Goal: Task Accomplishment & Management: Manage account settings

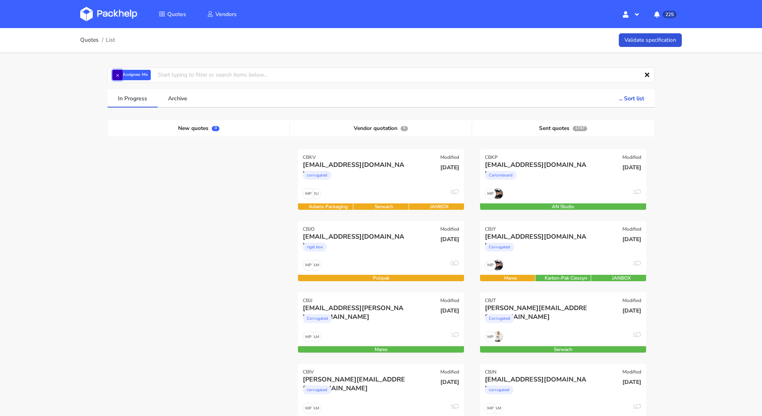
click at [122, 73] on button "×" at bounding box center [117, 75] width 10 height 10
click at [122, 73] on input "text" at bounding box center [380, 74] width 547 height 15
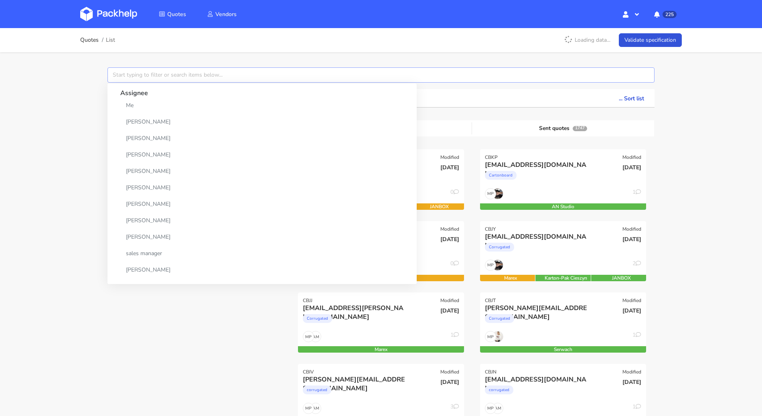
paste input "CBJY"
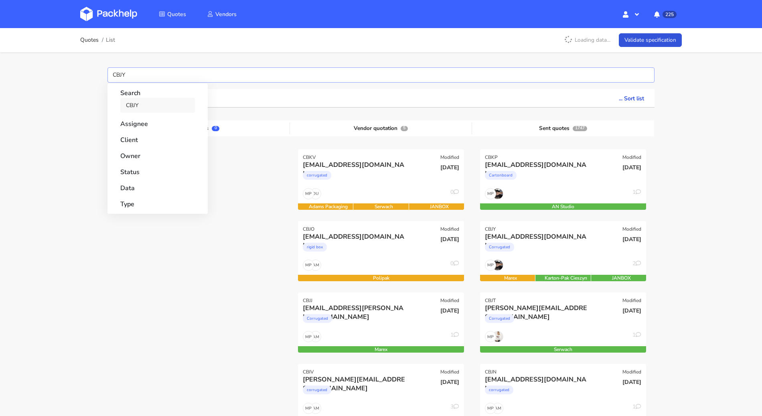
type input "CBJY"
click at [134, 109] on link "CBJY" at bounding box center [157, 105] width 75 height 15
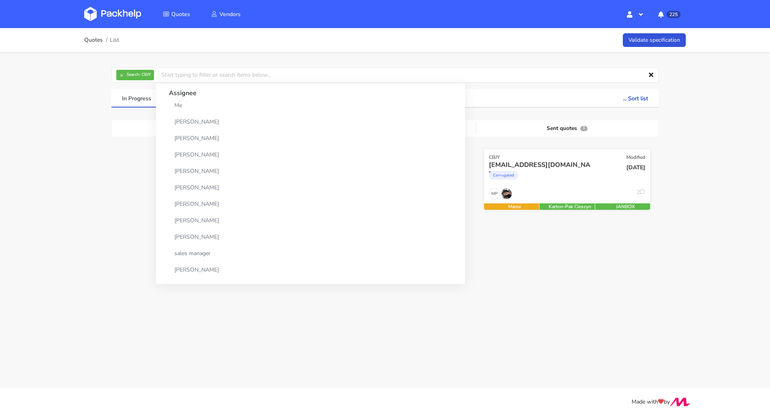
click at [551, 183] on div "Corrugated" at bounding box center [542, 177] width 106 height 16
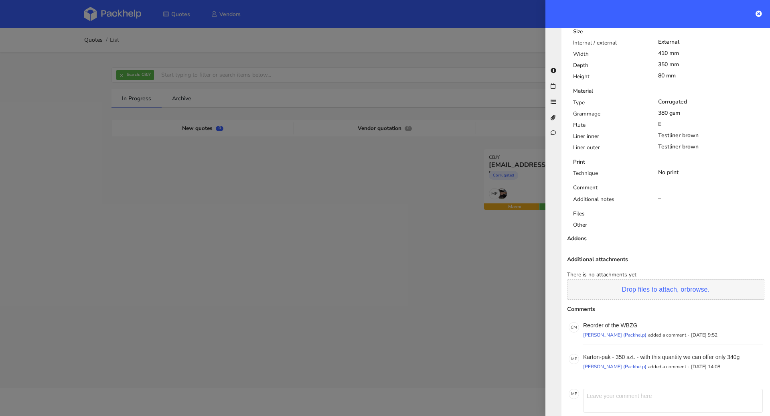
scroll to position [390, 0]
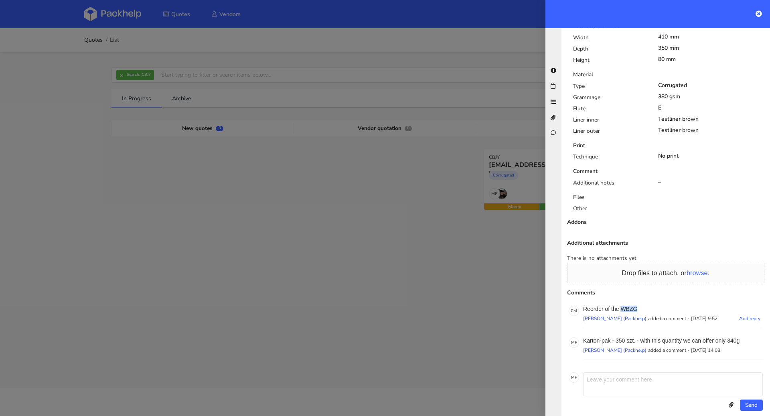
drag, startPoint x: 643, startPoint y: 299, endPoint x: 622, endPoint y: 300, distance: 20.9
click at [622, 306] on p "Reorder of the WBZG" at bounding box center [673, 309] width 180 height 6
copy p "WBZG"
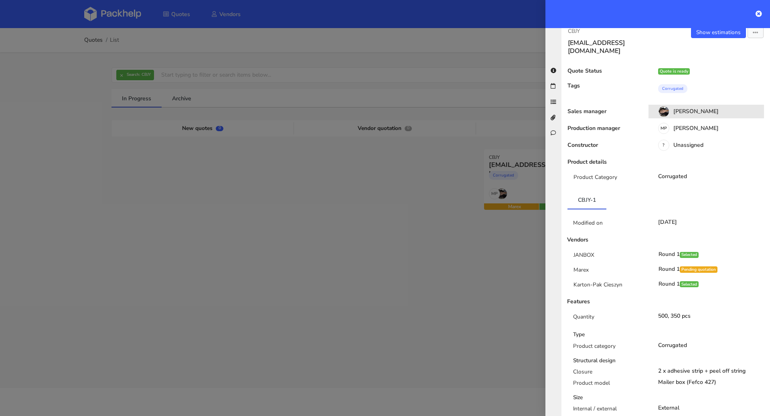
scroll to position [0, 0]
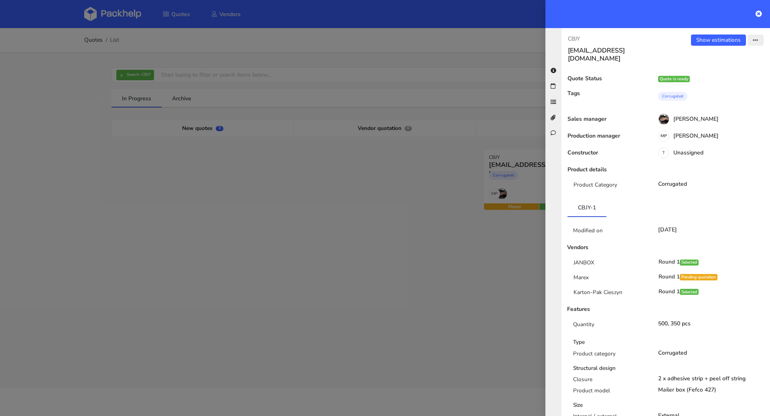
click at [749, 35] on button "button" at bounding box center [756, 39] width 16 height 11
click at [722, 57] on link "View quote" at bounding box center [729, 55] width 71 height 13
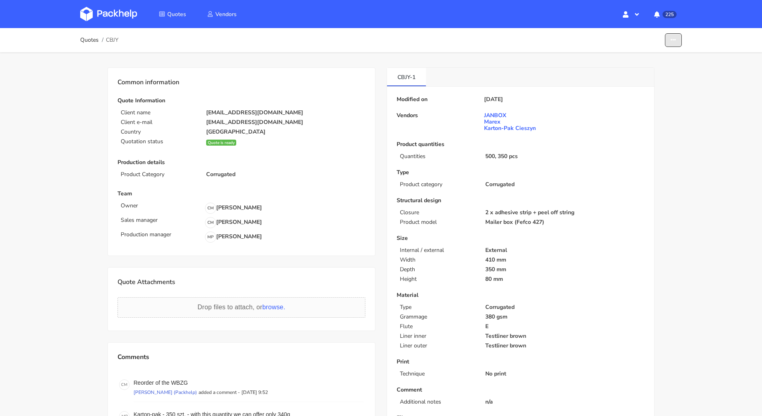
click at [677, 43] on button "button" at bounding box center [673, 40] width 17 height 14
click at [651, 52] on link "Edit quote" at bounding box center [642, 57] width 71 height 13
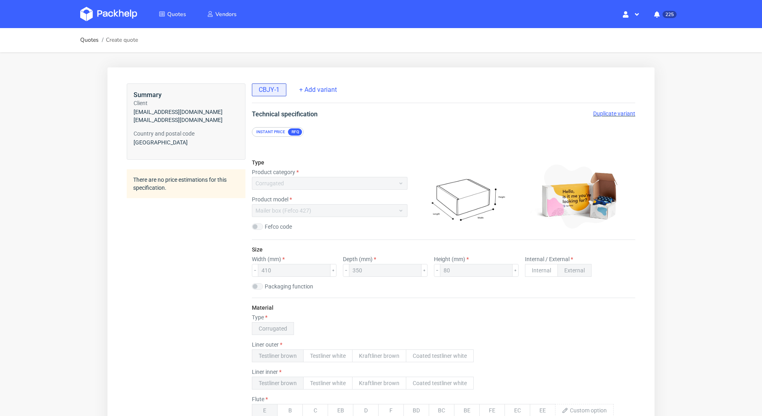
click at [609, 115] on span "Duplicate variant" at bounding box center [614, 113] width 42 height 6
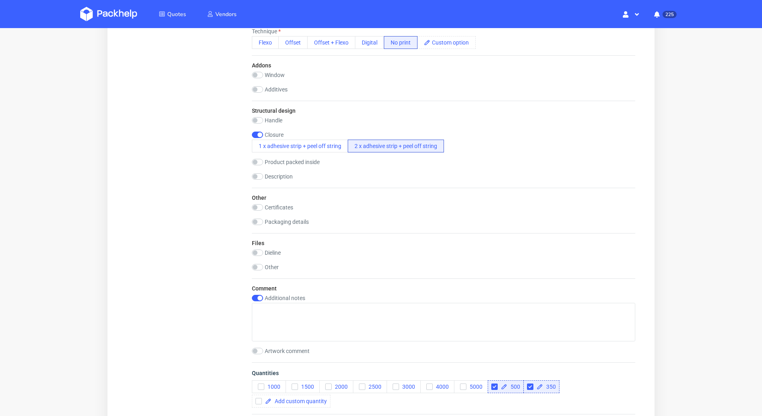
scroll to position [661, 0]
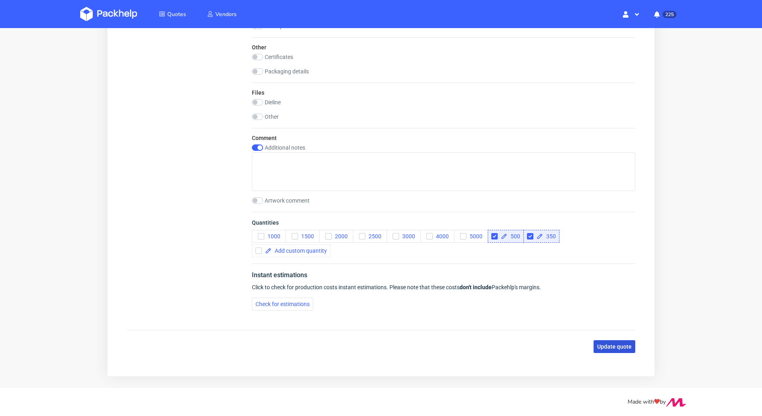
click at [612, 340] on button "Update quote" at bounding box center [615, 346] width 42 height 13
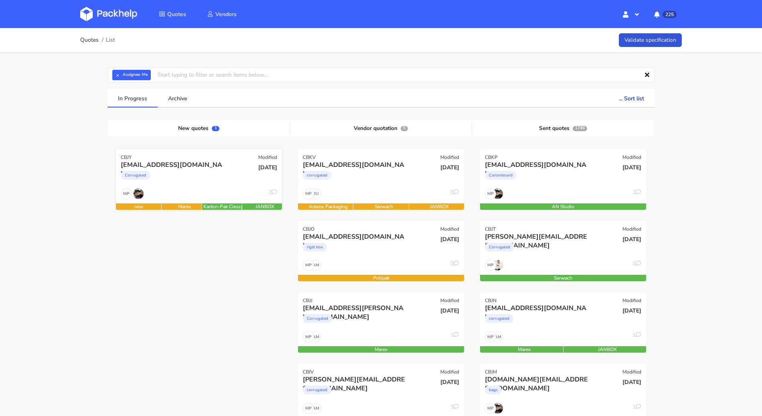
click at [264, 180] on div "[DATE]" at bounding box center [255, 173] width 56 height 27
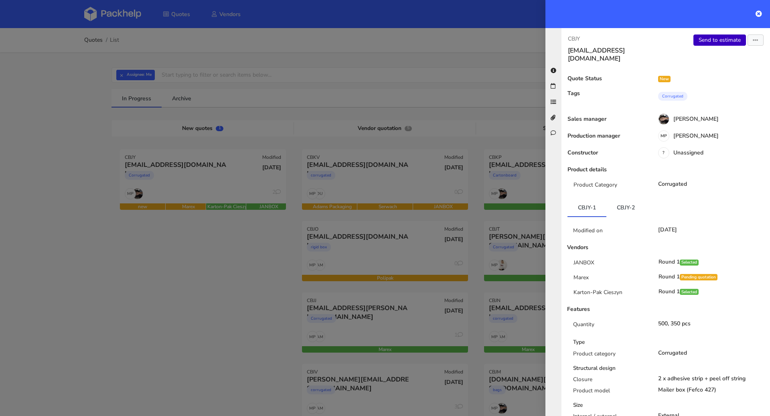
click at [728, 43] on link "Send to estimate" at bounding box center [719, 39] width 53 height 11
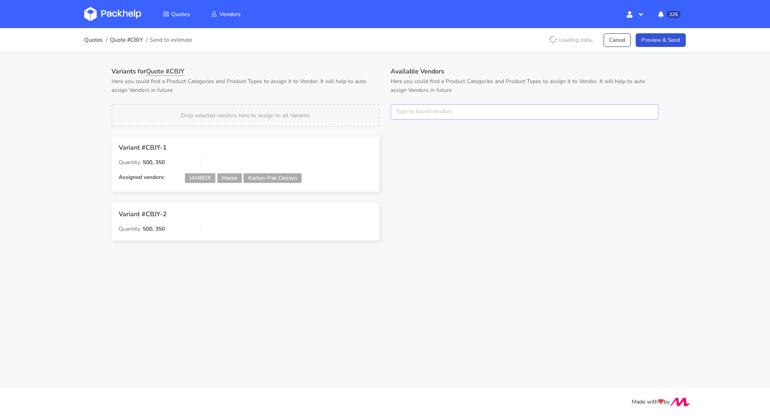
click at [421, 118] on input "text" at bounding box center [525, 111] width 268 height 15
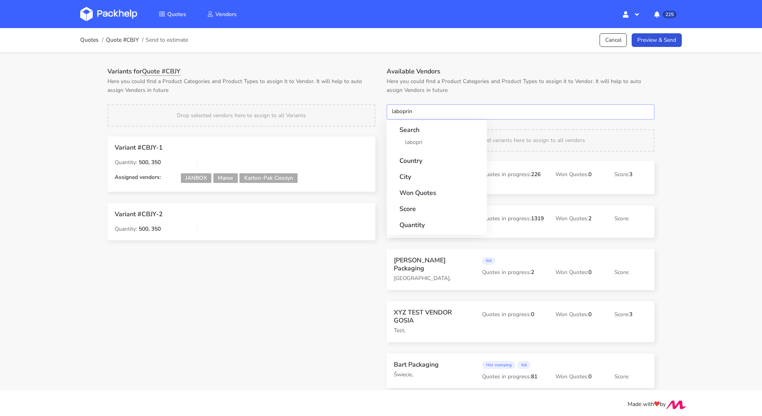
type input "laboprint"
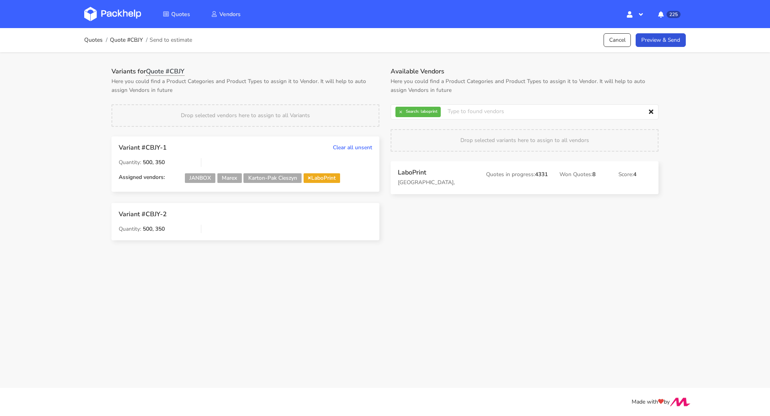
click at [674, 48] on div "Quotes Quote #CBJY Send to estimate Cancel Preview & Send" at bounding box center [385, 40] width 642 height 24
click at [673, 45] on link "Preview & Send" at bounding box center [661, 40] width 50 height 14
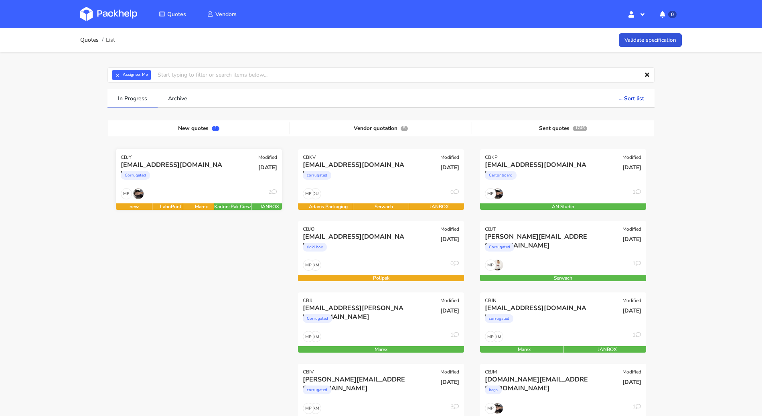
click at [233, 168] on div "[DATE]" at bounding box center [255, 168] width 45 height 8
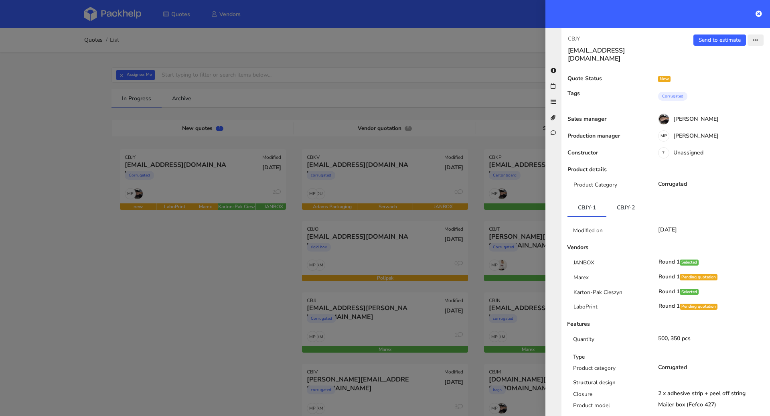
click at [752, 39] on button "button" at bounding box center [756, 39] width 16 height 11
click at [723, 73] on link "Edit quote" at bounding box center [729, 70] width 71 height 13
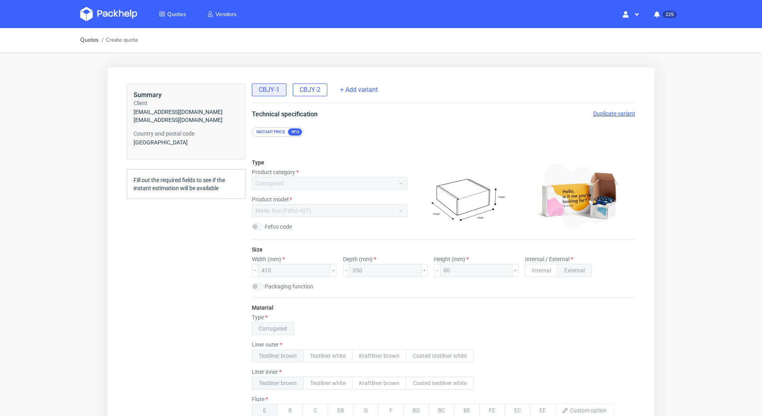
click at [318, 90] on span "CBJY-2" at bounding box center [310, 89] width 21 height 9
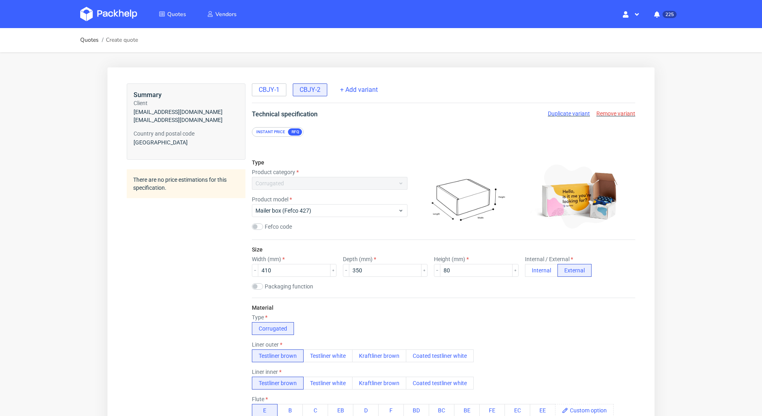
click at [600, 111] on span "Remove variant" at bounding box center [615, 113] width 39 height 6
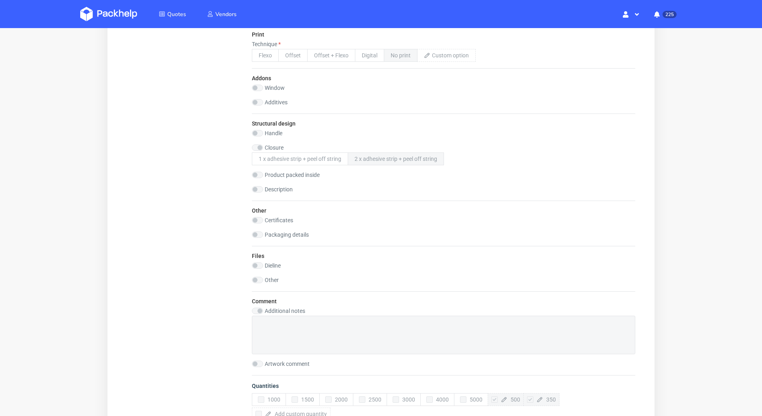
scroll to position [661, 0]
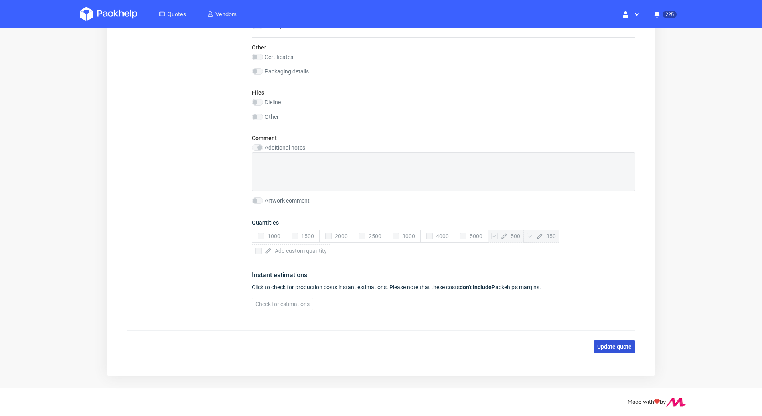
click at [611, 340] on button "Update quote" at bounding box center [615, 346] width 42 height 13
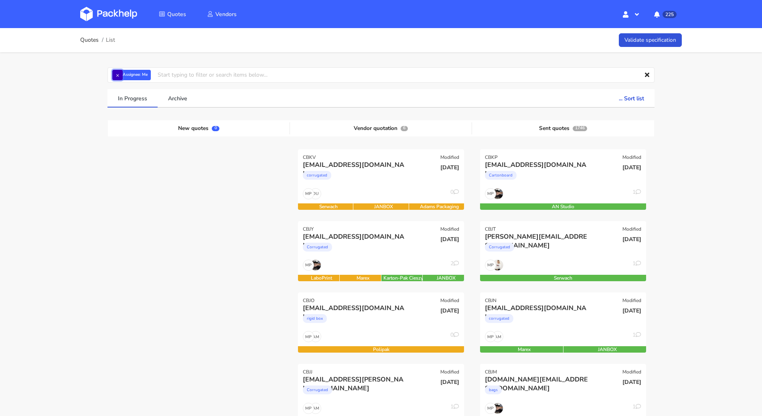
click at [118, 75] on button "×" at bounding box center [117, 75] width 10 height 10
click at [118, 75] on input "text" at bounding box center [380, 74] width 547 height 15
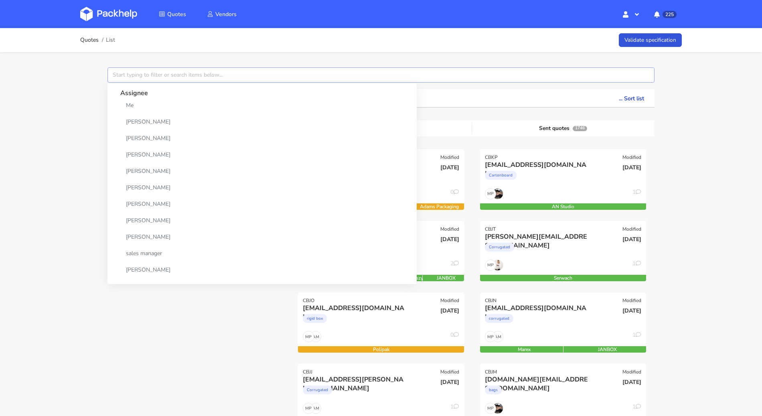
paste input "R780274974WBZG"
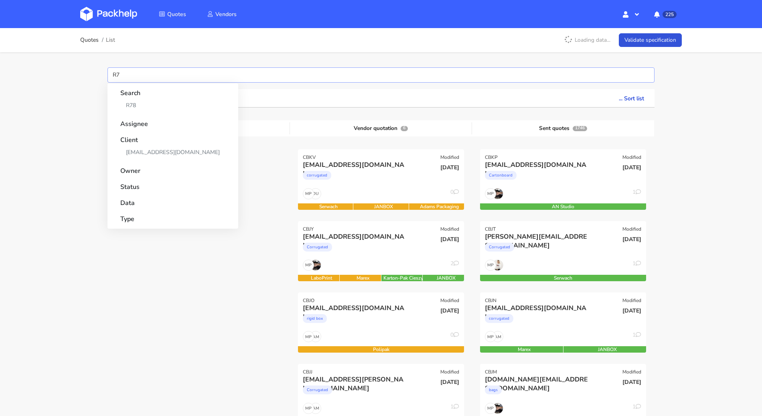
type input "R"
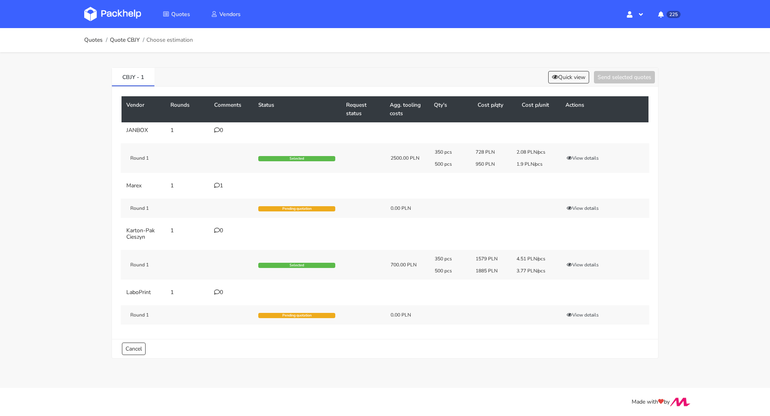
click at [221, 290] on div "0" at bounding box center [231, 292] width 34 height 6
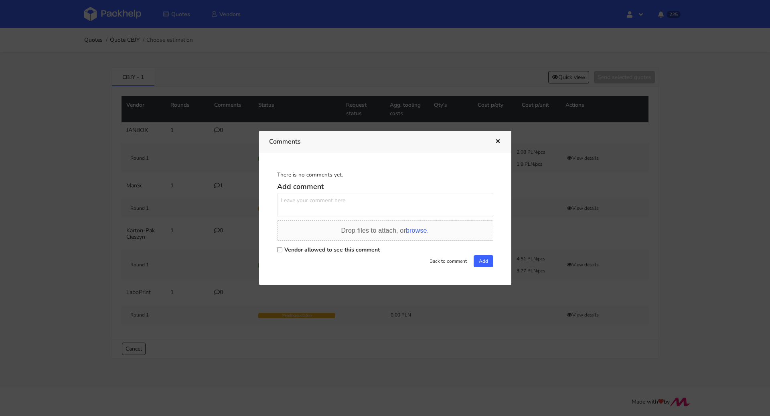
click at [297, 247] on label "Vendor allowed to see this comment" at bounding box center [331, 250] width 95 height 8
click at [282, 247] on input "Vendor allowed to see this comment" at bounding box center [279, 249] width 5 height 5
checkbox input "true"
click at [320, 212] on textarea at bounding box center [385, 205] width 216 height 24
paste textarea "R780274974WBZG"
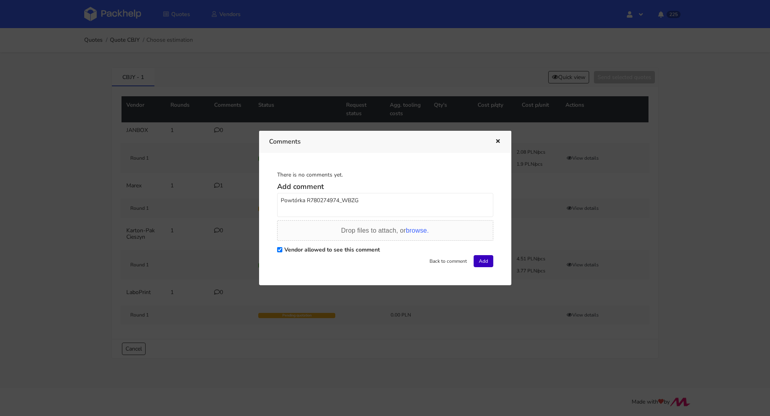
type textarea "Powtórka R780274974_WBZG"
click at [476, 257] on button "Add" at bounding box center [484, 261] width 20 height 12
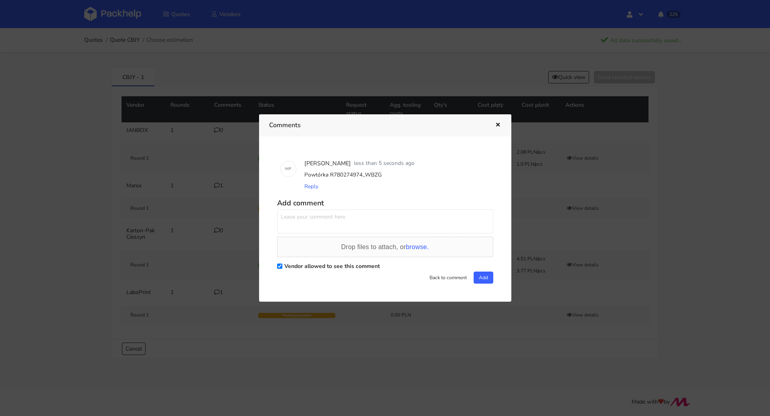
click at [498, 126] on icon "button" at bounding box center [498, 125] width 7 height 6
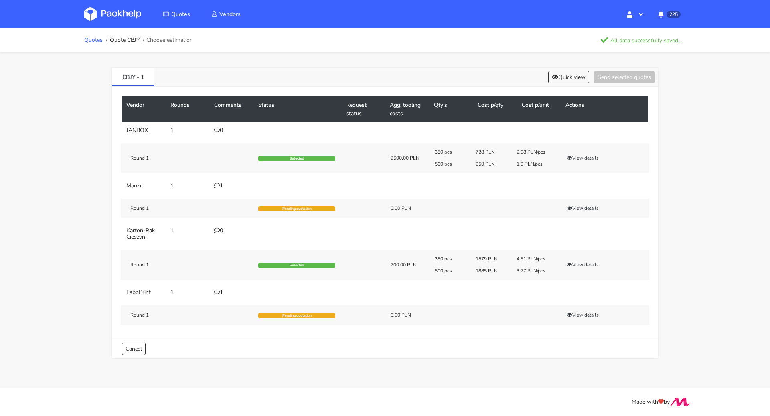
click at [101, 37] on link "Quotes" at bounding box center [93, 40] width 18 height 6
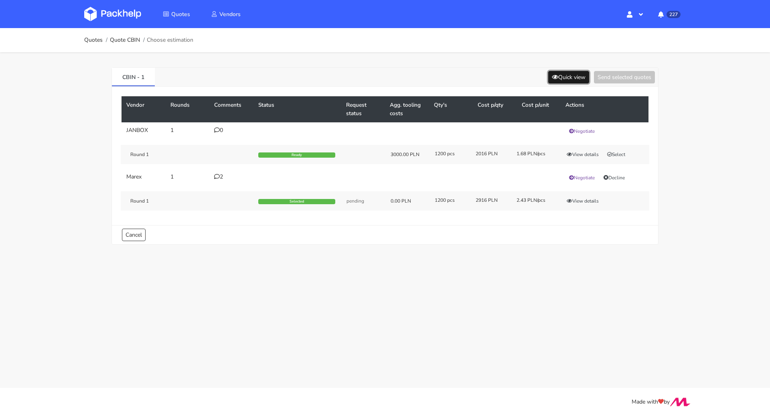
click at [578, 81] on button "Quick view" at bounding box center [568, 77] width 41 height 12
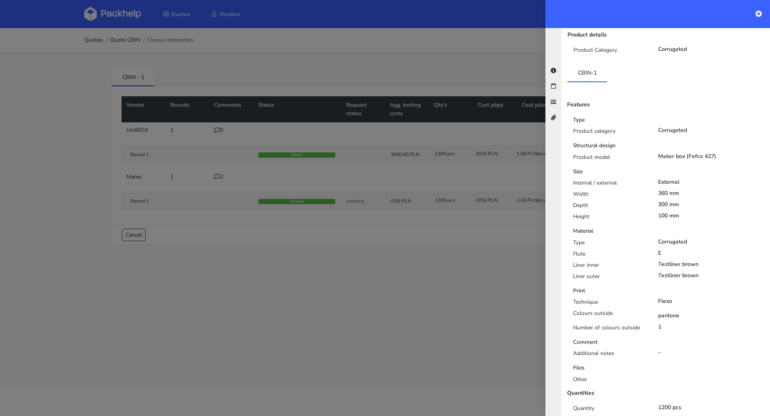
scroll to position [128, 0]
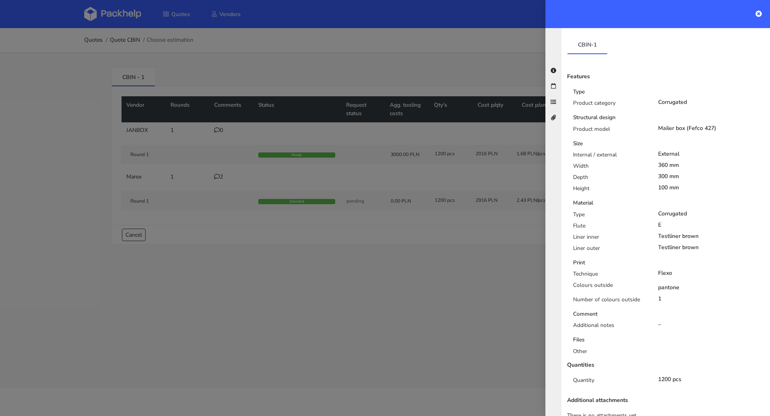
click at [465, 280] on div at bounding box center [385, 208] width 770 height 416
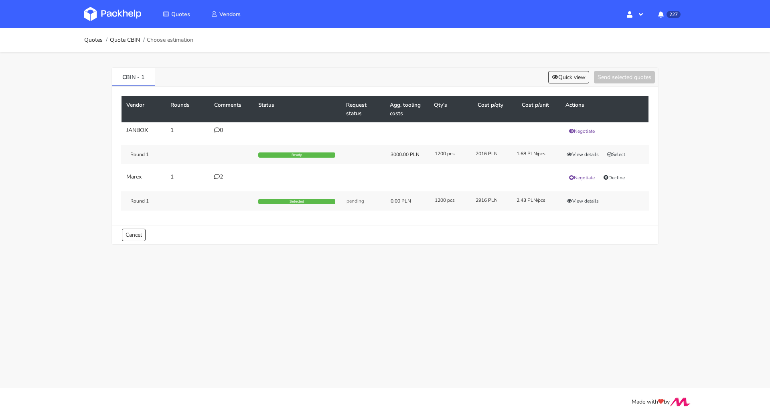
click at [219, 174] on div "2" at bounding box center [231, 177] width 34 height 6
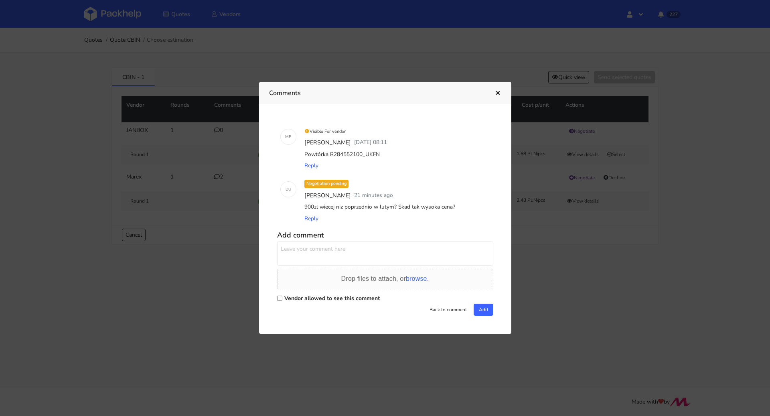
click at [494, 90] on button "button" at bounding box center [497, 93] width 9 height 10
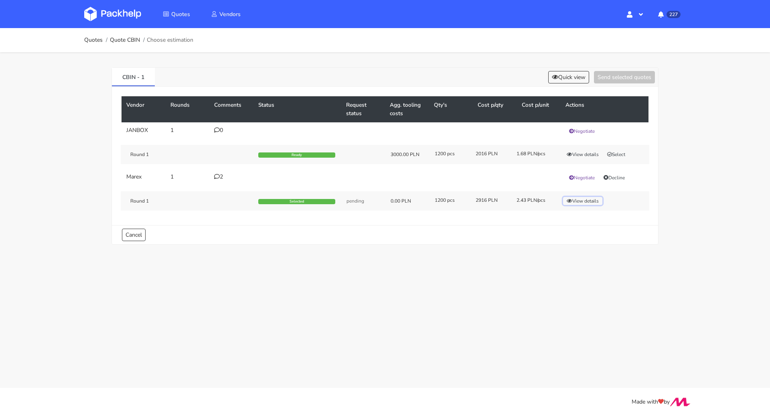
click at [590, 197] on button "View details" at bounding box center [582, 201] width 39 height 8
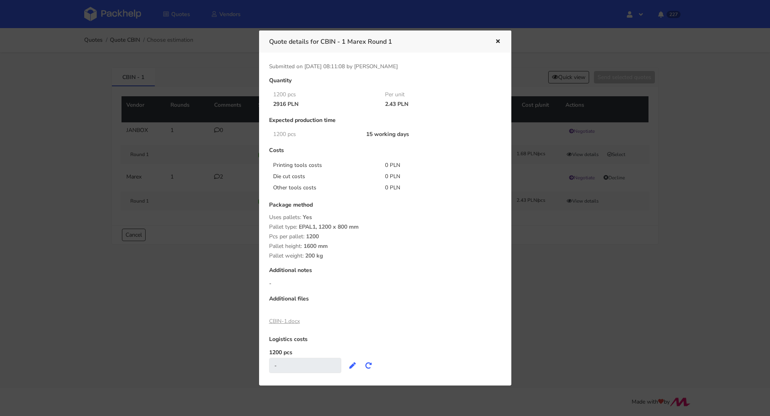
click at [551, 238] on div at bounding box center [385, 208] width 770 height 416
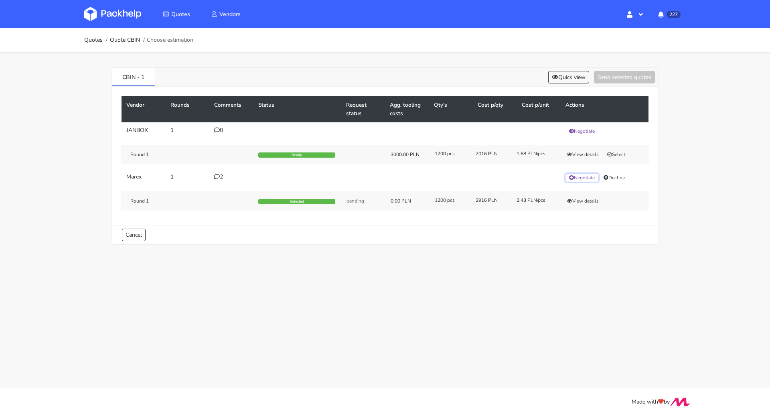
click at [590, 175] on button "Negotiate" at bounding box center [582, 178] width 33 height 8
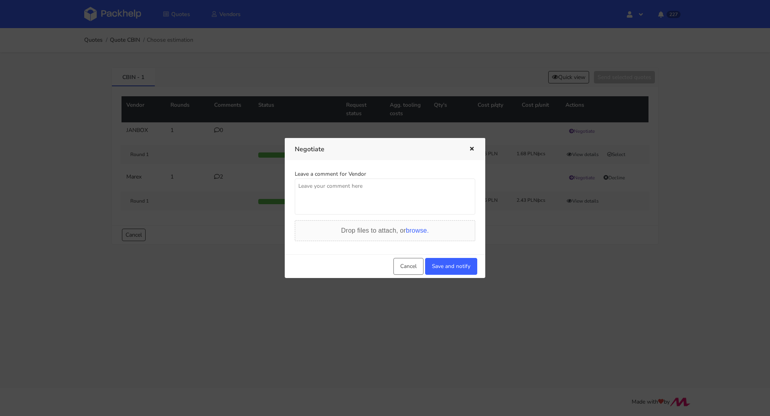
click at [423, 191] on textarea at bounding box center [385, 196] width 180 height 36
type textarea "[PERSON_NAME] potrzebujemy niższej ceny, cena jest o 900 PLN wyższa niż była w …"
click at [446, 254] on div "Cancel Save and notify" at bounding box center [385, 266] width 201 height 24
click at [449, 267] on button "Save and notify" at bounding box center [451, 266] width 52 height 17
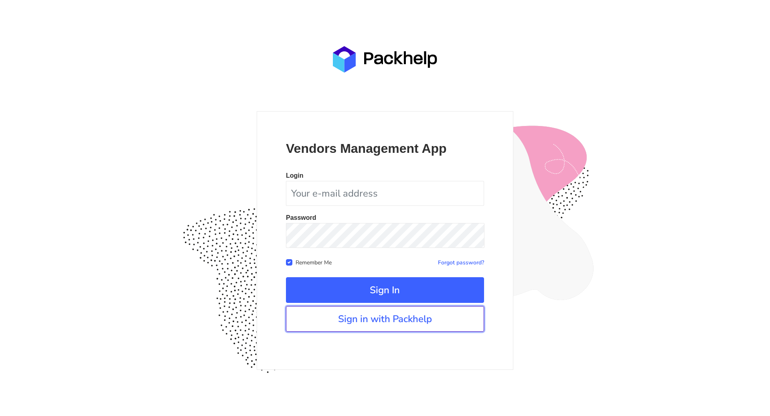
click at [357, 324] on link "Sign in with Packhelp" at bounding box center [385, 319] width 198 height 26
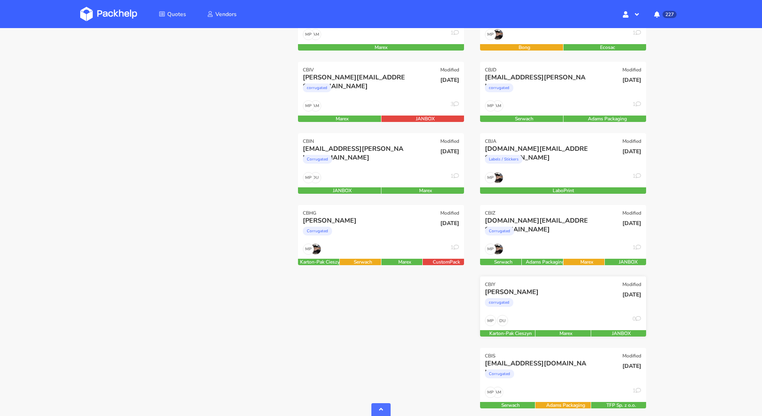
scroll to position [373, 0]
click at [397, 245] on div "MP 1" at bounding box center [381, 251] width 166 height 15
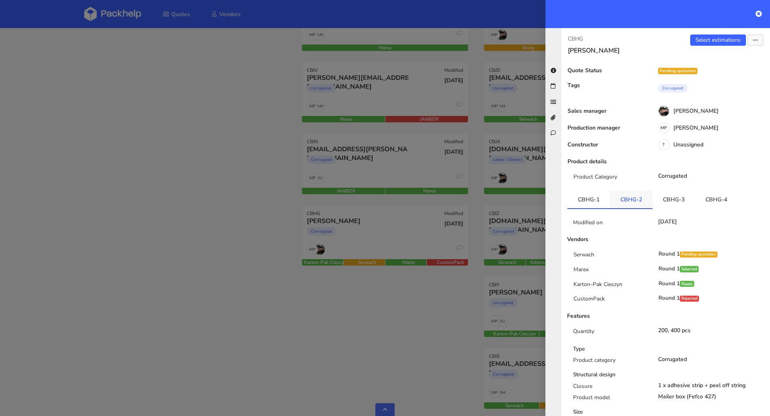
click at [628, 195] on link "CBHG-2" at bounding box center [631, 200] width 43 height 18
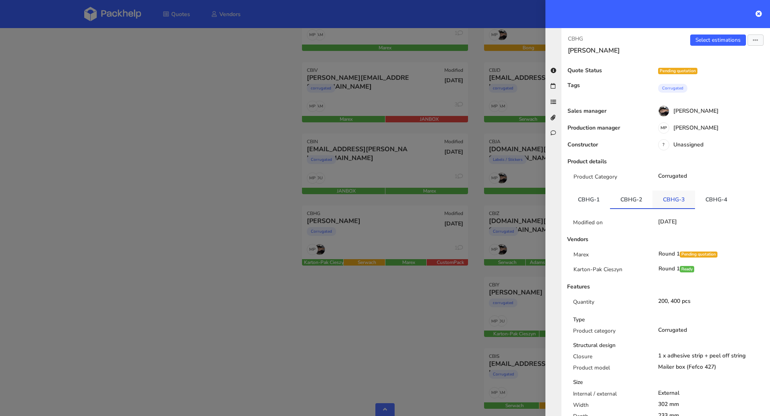
click at [686, 200] on link "CBHG-3" at bounding box center [674, 200] width 43 height 18
click at [726, 200] on link "CBHG-4" at bounding box center [716, 200] width 43 height 18
click at [199, 219] on div at bounding box center [385, 208] width 770 height 416
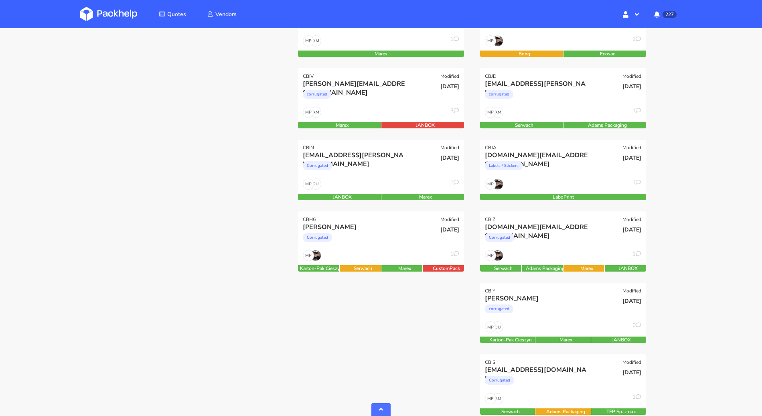
scroll to position [359, 0]
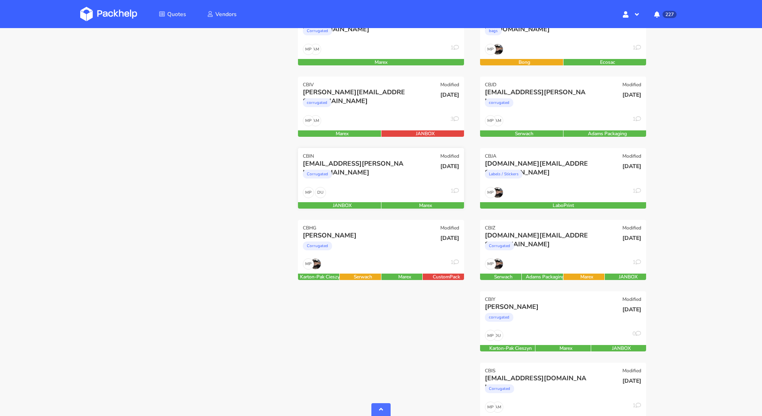
click at [372, 177] on div "Corrugated" at bounding box center [356, 176] width 106 height 16
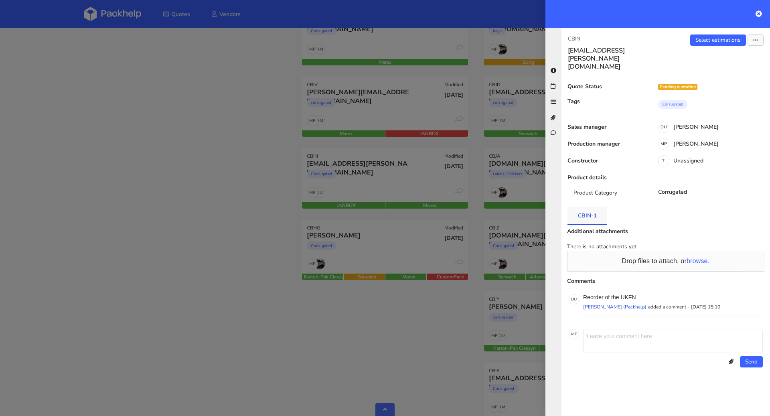
click at [574, 207] on link "CBIN-1" at bounding box center [588, 216] width 40 height 18
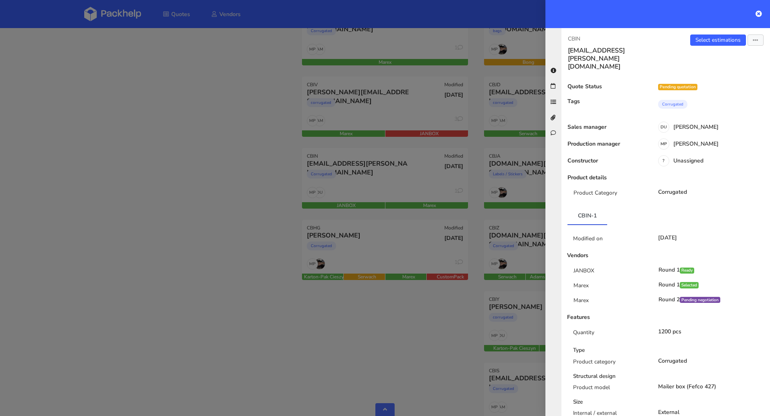
click at [119, 150] on div at bounding box center [385, 208] width 770 height 416
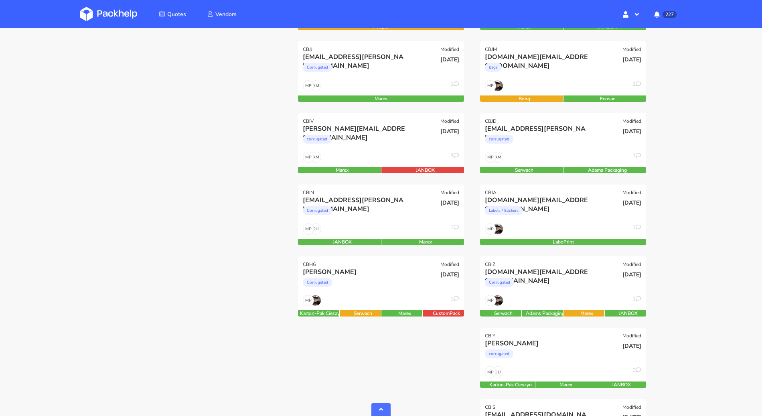
scroll to position [188, 0]
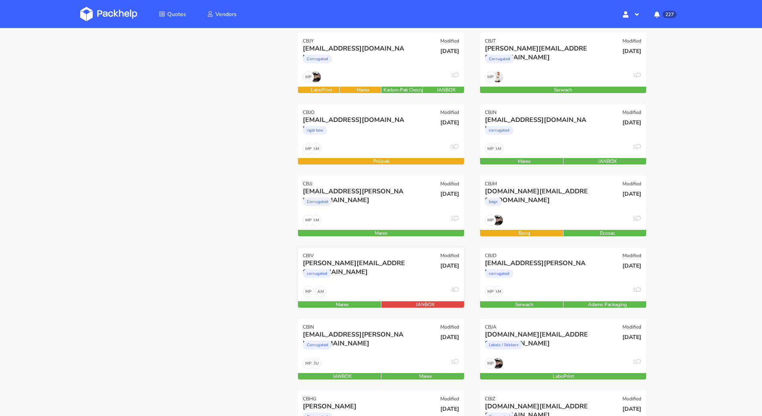
click at [387, 276] on div "corrugated" at bounding box center [356, 276] width 106 height 16
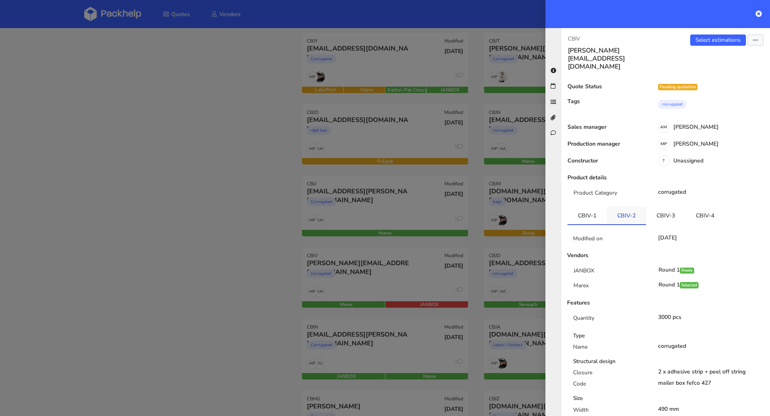
click at [638, 207] on link "CBIV-2" at bounding box center [626, 216] width 39 height 18
click at [662, 207] on link "CBIV-3" at bounding box center [665, 216] width 39 height 18
click at [697, 207] on link "CBIV-4" at bounding box center [704, 216] width 39 height 18
click at [202, 229] on div at bounding box center [385, 208] width 770 height 416
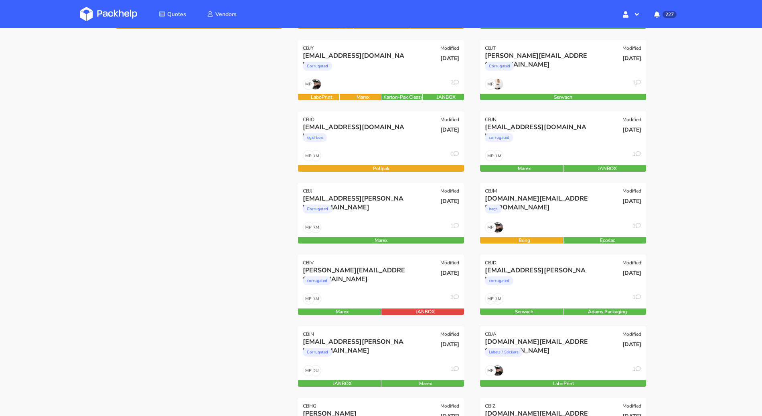
scroll to position [172, 0]
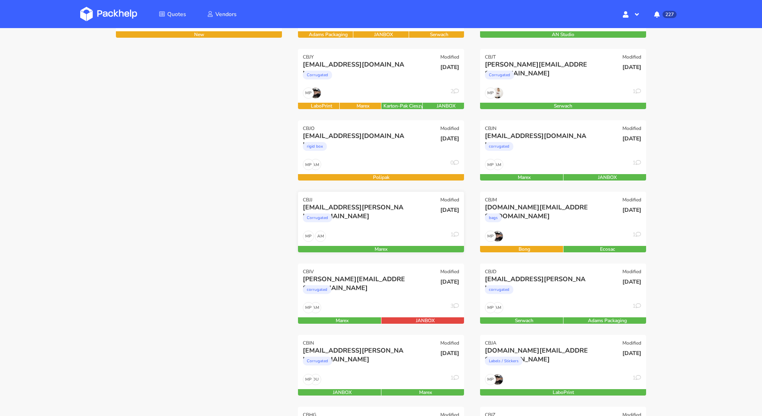
click at [383, 222] on div "Corrugated" at bounding box center [356, 220] width 106 height 16
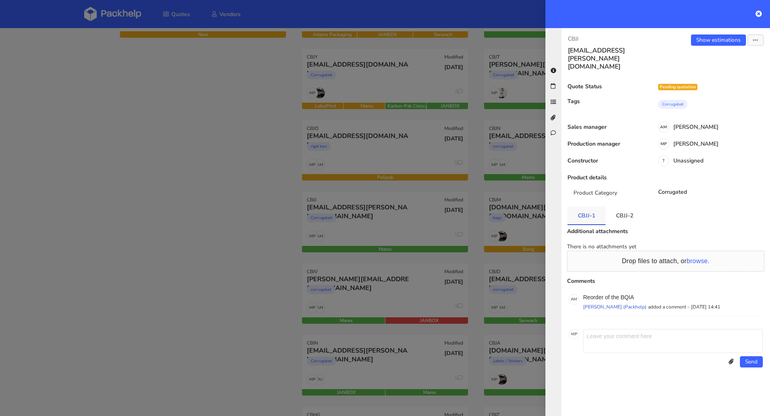
click at [598, 207] on link "CBJJ-1" at bounding box center [587, 216] width 38 height 18
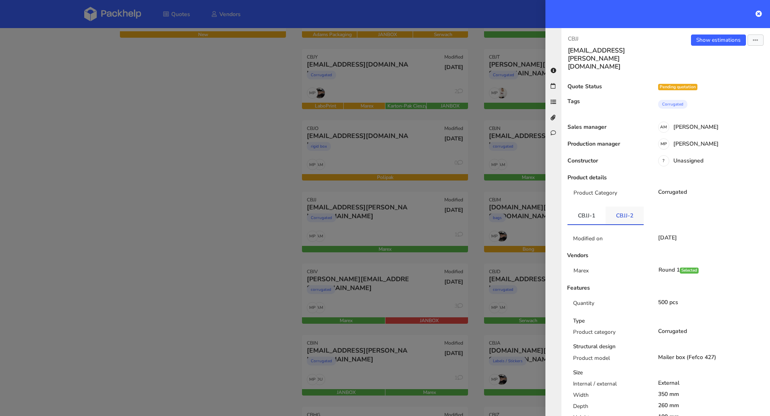
click at [619, 207] on link "CBJJ-2" at bounding box center [625, 216] width 38 height 18
click at [260, 234] on div at bounding box center [385, 208] width 770 height 416
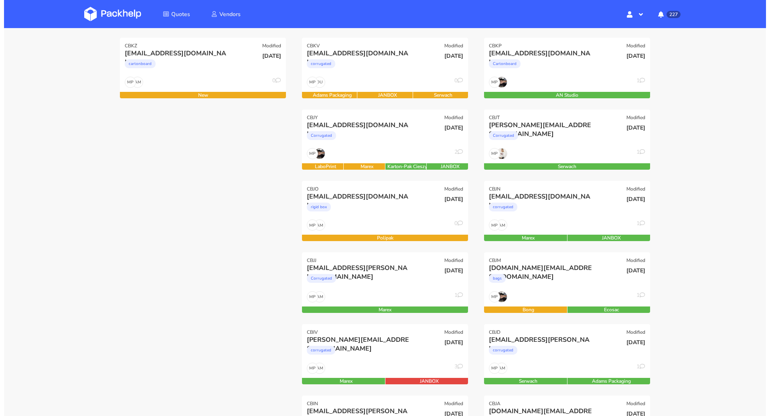
scroll to position [34, 0]
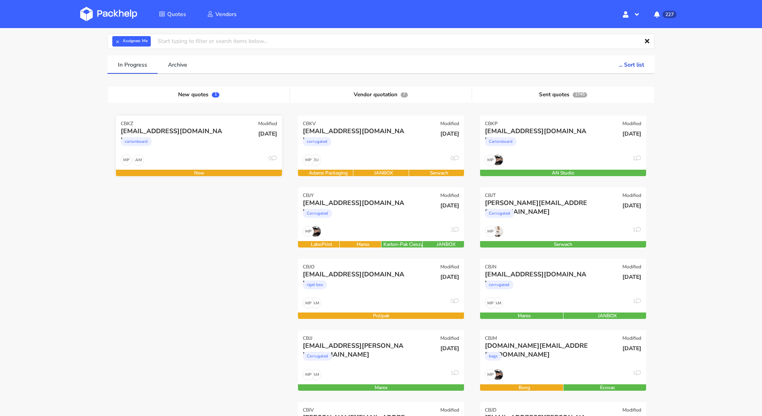
click at [221, 152] on div "valentine.sevrain@bodyminute.fr cartonboard" at bounding box center [171, 140] width 112 height 27
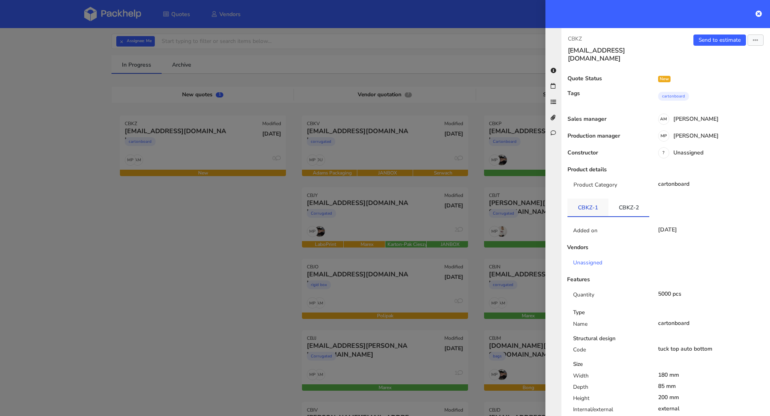
click at [583, 205] on link "CBKZ-1" at bounding box center [588, 208] width 41 height 18
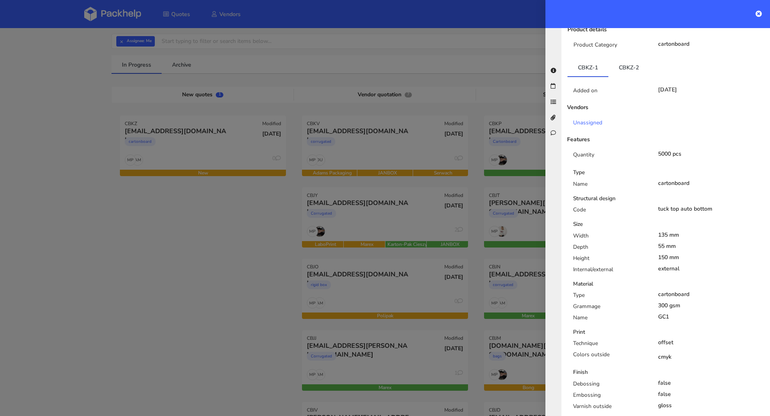
scroll to position [131, 0]
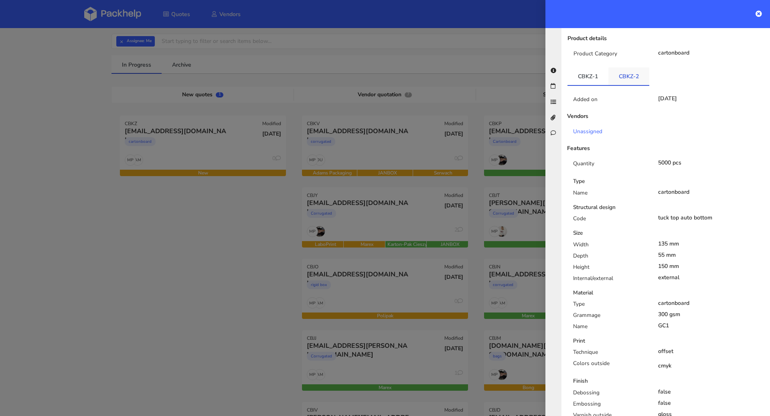
click at [626, 73] on link "CBKZ-2" at bounding box center [628, 76] width 41 height 18
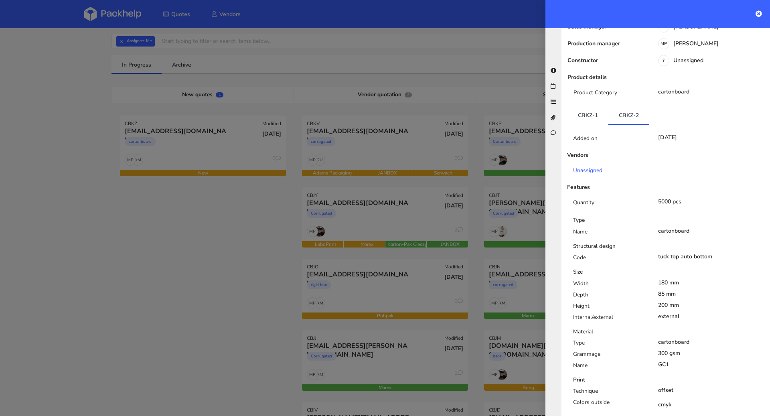
scroll to position [0, 0]
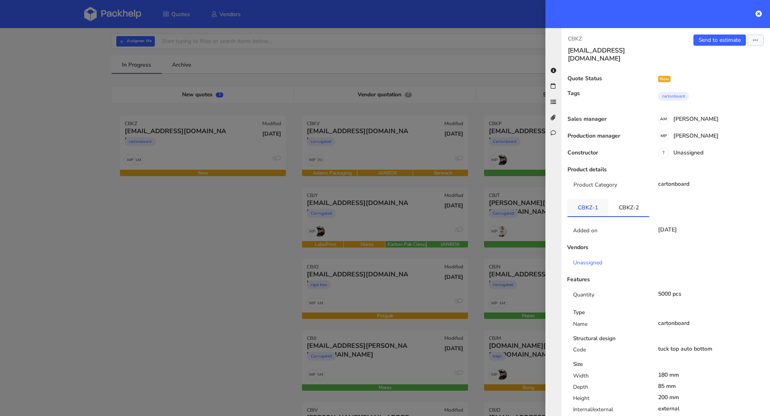
click at [588, 199] on link "CBKZ-1" at bounding box center [588, 208] width 41 height 18
click at [703, 41] on link "Send to estimate" at bounding box center [719, 39] width 53 height 11
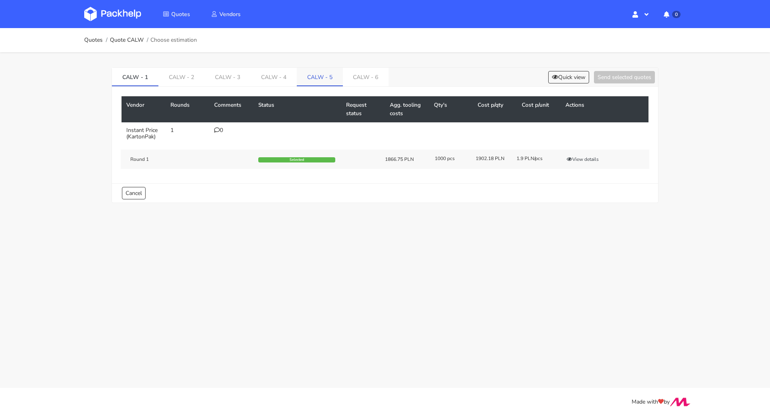
click at [311, 78] on link "CALW - 5" at bounding box center [320, 77] width 46 height 18
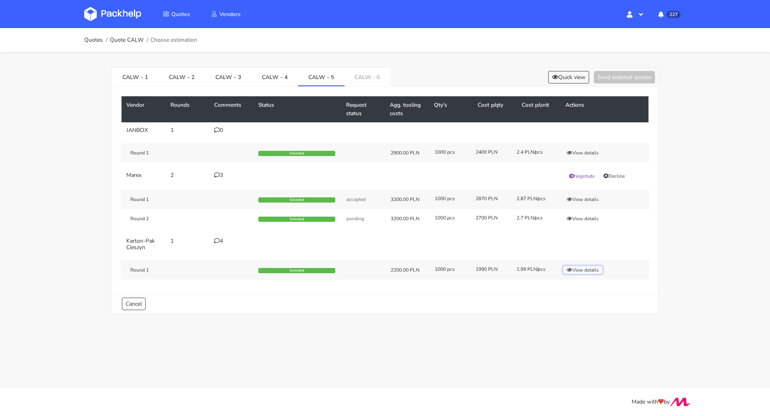
click at [588, 270] on button "View details" at bounding box center [582, 270] width 39 height 8
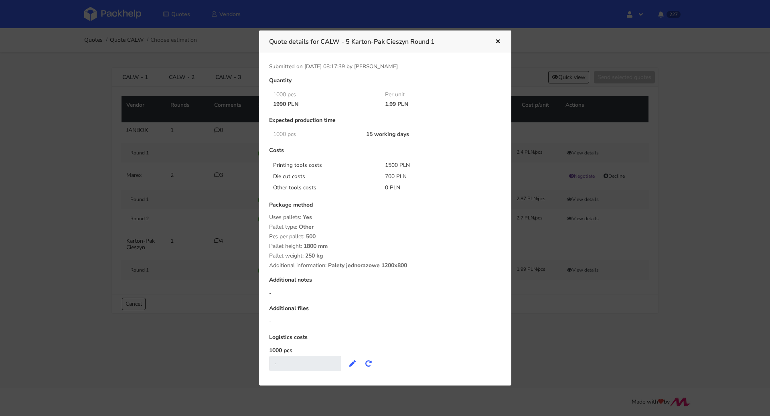
click at [499, 39] on icon "button" at bounding box center [498, 42] width 7 height 6
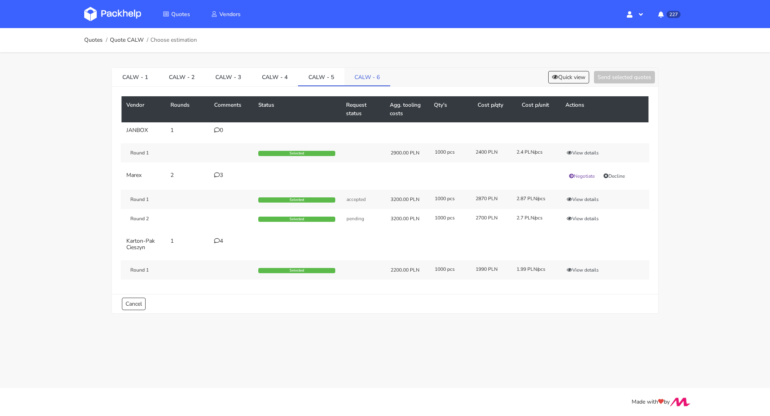
click at [349, 73] on link "CALW - 6" at bounding box center [368, 77] width 46 height 18
click at [584, 268] on button "View details" at bounding box center [582, 270] width 39 height 8
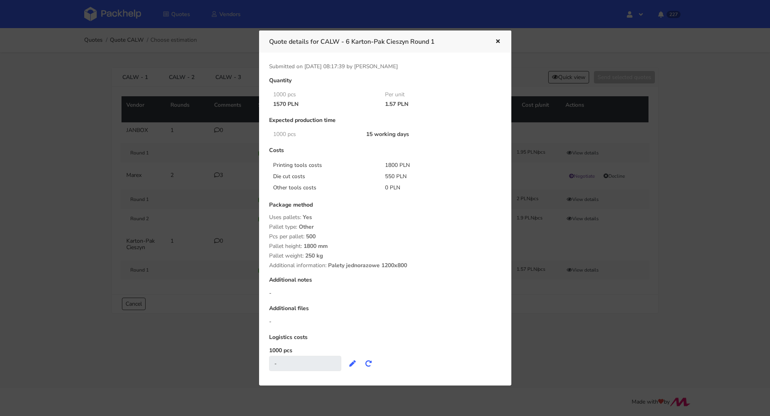
click at [498, 44] on icon "button" at bounding box center [498, 42] width 7 height 6
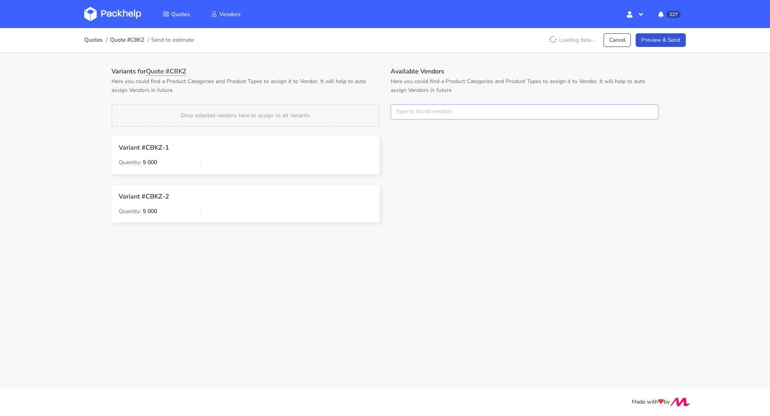
click at [438, 110] on input "text" at bounding box center [525, 111] width 268 height 15
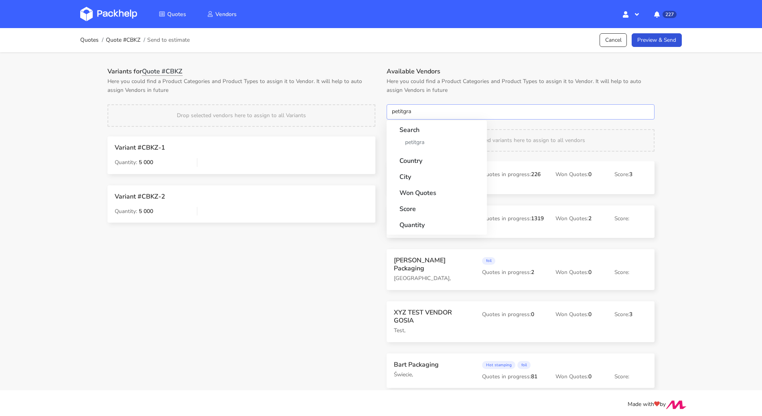
type input "petitgraf"
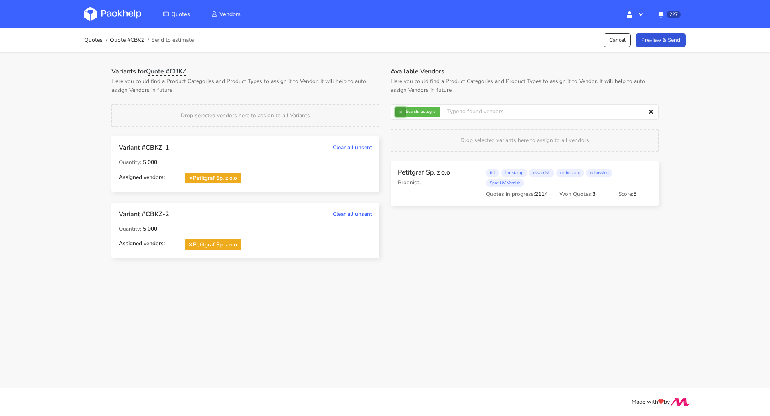
click at [403, 111] on button "×" at bounding box center [400, 112] width 10 height 10
click at [403, 111] on input "text" at bounding box center [525, 111] width 268 height 15
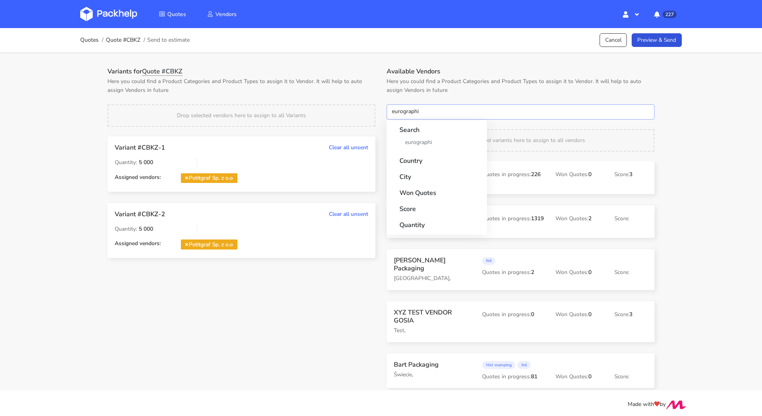
type input "eurographic"
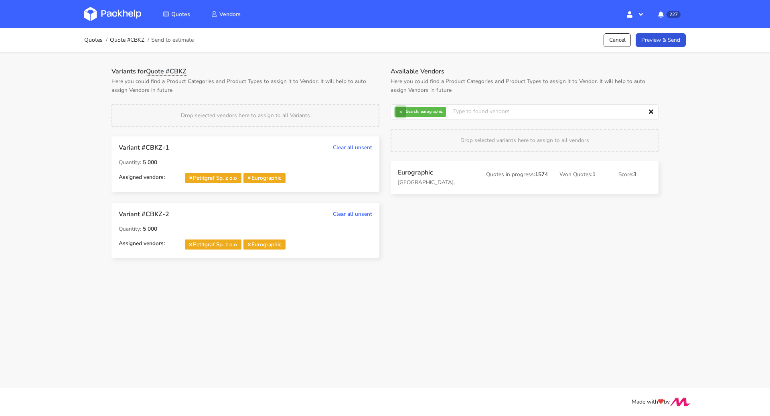
click at [402, 110] on button "×" at bounding box center [400, 112] width 10 height 10
click at [402, 110] on input "text" at bounding box center [525, 111] width 268 height 15
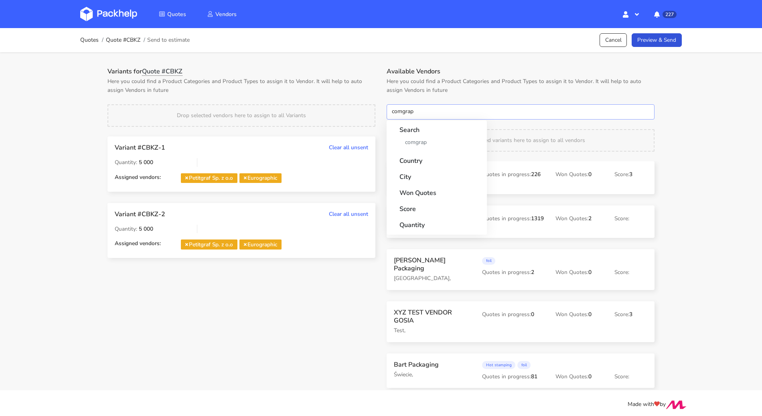
type input "comgraph"
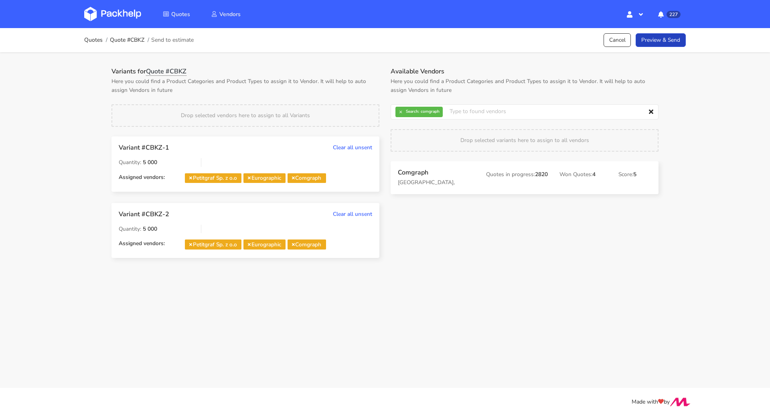
click at [670, 34] on link "Preview & Send" at bounding box center [661, 40] width 50 height 14
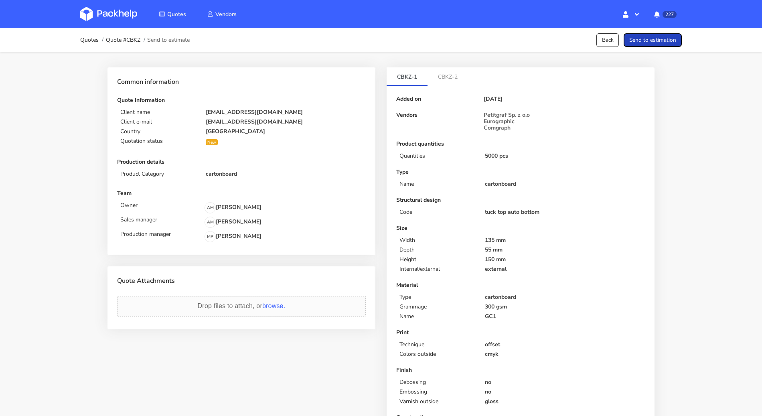
click at [667, 38] on button "Send to estimation" at bounding box center [653, 40] width 58 height 14
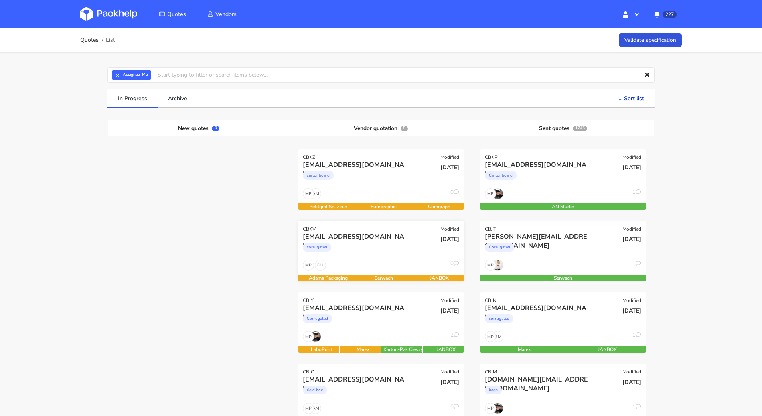
click at [387, 243] on div "corrugated" at bounding box center [356, 249] width 106 height 16
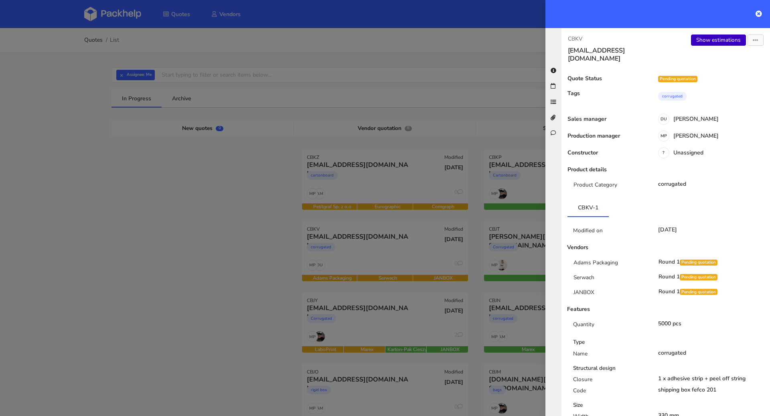
click at [716, 37] on link "Show estimations" at bounding box center [718, 39] width 55 height 11
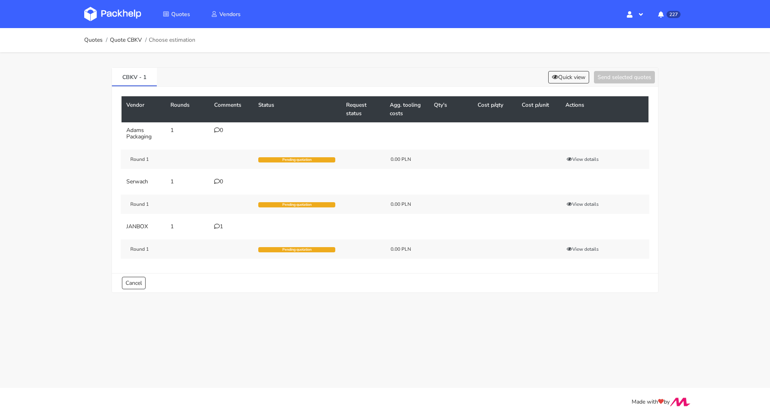
click at [220, 223] on div "1" at bounding box center [231, 226] width 34 height 6
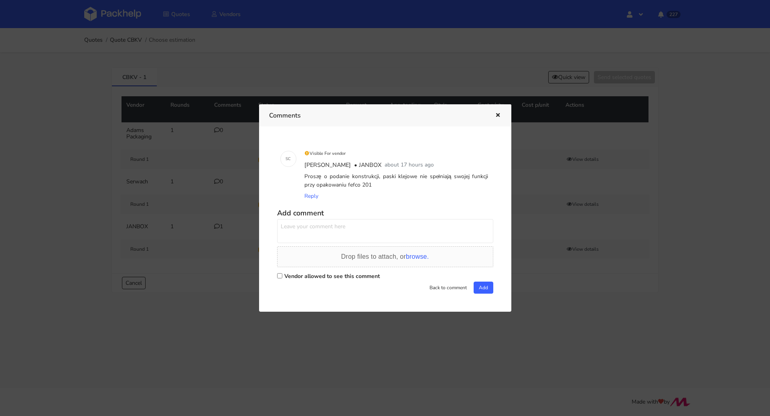
click at [500, 111] on button "button" at bounding box center [497, 115] width 9 height 10
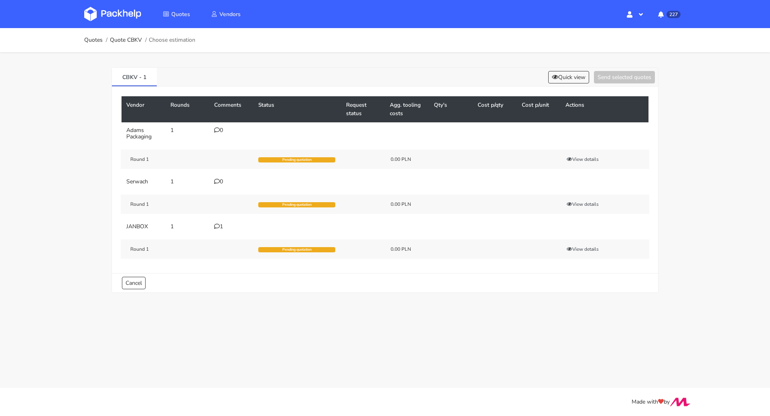
click at [215, 226] on icon at bounding box center [217, 226] width 6 height 6
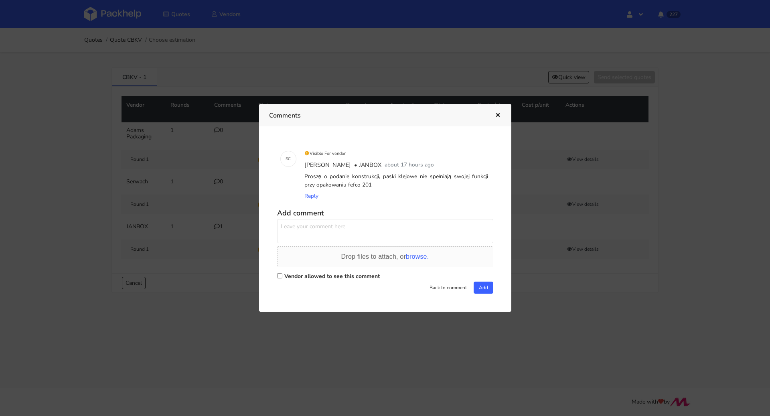
click at [311, 273] on label "Vendor allowed to see this comment" at bounding box center [331, 276] width 95 height 8
click at [282, 273] on input "Vendor allowed to see this comment" at bounding box center [279, 275] width 5 height 5
checkbox input "true"
click at [316, 239] on textarea at bounding box center [385, 231] width 216 height 24
type textarea "Sylwia prośba o policzenie F215"
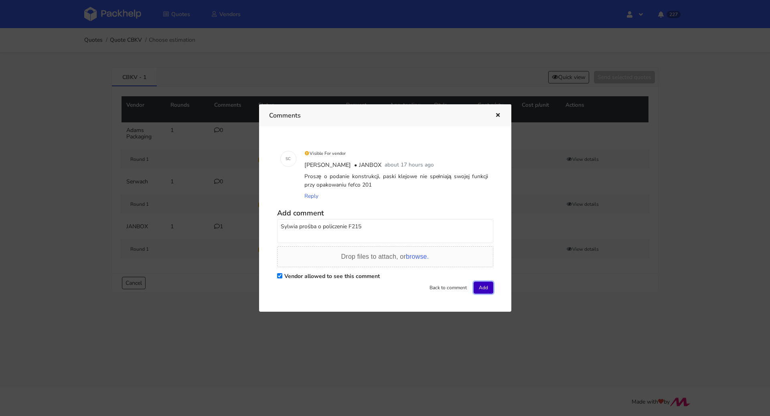
click at [487, 285] on button "Add" at bounding box center [484, 288] width 20 height 12
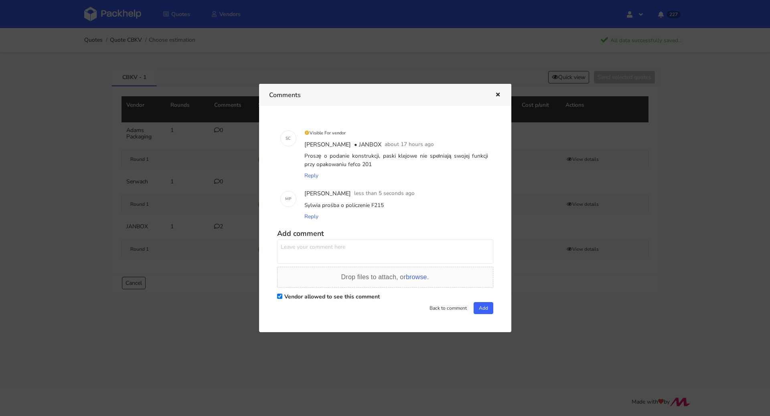
click at [498, 96] on icon "button" at bounding box center [498, 95] width 7 height 6
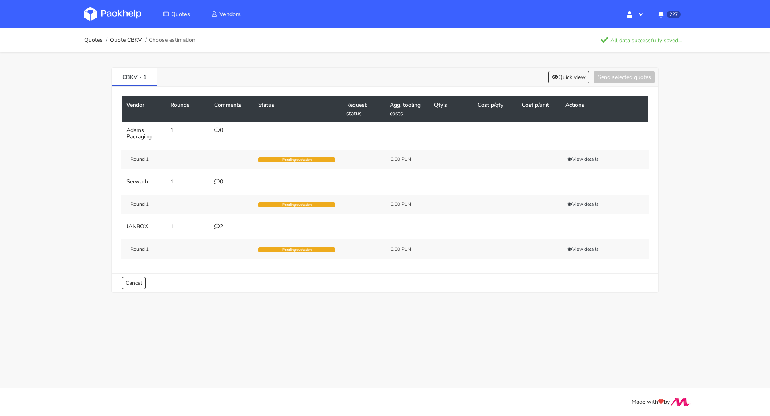
click at [220, 130] on div "0" at bounding box center [231, 130] width 34 height 6
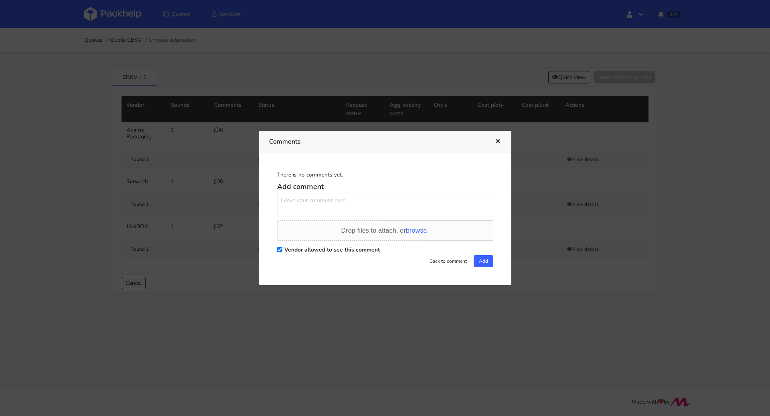
click at [312, 209] on textarea at bounding box center [385, 205] width 216 height 24
drag, startPoint x: 352, startPoint y: 201, endPoint x: 268, endPoint y: 195, distance: 83.7
click at [268, 195] on div "There is no comments yet. Add comment Proszę o policzenie F215 Drop files to at…" at bounding box center [385, 219] width 252 height 132
type textarea "Proszę o policzenie F215"
click at [484, 265] on button "Add" at bounding box center [484, 261] width 20 height 12
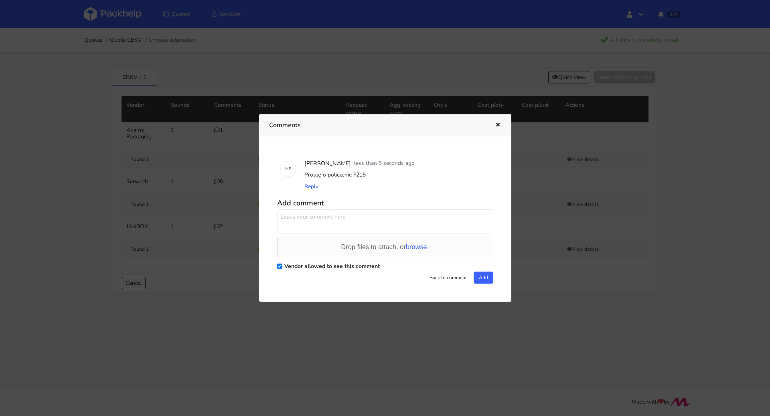
click at [497, 125] on icon "button" at bounding box center [498, 125] width 7 height 6
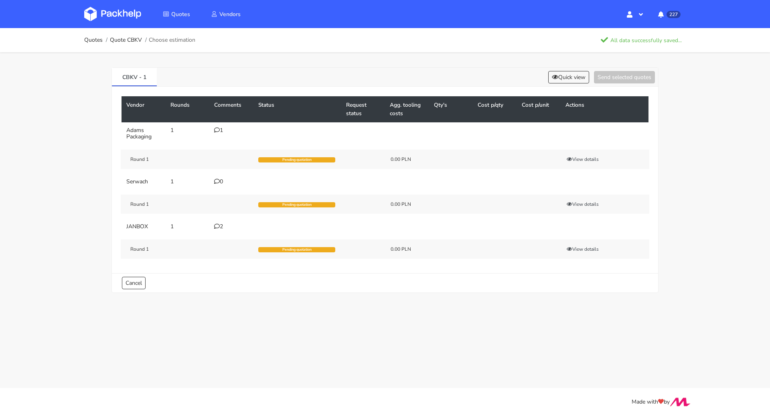
click at [218, 181] on icon at bounding box center [217, 181] width 6 height 6
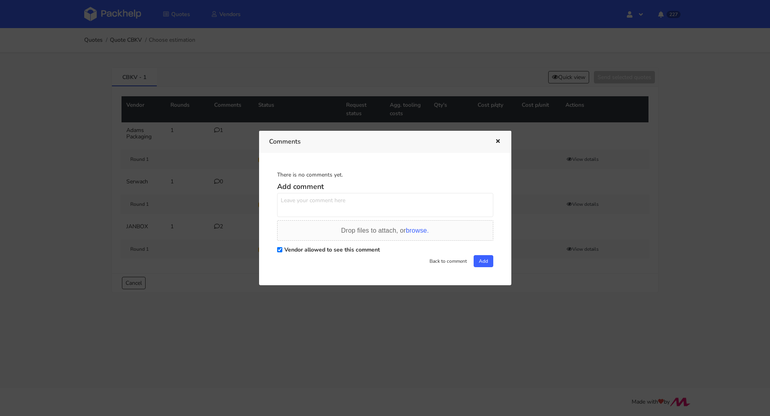
click at [335, 207] on textarea at bounding box center [385, 205] width 216 height 24
paste textarea "Proszę o policzenie F215"
type textarea "Proszę o policzenie F215"
click at [477, 256] on button "Add" at bounding box center [484, 261] width 20 height 12
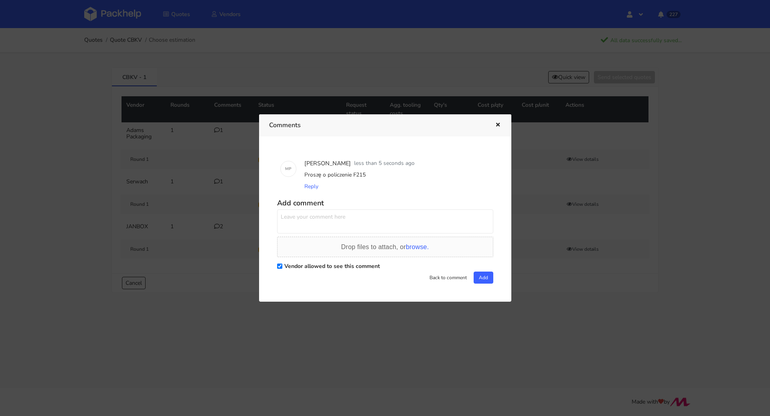
click at [498, 126] on icon "button" at bounding box center [498, 125] width 7 height 6
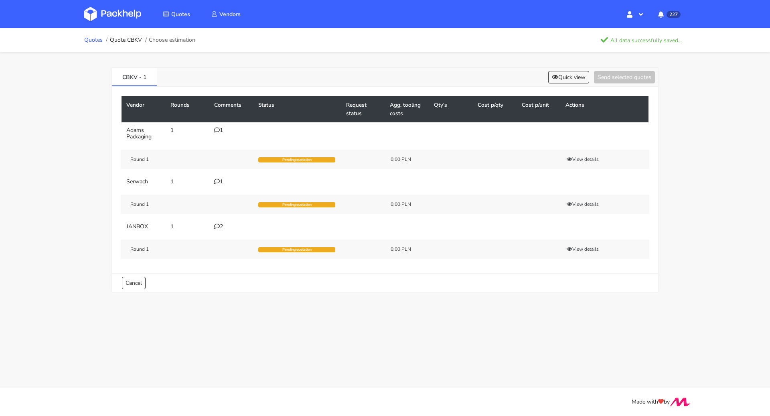
click at [96, 41] on link "Quotes" at bounding box center [93, 40] width 18 height 6
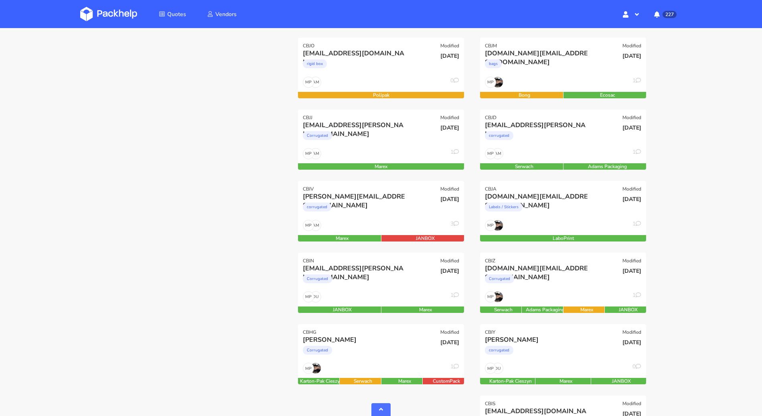
scroll to position [319, 0]
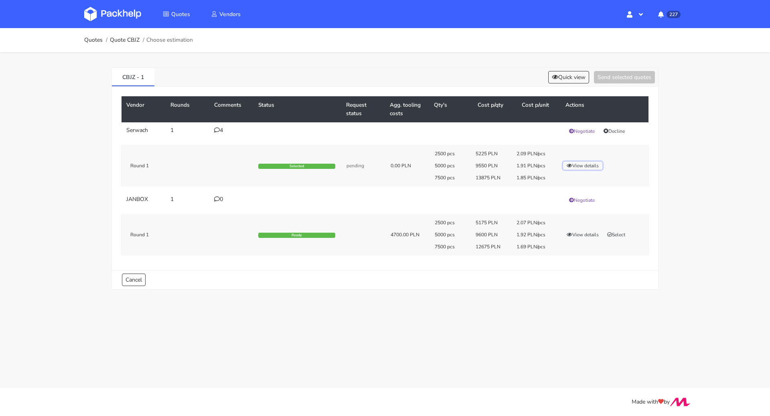
click at [583, 163] on button "View details" at bounding box center [582, 166] width 39 height 8
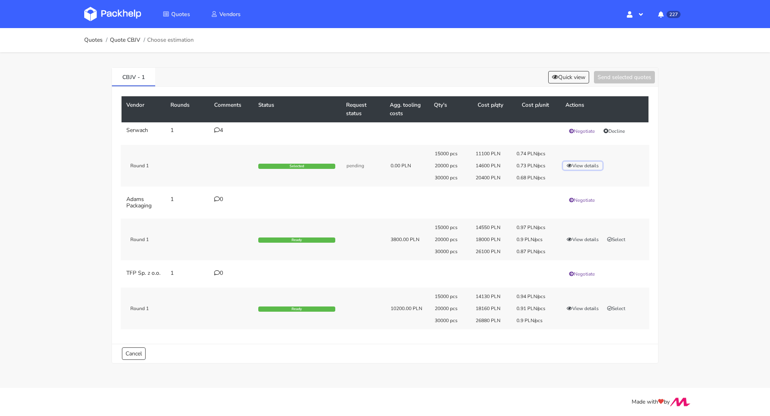
click at [589, 168] on button "View details" at bounding box center [582, 166] width 39 height 8
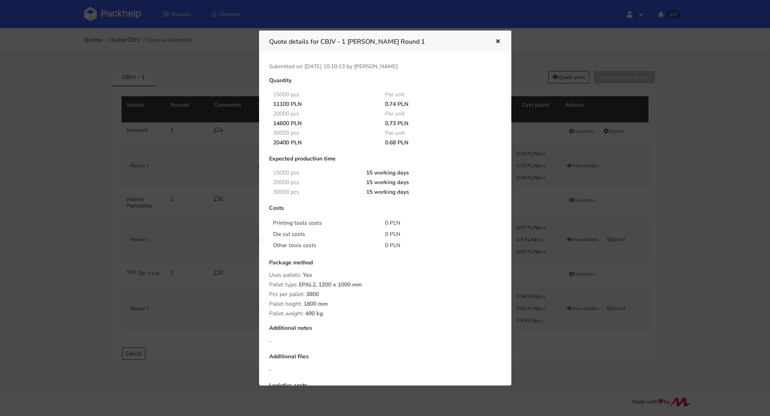
click at [499, 44] on icon "button" at bounding box center [498, 42] width 7 height 6
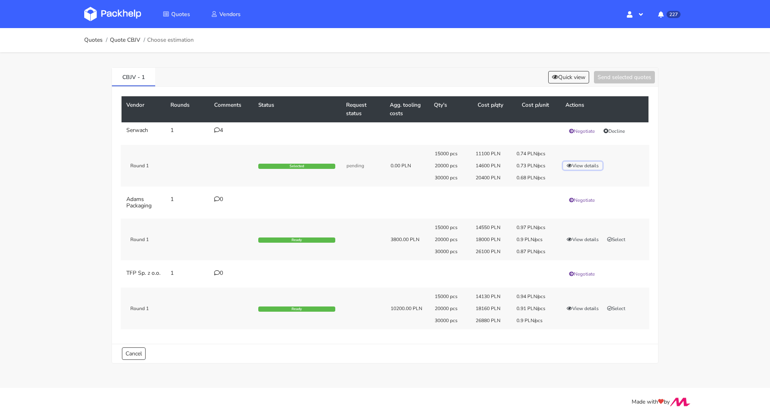
click at [590, 165] on button "View details" at bounding box center [582, 166] width 39 height 8
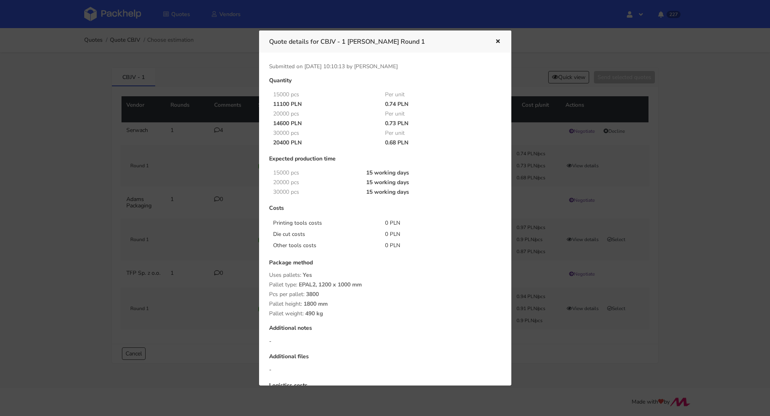
click at [500, 42] on icon "button" at bounding box center [498, 42] width 7 height 6
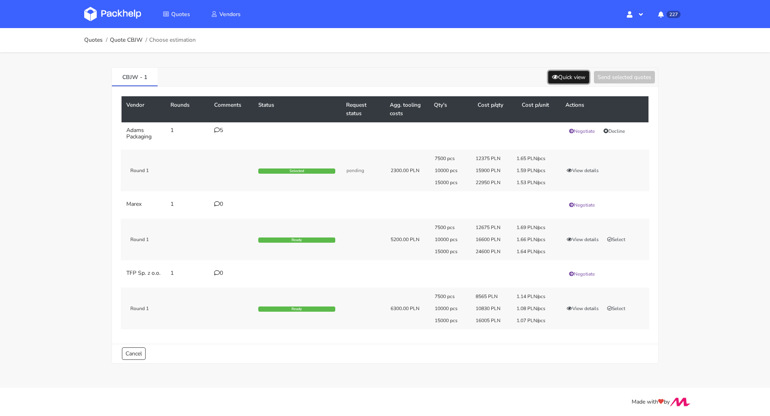
click at [557, 77] on button "Quick view" at bounding box center [568, 77] width 41 height 12
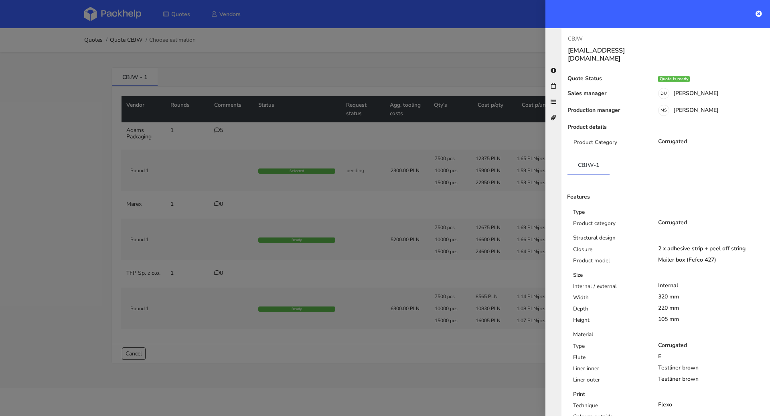
click at [467, 63] on div at bounding box center [385, 208] width 770 height 416
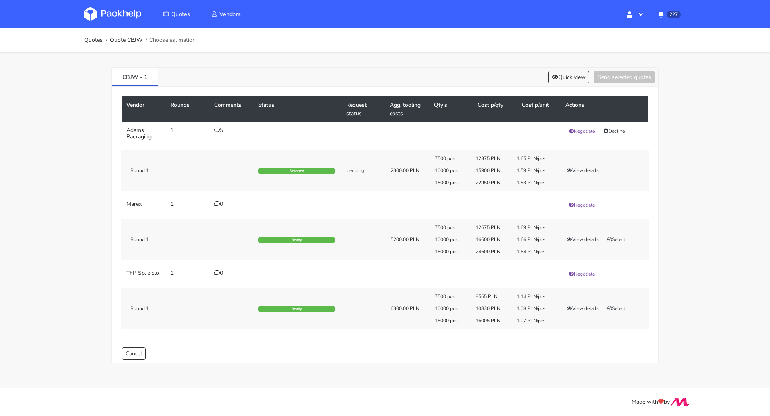
click at [217, 130] on icon at bounding box center [217, 130] width 6 height 6
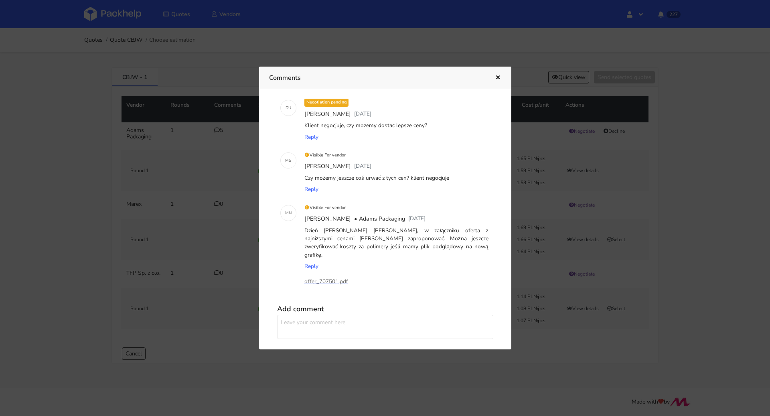
scroll to position [168, 0]
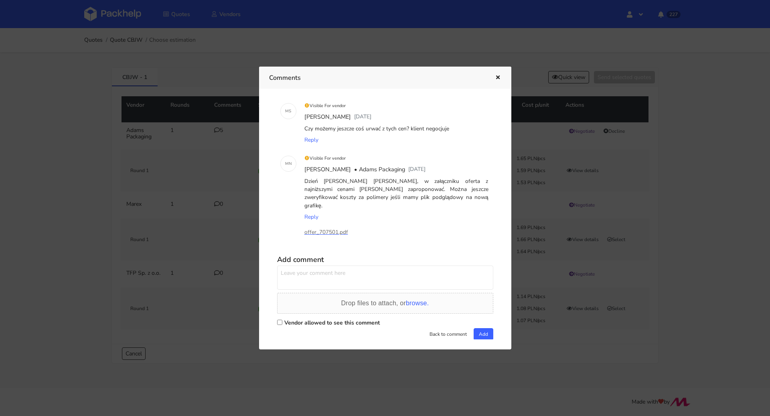
click at [24, 172] on div at bounding box center [385, 208] width 770 height 416
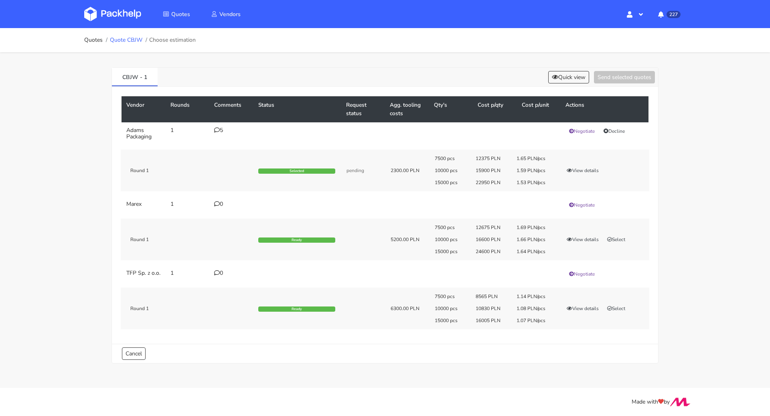
click at [127, 40] on link "Quote CBJW" at bounding box center [126, 40] width 32 height 6
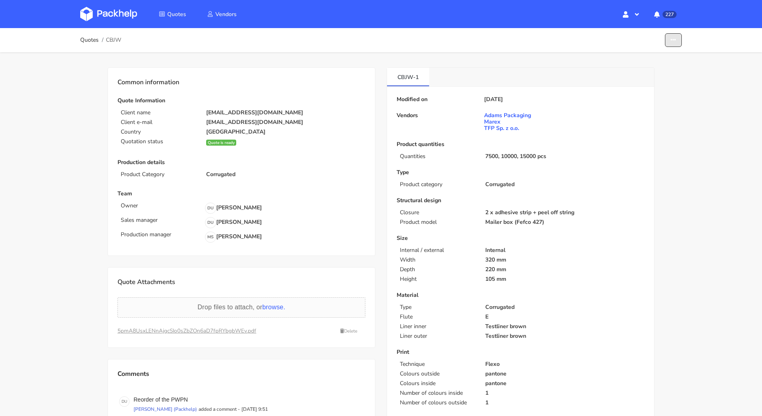
click at [672, 37] on icon "button" at bounding box center [674, 40] width 6 height 6
click at [645, 54] on link "Edit quote" at bounding box center [642, 57] width 71 height 13
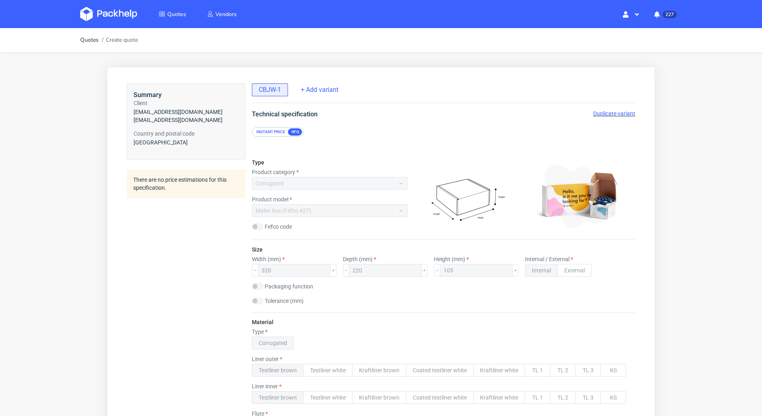
click at [600, 114] on span "Duplicate variant" at bounding box center [614, 113] width 42 height 6
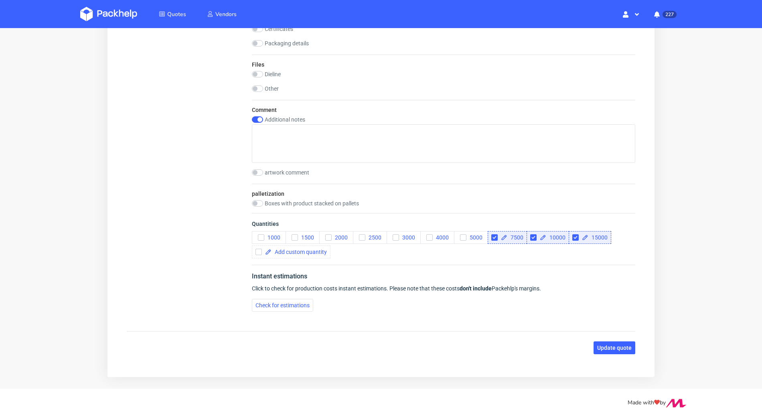
scroll to position [849, 0]
click at [610, 346] on span "Update quote" at bounding box center [614, 347] width 34 height 6
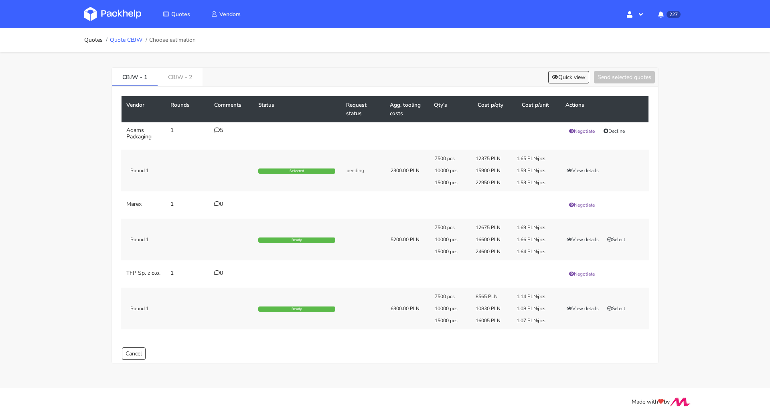
click at [137, 39] on link "Quote CBJW" at bounding box center [126, 40] width 32 height 6
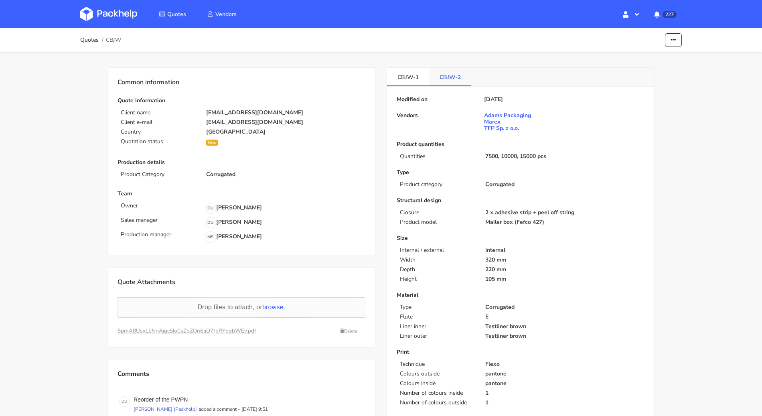
click at [451, 81] on link "CBJW-2" at bounding box center [450, 77] width 42 height 18
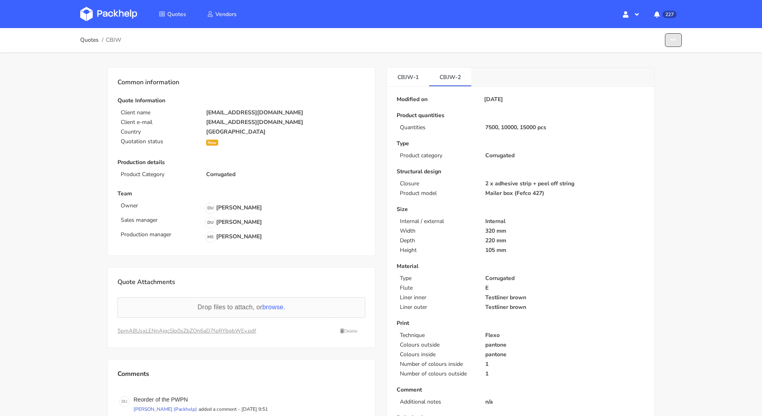
click at [674, 44] on button "button" at bounding box center [673, 40] width 17 height 14
click at [408, 71] on link "CBJW-1" at bounding box center [408, 77] width 42 height 18
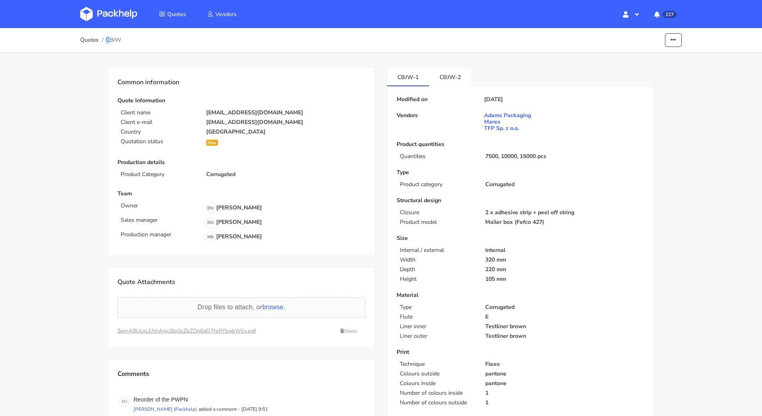
drag, startPoint x: 128, startPoint y: 40, endPoint x: 121, endPoint y: 40, distance: 6.8
click at [115, 40] on div "Quotes CBJW Edit quote Missing data Show estimations Reject quote" at bounding box center [381, 40] width 602 height 16
click at [123, 40] on div "Quotes CBJW Edit quote Missing data Show estimations Reject quote" at bounding box center [381, 40] width 602 height 16
drag, startPoint x: 125, startPoint y: 40, endPoint x: 112, endPoint y: 41, distance: 12.4
click at [112, 41] on div "Quotes CBJW Edit quote Missing data Show estimations Reject quote" at bounding box center [381, 40] width 602 height 16
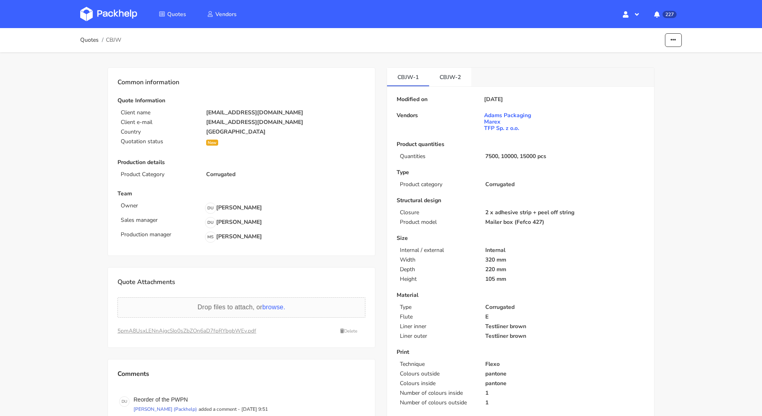
click at [113, 42] on span "CBJW" at bounding box center [113, 40] width 15 height 6
drag, startPoint x: 106, startPoint y: 39, endPoint x: 122, endPoint y: 39, distance: 16.5
click at [122, 39] on div "Quotes CBJW Edit quote Missing data Show estimations Reject quote" at bounding box center [381, 40] width 602 height 16
click at [126, 41] on div "Quotes CBJW Edit quote Missing data Show estimations Reject quote" at bounding box center [381, 40] width 602 height 16
drag, startPoint x: 127, startPoint y: 40, endPoint x: 116, endPoint y: 40, distance: 11.2
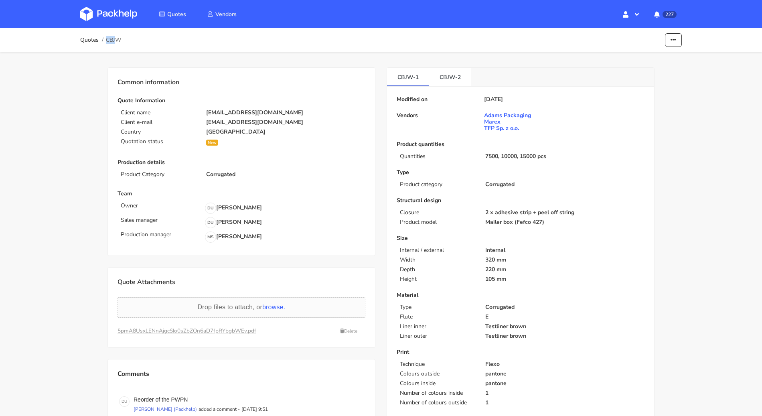
click at [116, 40] on div "Quotes CBJW Edit quote Missing data Show estimations Reject quote" at bounding box center [381, 40] width 602 height 16
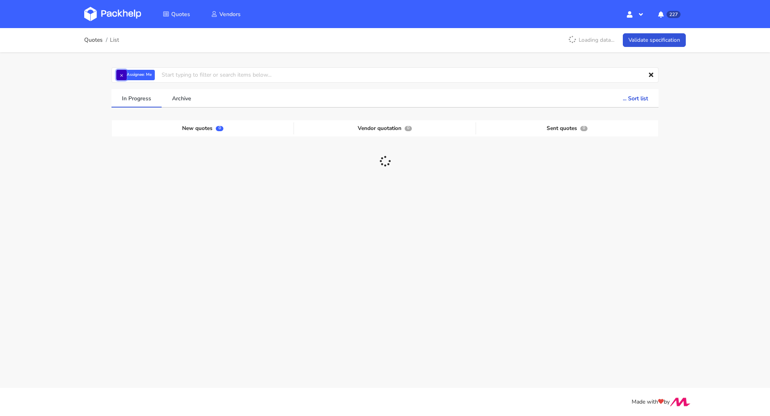
click at [124, 77] on button "×" at bounding box center [121, 75] width 10 height 10
click at [125, 75] on input "text" at bounding box center [384, 74] width 547 height 15
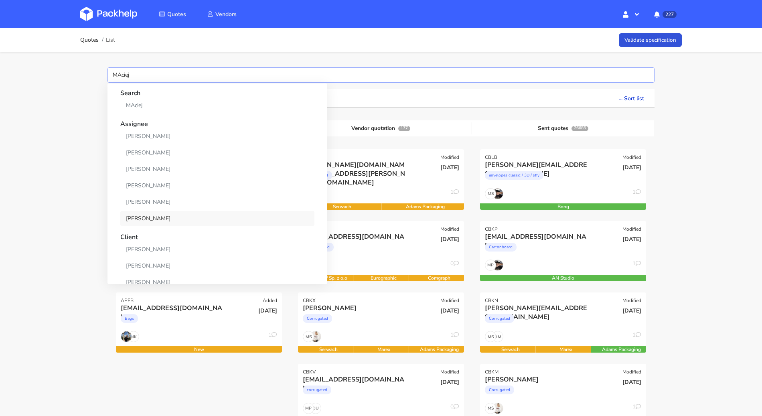
type input "MAciej"
click at [158, 216] on link "[PERSON_NAME]" at bounding box center [217, 218] width 194 height 15
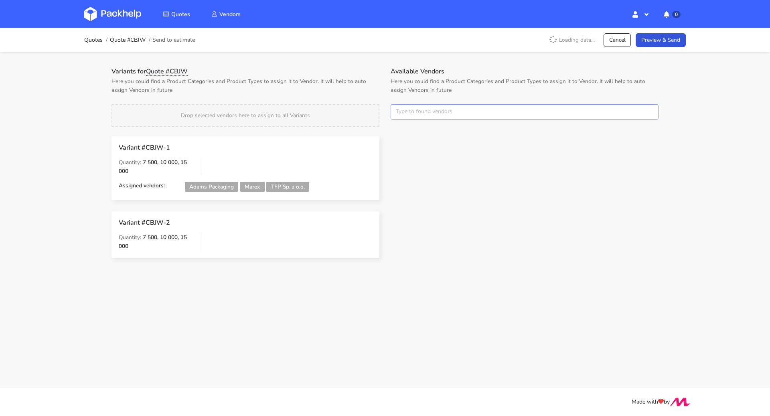
click at [424, 113] on input "text" at bounding box center [525, 111] width 268 height 15
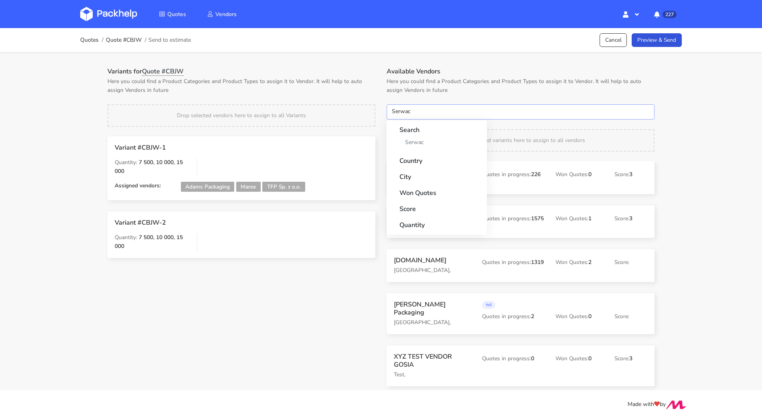
type input "Serwach"
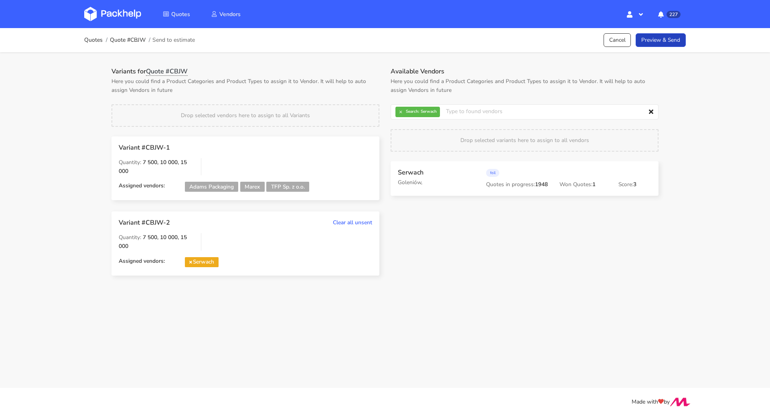
click at [667, 41] on link "Preview & Send" at bounding box center [661, 40] width 50 height 14
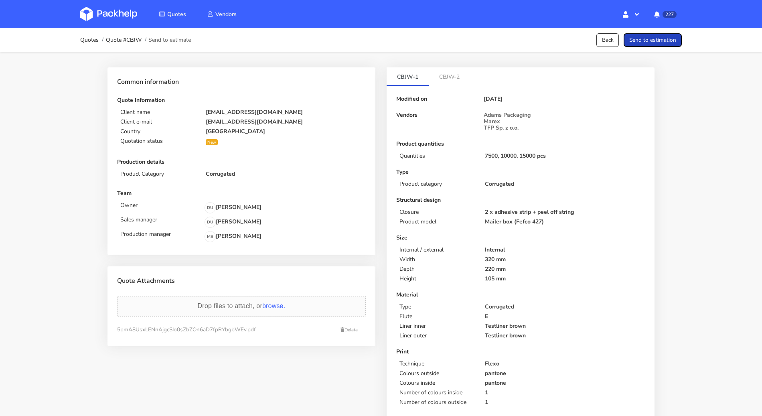
click at [667, 41] on button "Send to estimation" at bounding box center [653, 40] width 58 height 14
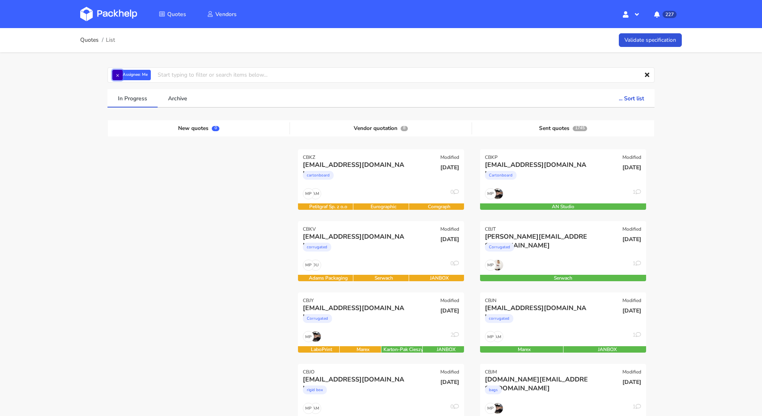
click at [118, 73] on button "×" at bounding box center [117, 75] width 10 height 10
click at [124, 75] on input "text" at bounding box center [380, 74] width 547 height 15
type input "maciej sikora"
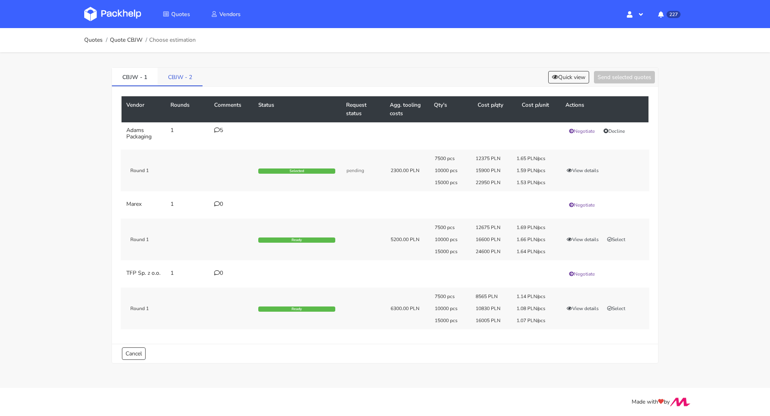
click at [183, 75] on link "CBJW - 2" at bounding box center [180, 77] width 45 height 18
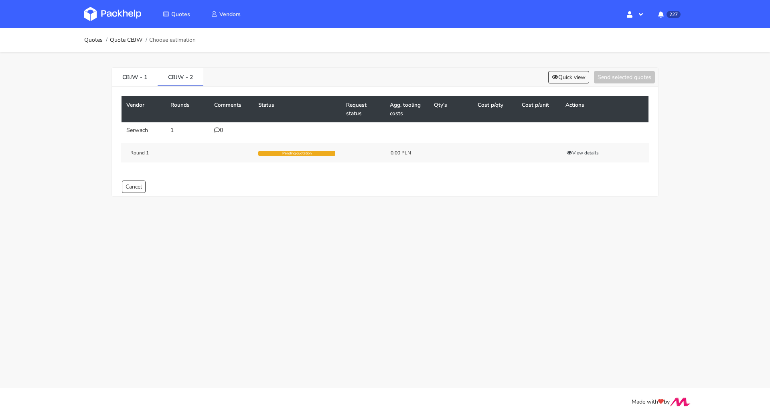
click at [218, 130] on icon at bounding box center [217, 130] width 6 height 6
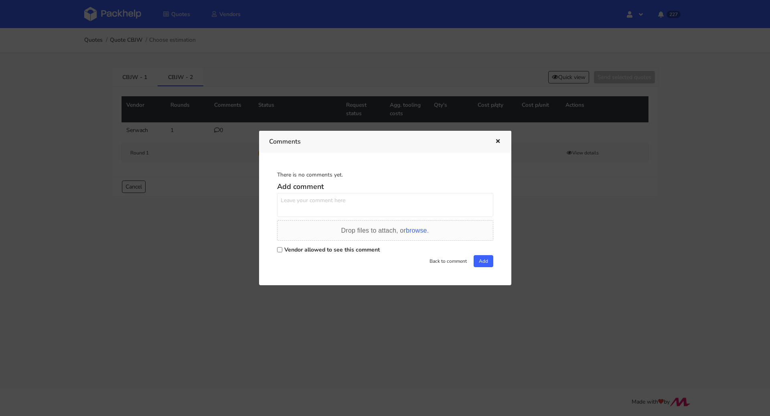
click at [324, 254] on div "Vendor allowed to see this comment" at bounding box center [385, 249] width 216 height 11
click at [320, 250] on label "Vendor allowed to see this comment" at bounding box center [331, 250] width 95 height 8
click at [282, 250] on input "Vendor allowed to see this comment" at bounding box center [279, 249] width 5 height 5
checkbox input "true"
click at [306, 205] on textarea at bounding box center [385, 205] width 216 height 24
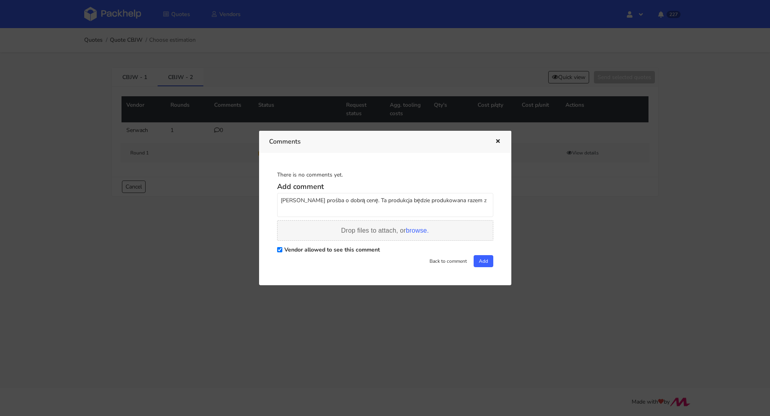
paste textarea "CBJZ-1"
paste textarea "CBJV-1"
type textarea "[PERSON_NAME] prośba o dobrą cenę. Ta produkcja będzie produkowana razem z CBJZ…"
click at [477, 260] on button "Add" at bounding box center [484, 261] width 20 height 12
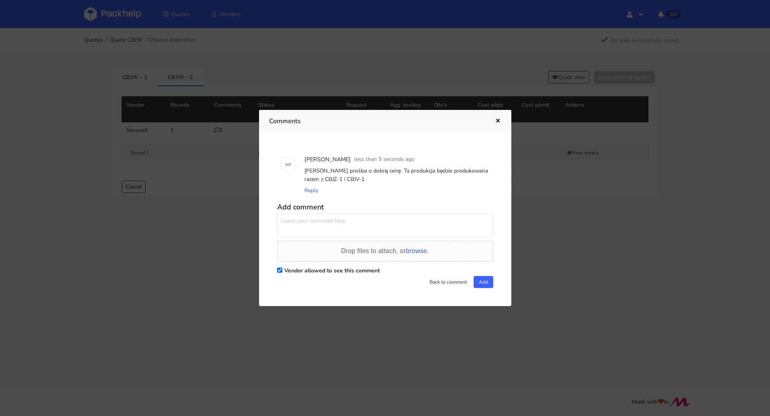
click at [495, 122] on icon "button" at bounding box center [498, 121] width 7 height 6
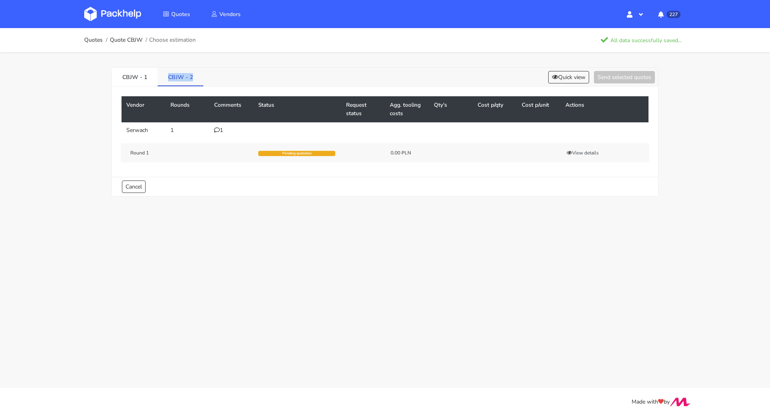
drag, startPoint x: 161, startPoint y: 75, endPoint x: 193, endPoint y: 79, distance: 32.4
click at [193, 79] on link "CBJW - 2" at bounding box center [181, 77] width 46 height 18
copy link "CBJW - 2"
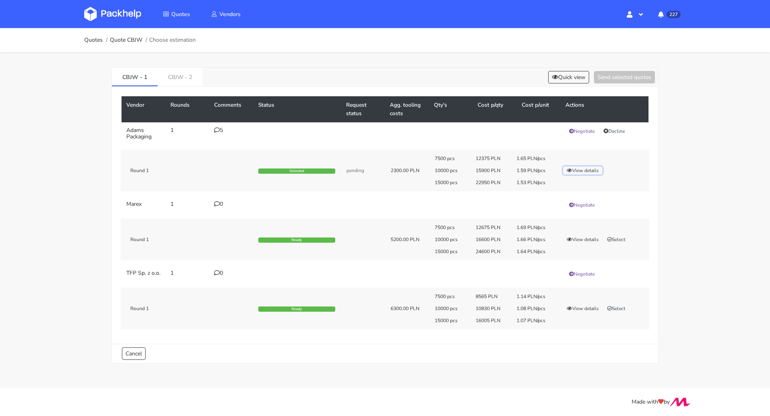
click at [592, 171] on button "View details" at bounding box center [582, 170] width 39 height 8
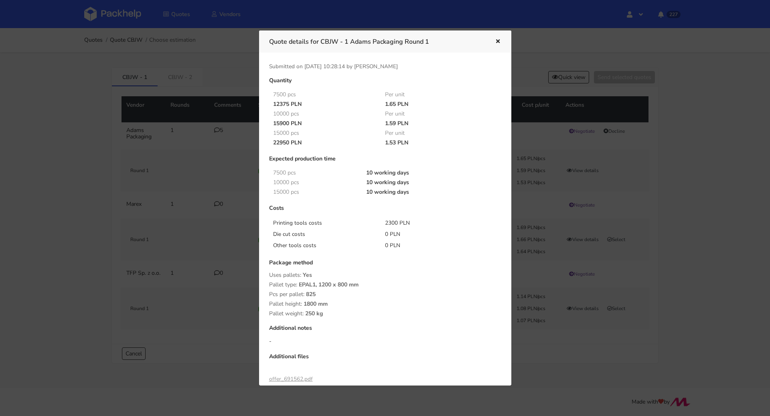
click at [503, 37] on div "Quote details for CBJW - 1 Adams Packaging Round 1" at bounding box center [385, 41] width 252 height 22
click at [501, 41] on icon "button" at bounding box center [498, 42] width 7 height 6
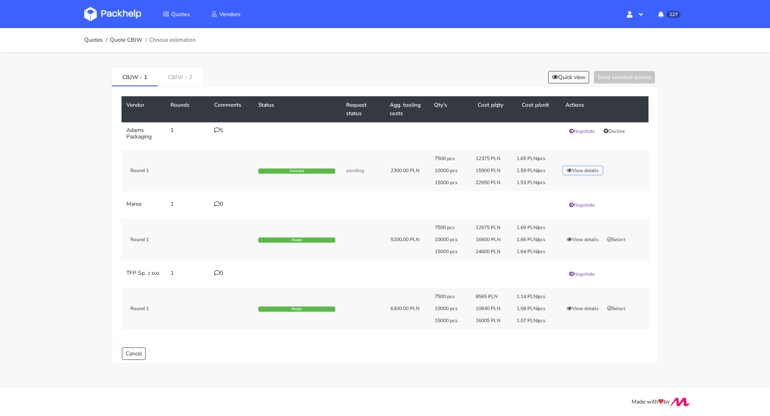
click at [590, 171] on button "View details" at bounding box center [582, 170] width 39 height 8
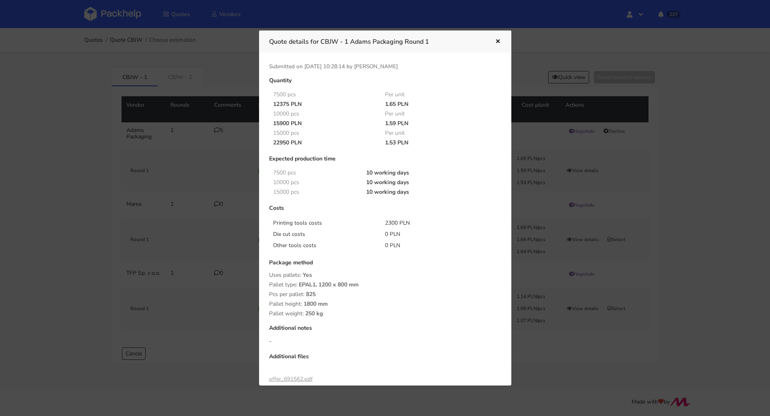
click at [499, 41] on icon "button" at bounding box center [498, 42] width 7 height 6
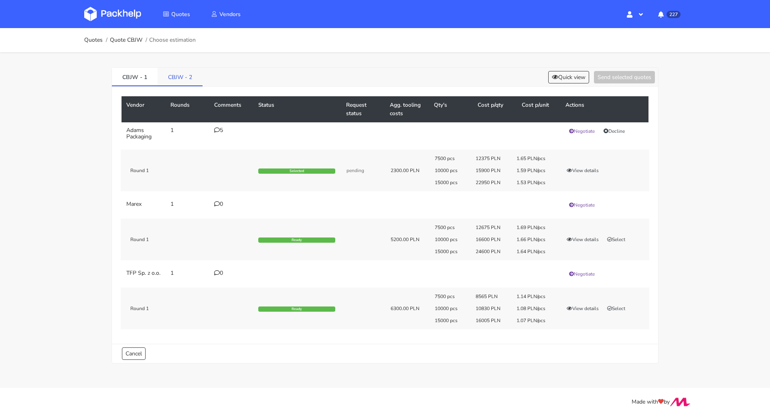
click at [175, 78] on link "CBJW - 2" at bounding box center [180, 77] width 45 height 18
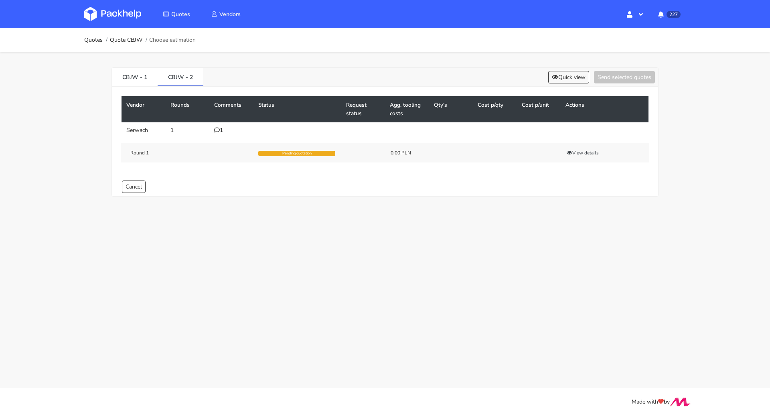
click at [221, 129] on div "1" at bounding box center [231, 130] width 34 height 6
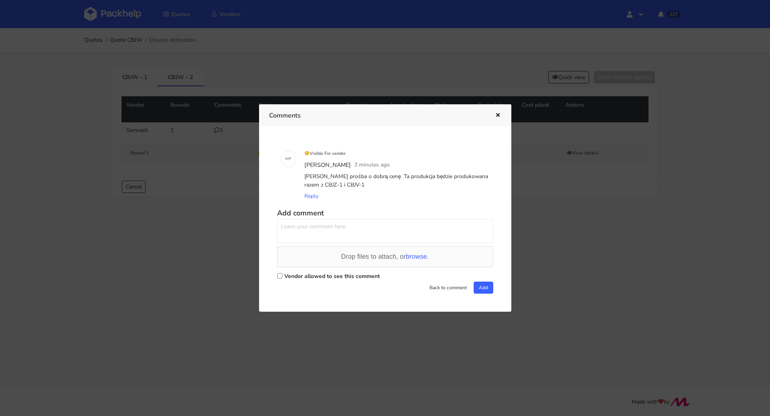
click at [314, 275] on label "Vendor allowed to see this comment" at bounding box center [331, 276] width 95 height 8
click at [282, 275] on input "Vendor allowed to see this comment" at bounding box center [279, 275] width 5 height 5
checkbox input "true"
click at [326, 227] on textarea at bounding box center [385, 231] width 216 height 24
paste textarea "24,800"
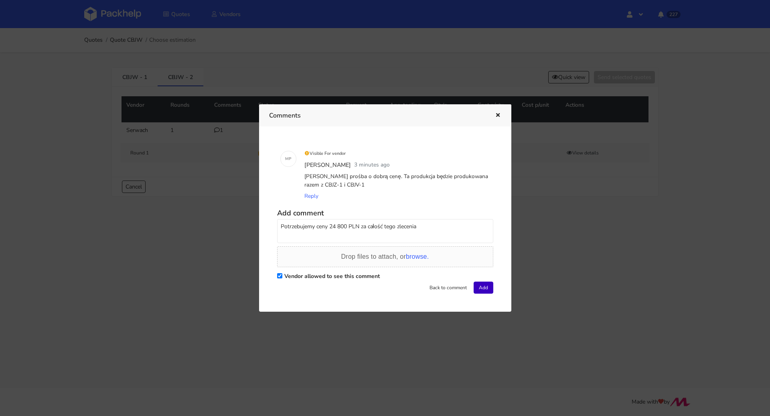
type textarea "Potrzebujemy ceny 24 800 PLN za całość tego zlecenia"
click at [484, 284] on button "Add" at bounding box center [484, 288] width 20 height 12
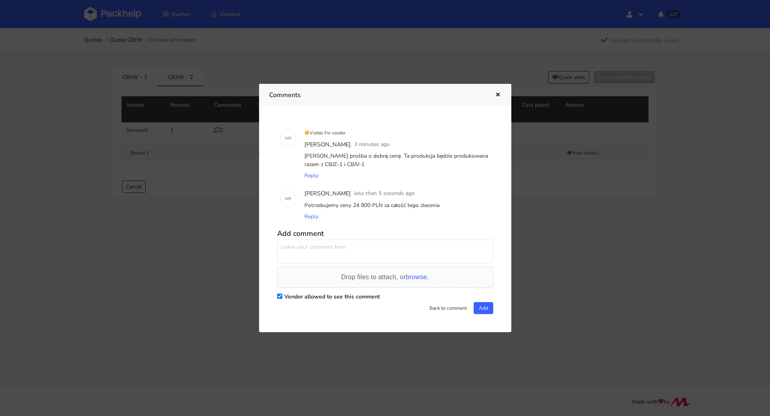
click at [500, 96] on icon "button" at bounding box center [498, 95] width 7 height 6
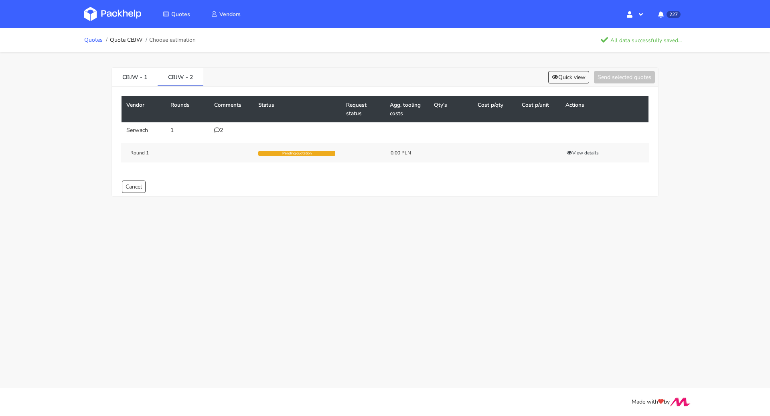
click at [93, 41] on link "Quotes" at bounding box center [93, 40] width 18 height 6
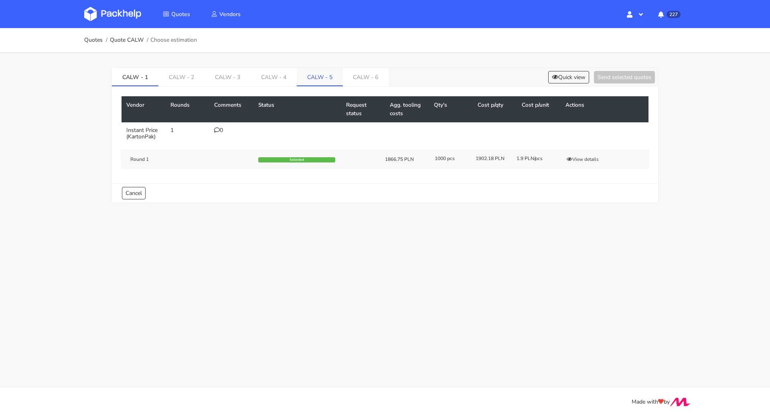
click at [314, 81] on link "CALW - 5" at bounding box center [320, 77] width 46 height 18
click at [322, 78] on link "CALW - 5" at bounding box center [320, 77] width 46 height 18
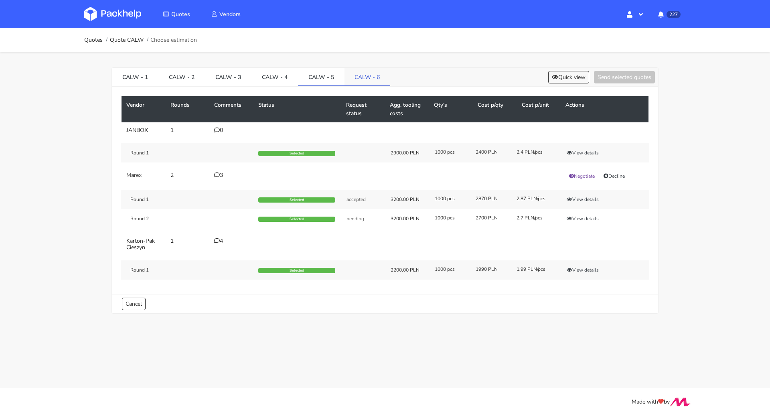
click at [350, 79] on link "CALW - 6" at bounding box center [368, 77] width 46 height 18
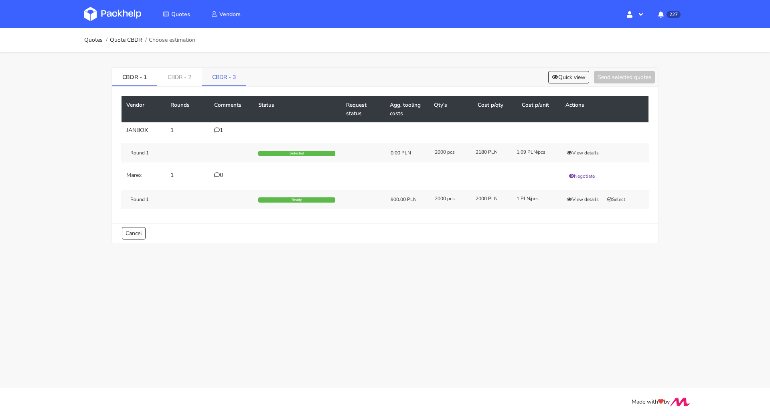
click at [225, 70] on link "CBDR - 3" at bounding box center [224, 77] width 45 height 18
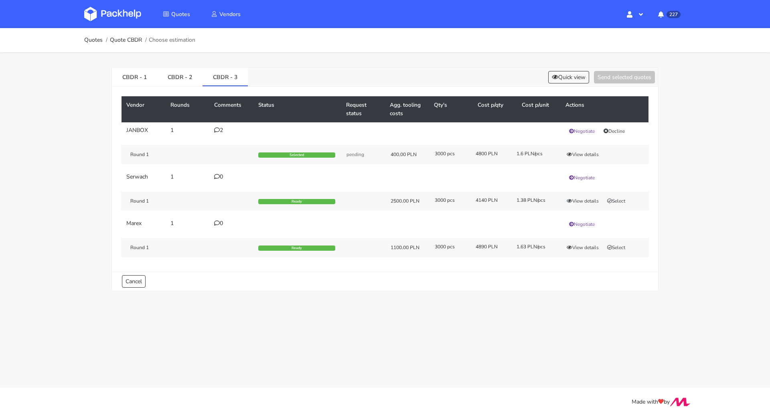
click at [219, 132] on div "2" at bounding box center [231, 130] width 34 height 6
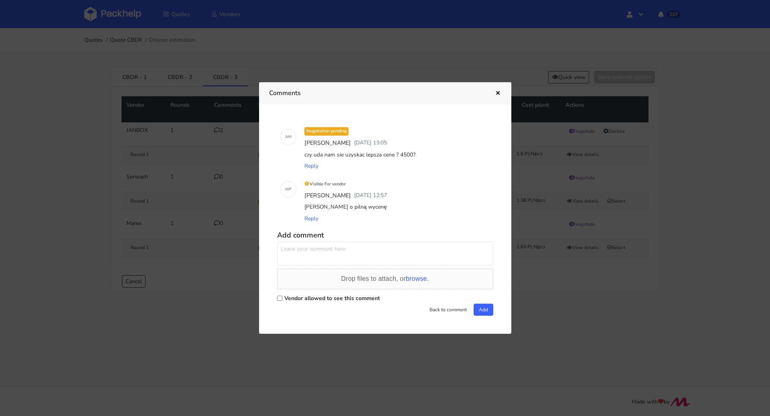
click at [497, 91] on icon "button" at bounding box center [498, 94] width 7 height 6
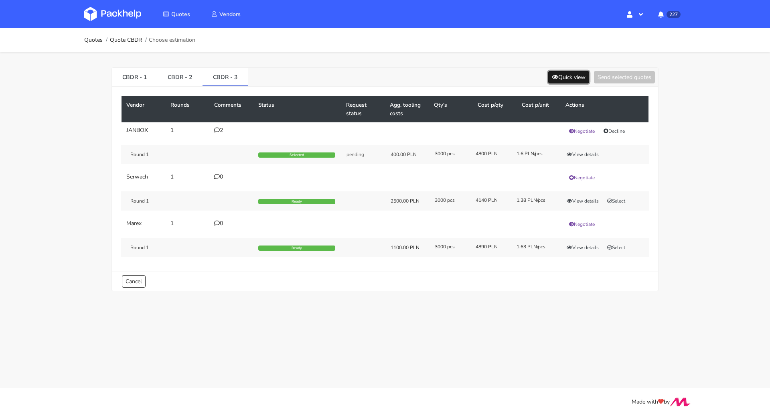
click at [572, 80] on button "Quick view" at bounding box center [568, 77] width 41 height 12
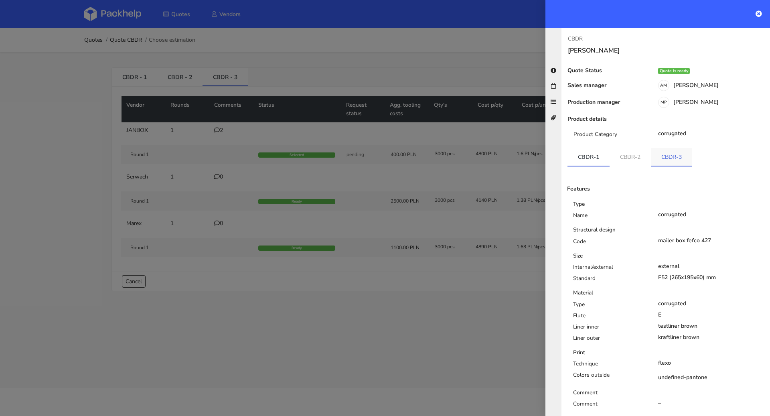
click at [669, 154] on link "CBDR-3" at bounding box center [671, 157] width 41 height 18
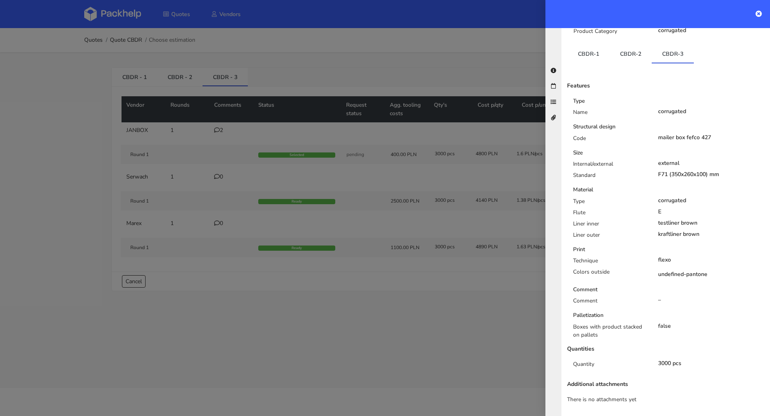
click at [368, 327] on div at bounding box center [385, 208] width 770 height 416
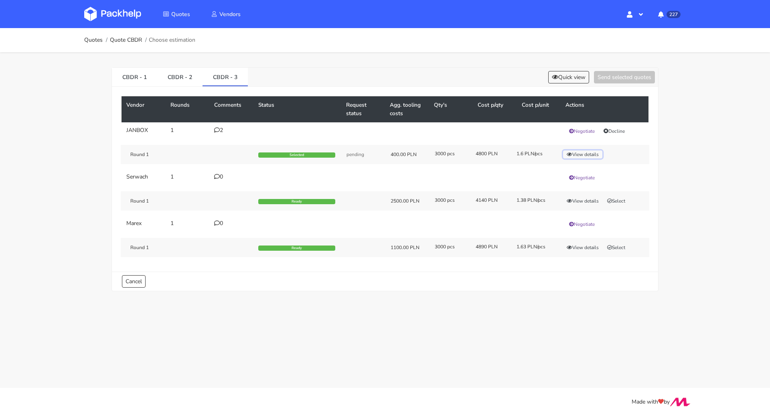
click at [580, 154] on button "View details" at bounding box center [582, 154] width 39 height 8
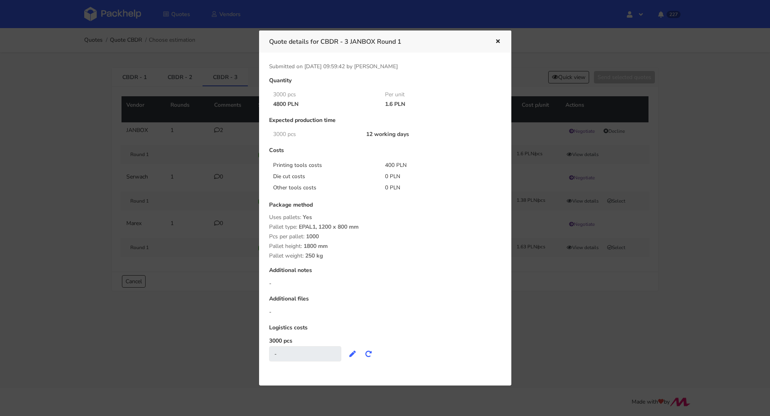
click at [130, 363] on div at bounding box center [385, 208] width 770 height 416
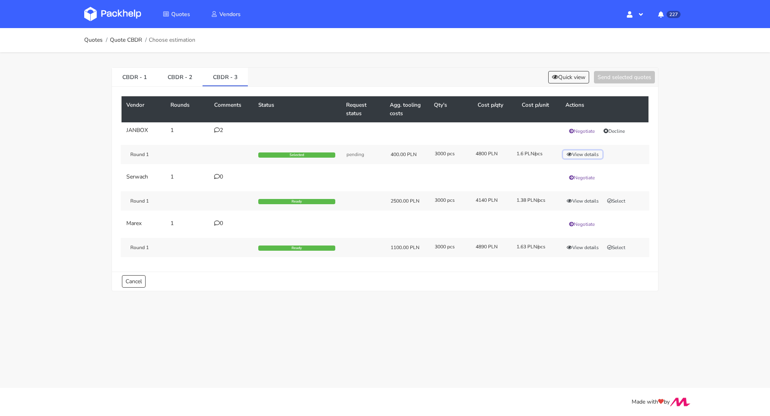
click at [599, 154] on button "View details" at bounding box center [582, 154] width 39 height 8
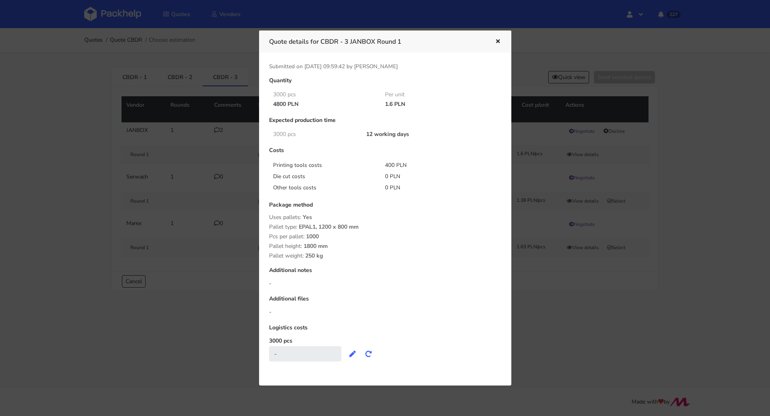
drag, startPoint x: 382, startPoint y: 102, endPoint x: 391, endPoint y: 103, distance: 8.9
click at [391, 103] on div "1.6 PLN" at bounding box center [435, 104] width 112 height 6
copy div "1.6"
drag, startPoint x: 384, startPoint y: 164, endPoint x: 393, endPoint y: 164, distance: 8.8
click at [393, 164] on div "400 PLN" at bounding box center [435, 165] width 112 height 8
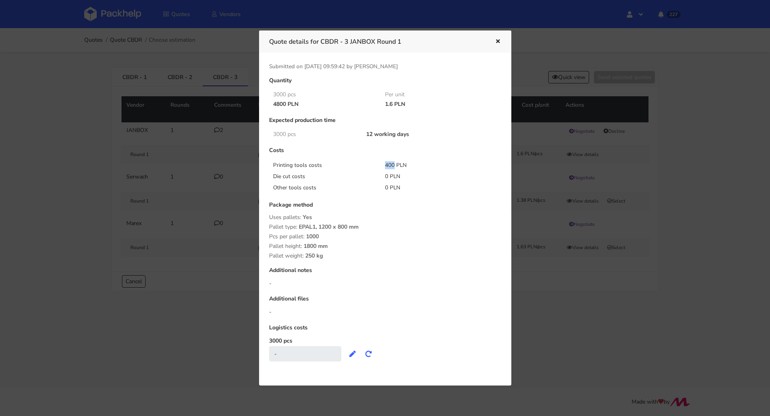
copy div "400"
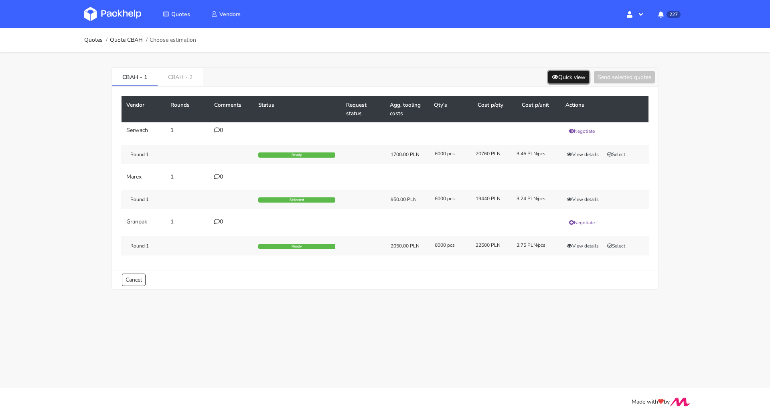
click at [567, 76] on button "Quick view" at bounding box center [568, 77] width 41 height 12
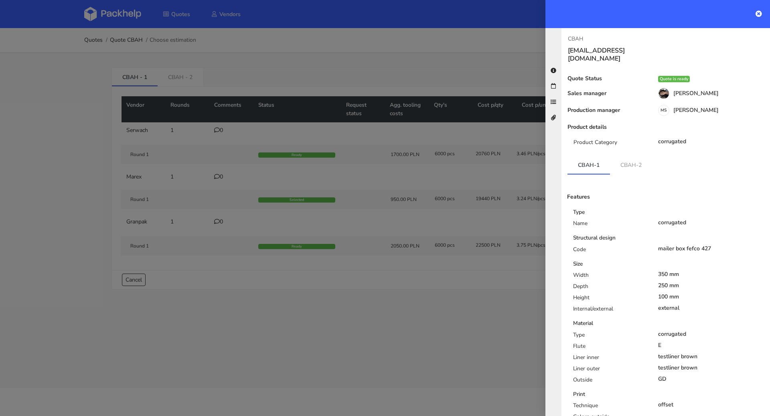
click at [464, 57] on div at bounding box center [385, 208] width 770 height 416
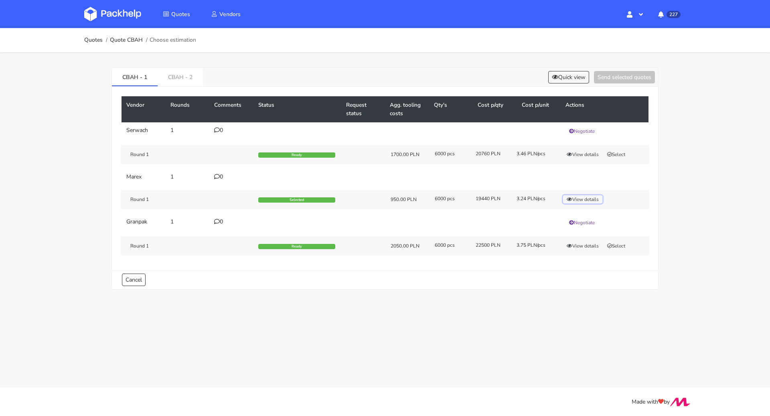
click at [585, 195] on button "View details" at bounding box center [582, 199] width 39 height 8
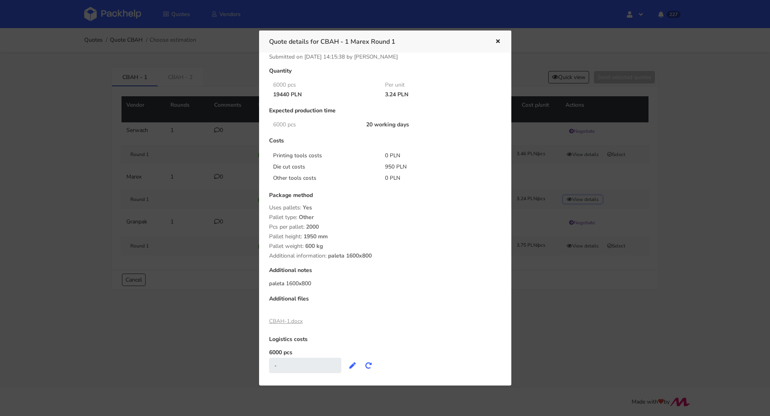
scroll to position [20, 0]
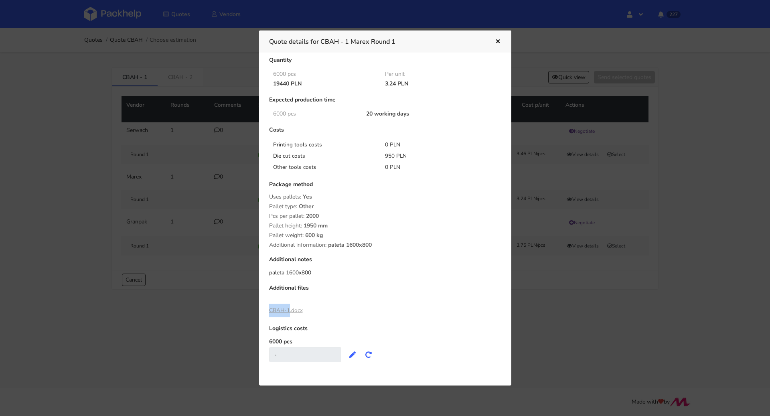
drag, startPoint x: 266, startPoint y: 308, endPoint x: 288, endPoint y: 309, distance: 22.9
click at [288, 309] on div "Quantity 6000 pcs Per unit 19440 PLN 3.24 PLN Expected production time 6000 pcs…" at bounding box center [385, 214] width 243 height 314
copy link "CBAH-1"
click at [284, 310] on link "CBAH-1.docx" at bounding box center [286, 310] width 34 height 8
click at [497, 41] on icon "button" at bounding box center [498, 42] width 7 height 6
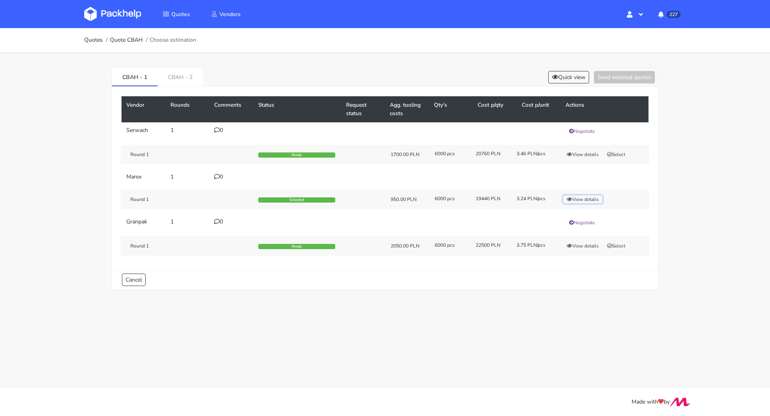
click at [580, 196] on button "View details" at bounding box center [582, 199] width 39 height 8
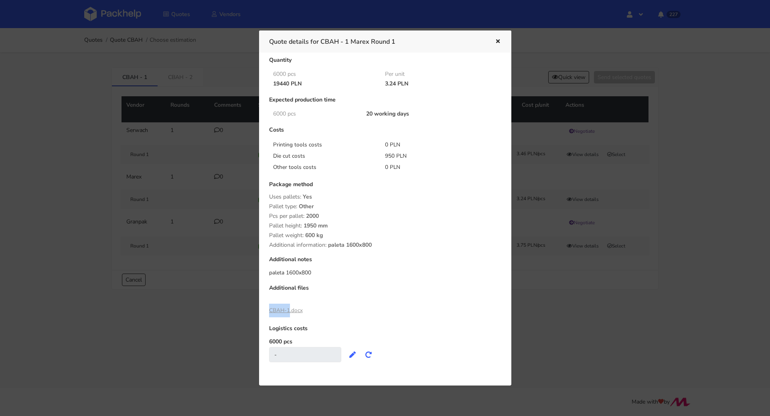
drag, startPoint x: 384, startPoint y: 81, endPoint x: 395, endPoint y: 83, distance: 11.0
click at [395, 83] on div "3.24 PLN" at bounding box center [435, 84] width 112 height 6
copy div "3.24"
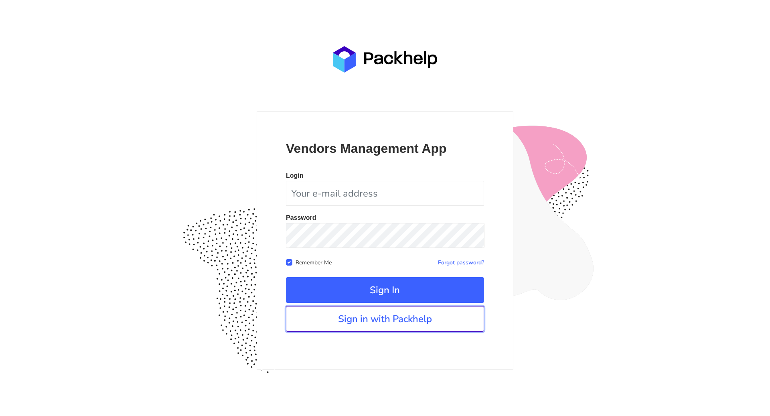
click at [404, 313] on link "Sign in with Packhelp" at bounding box center [385, 319] width 198 height 26
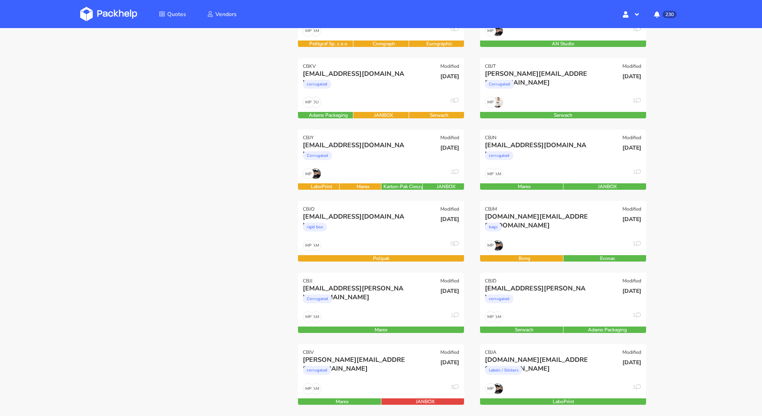
scroll to position [211, 0]
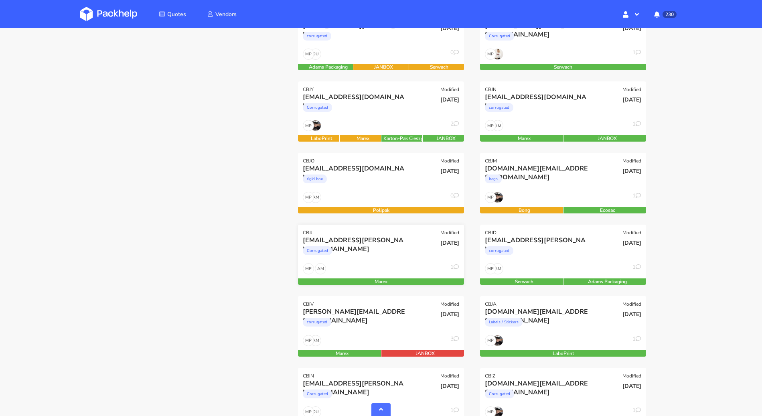
click at [416, 252] on div "[DATE]" at bounding box center [437, 249] width 56 height 27
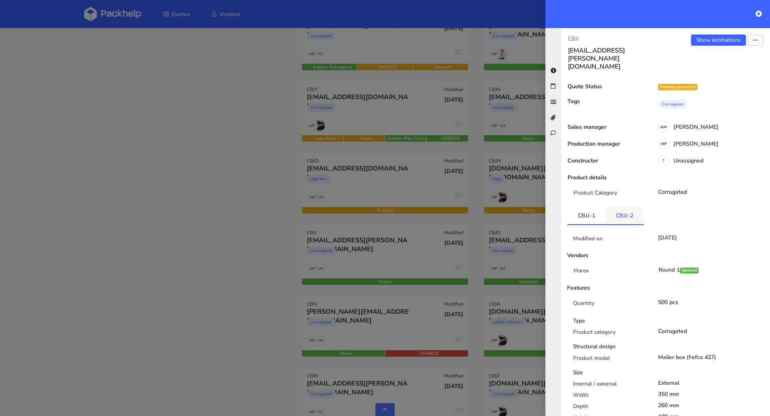
click at [631, 207] on link "CBJJ-2" at bounding box center [625, 216] width 38 height 18
click at [600, 207] on link "CBJJ-1" at bounding box center [587, 216] width 38 height 18
click at [201, 290] on div at bounding box center [385, 208] width 770 height 416
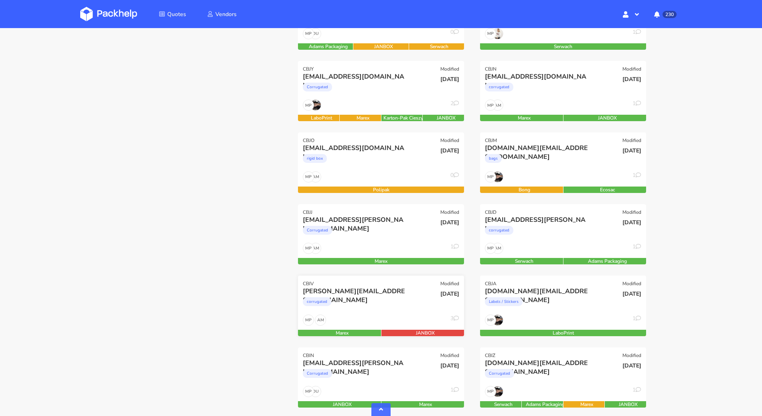
scroll to position [346, 0]
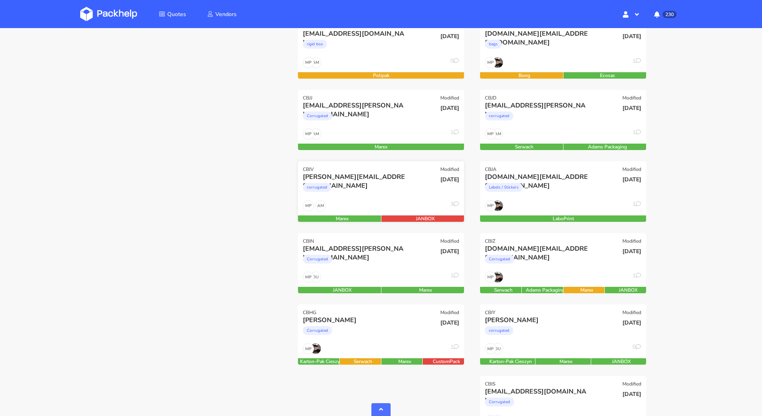
click at [386, 200] on div "AM MP 3" at bounding box center [381, 207] width 166 height 15
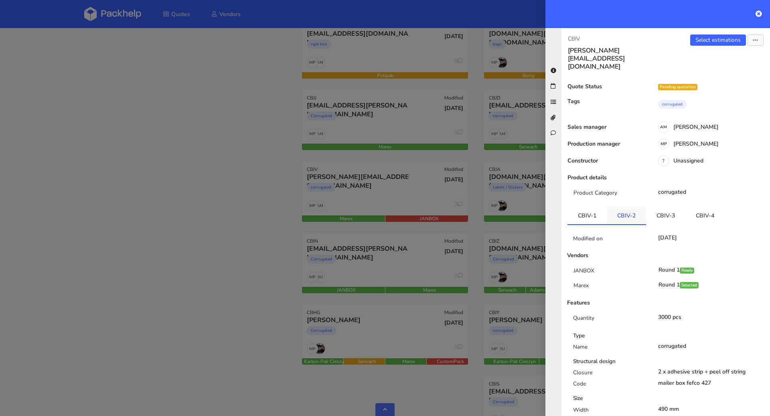
click at [615, 207] on link "CBIV-2" at bounding box center [626, 216] width 39 height 18
click at [655, 207] on link "CBIV-3" at bounding box center [665, 216] width 39 height 18
click at [702, 207] on link "CBIV-4" at bounding box center [704, 216] width 39 height 18
click at [163, 232] on div at bounding box center [385, 208] width 770 height 416
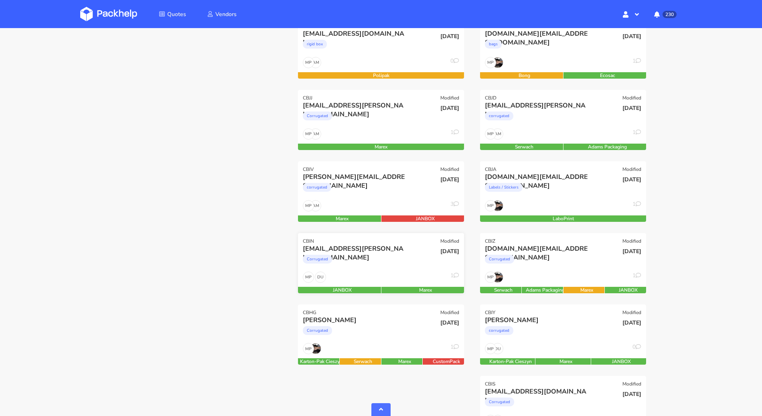
click at [362, 268] on div "Corrugated" at bounding box center [356, 261] width 106 height 16
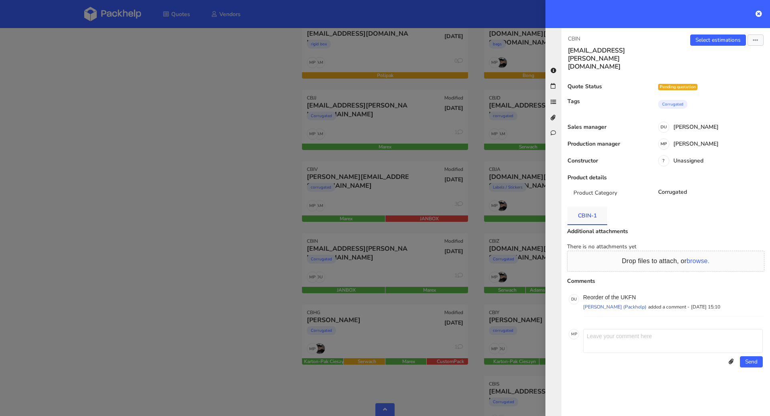
click at [593, 207] on link "CBIN-1" at bounding box center [588, 216] width 40 height 18
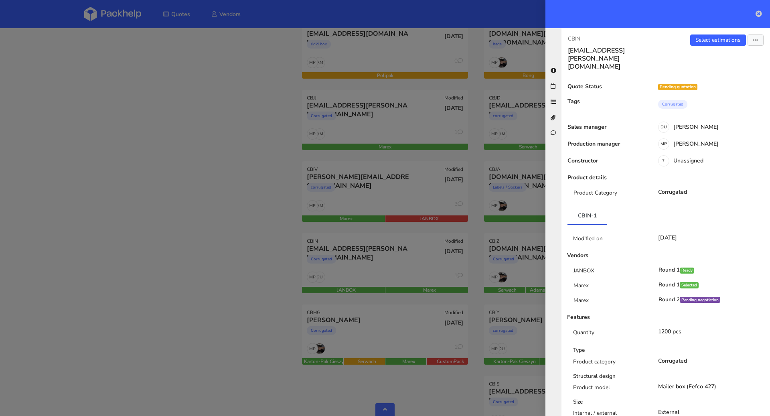
click at [758, 13] on icon at bounding box center [759, 13] width 6 height 6
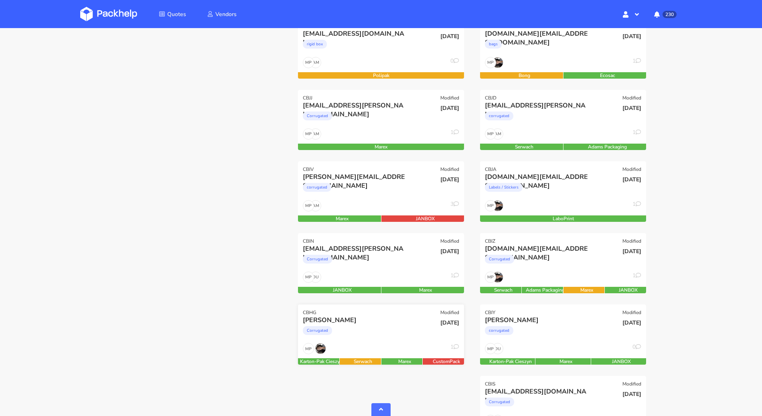
click at [370, 341] on div "Sophy Smith Corrugated" at bounding box center [353, 329] width 112 height 27
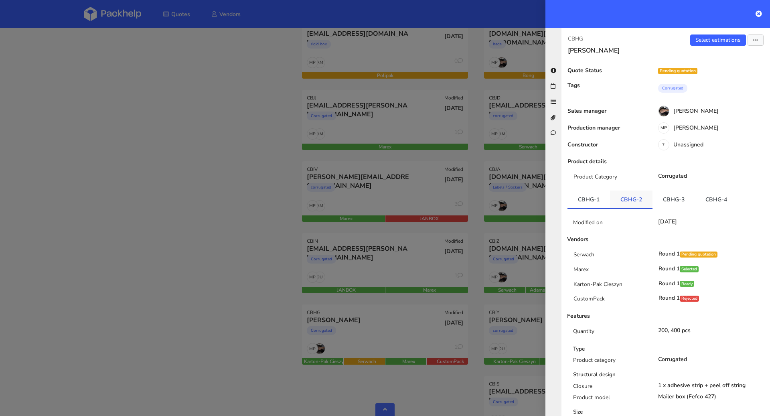
click at [634, 199] on link "CBHG-2" at bounding box center [631, 200] width 43 height 18
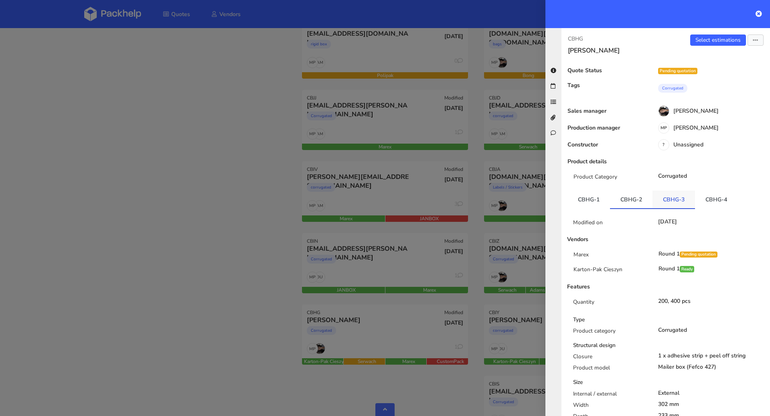
click at [658, 201] on link "CBHG-3" at bounding box center [674, 200] width 43 height 18
click at [729, 196] on link "CBHG-4" at bounding box center [716, 200] width 43 height 18
click at [114, 214] on div at bounding box center [385, 208] width 770 height 416
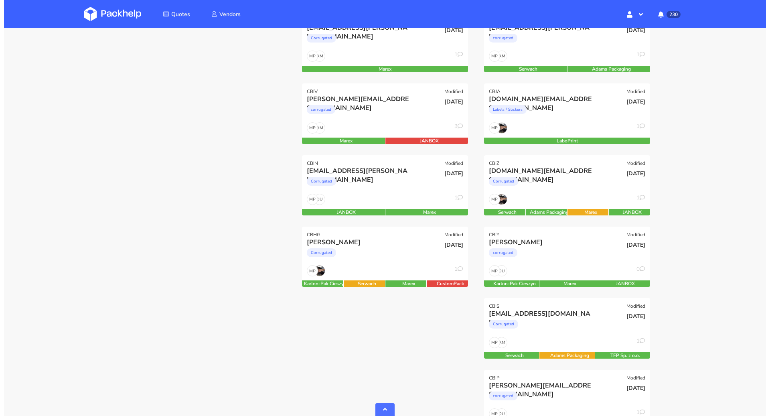
scroll to position [431, 0]
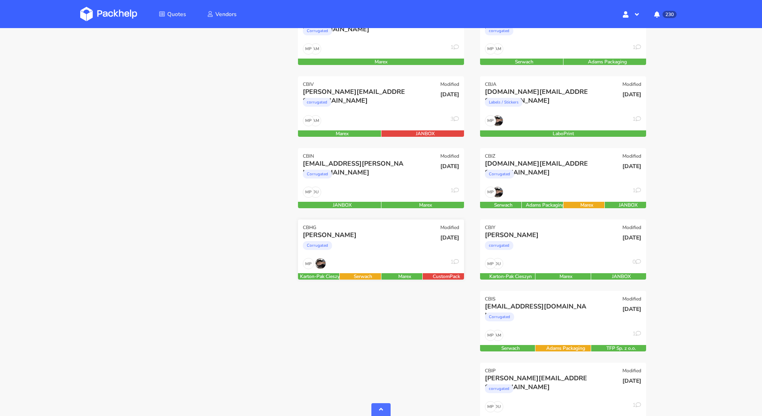
click at [392, 243] on div "Corrugated" at bounding box center [356, 247] width 106 height 16
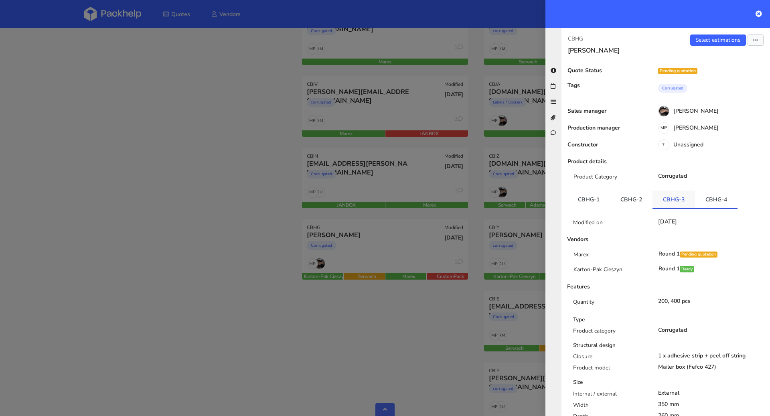
click at [673, 203] on link "CBHG-3" at bounding box center [674, 200] width 43 height 18
click at [639, 197] on link "CBHG-2" at bounding box center [631, 200] width 43 height 18
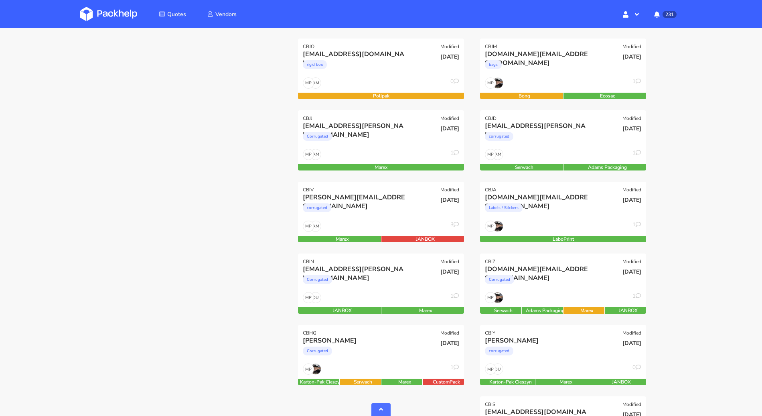
scroll to position [417, 0]
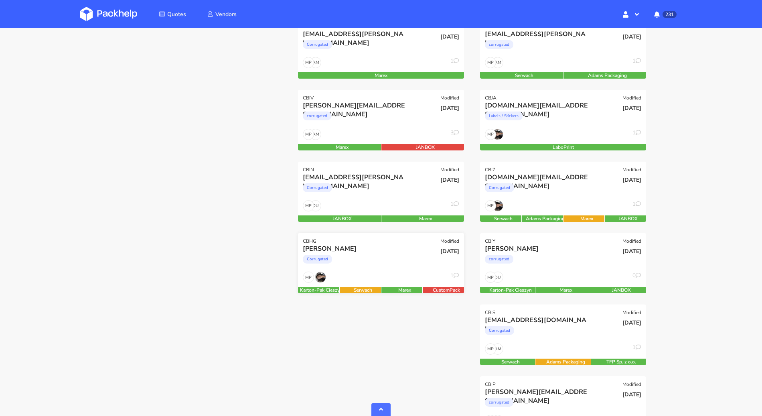
click at [359, 260] on div "Corrugated" at bounding box center [356, 261] width 106 height 16
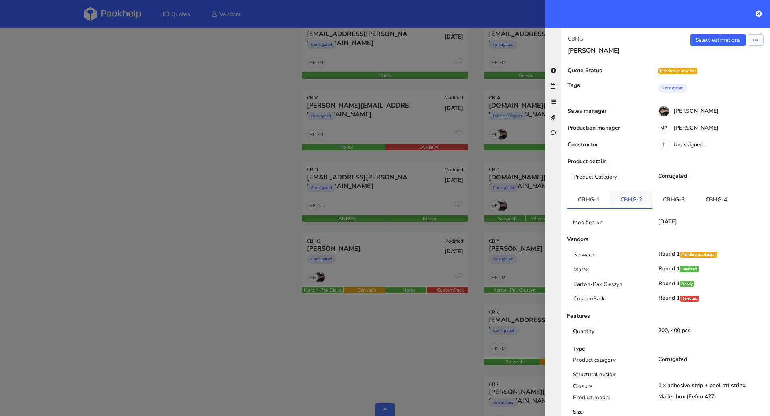
click at [632, 193] on link "CBHG-2" at bounding box center [631, 200] width 43 height 18
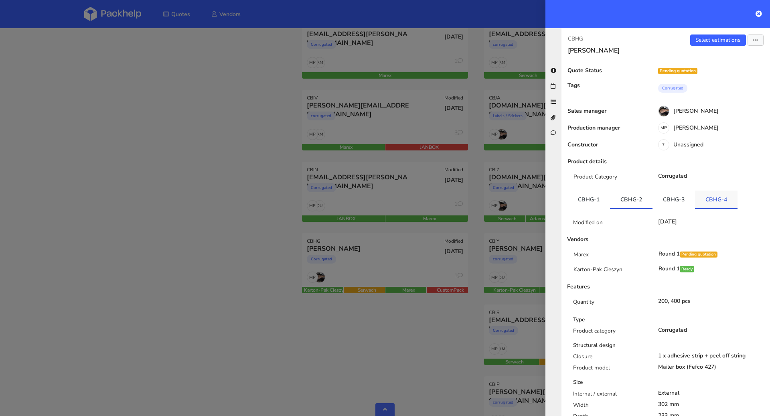
click at [695, 198] on link "CBHG-4" at bounding box center [716, 200] width 43 height 18
click at [720, 199] on link "CBHG-4" at bounding box center [716, 200] width 43 height 18
click at [146, 254] on div at bounding box center [385, 208] width 770 height 416
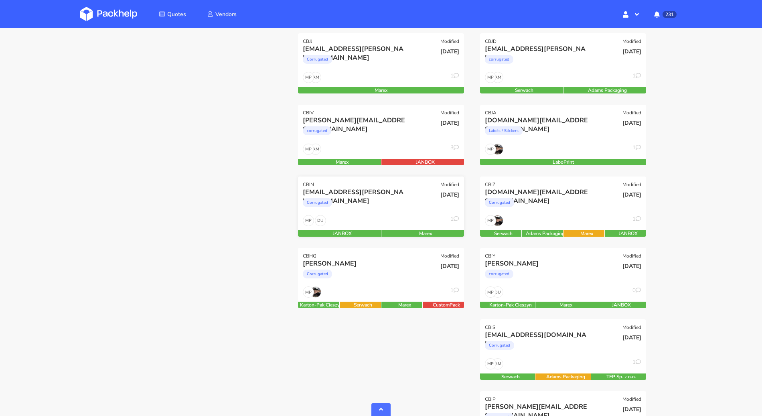
scroll to position [399, 0]
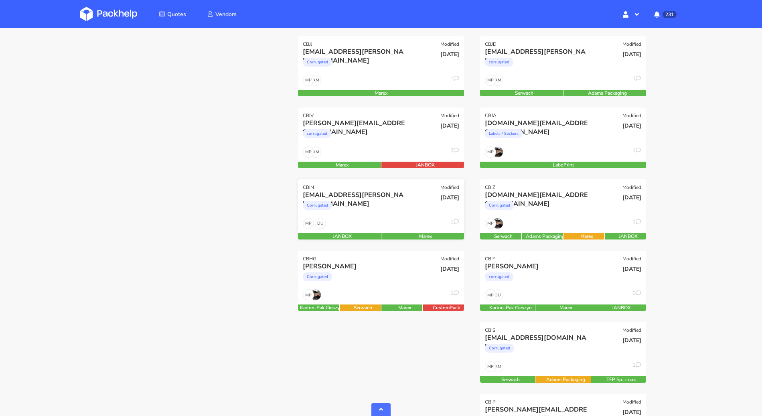
click at [367, 227] on div "DU MP 1" at bounding box center [381, 225] width 166 height 15
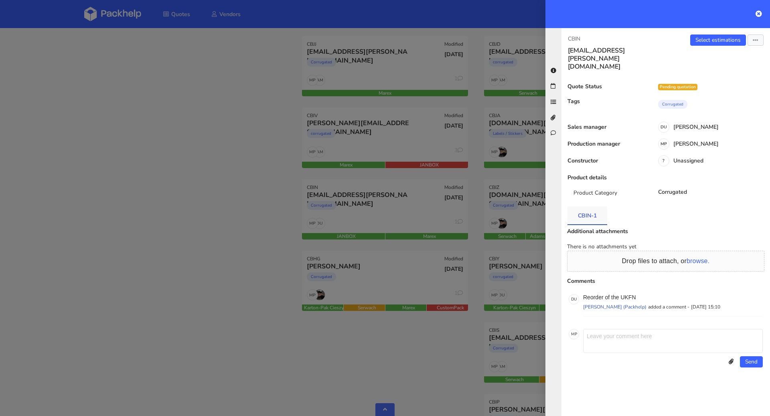
click at [589, 207] on link "CBIN-1" at bounding box center [588, 216] width 40 height 18
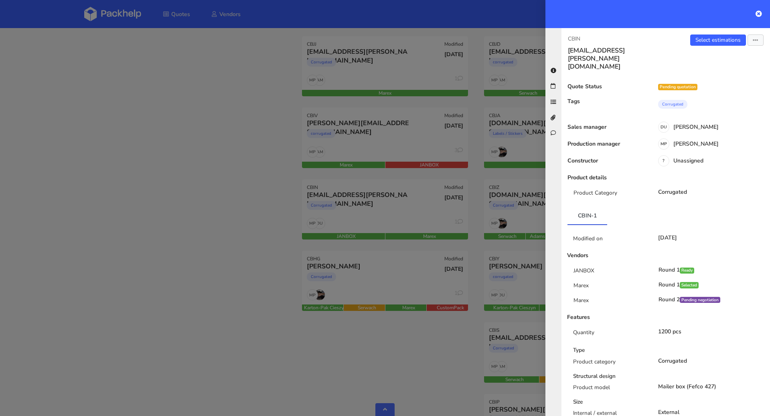
click at [211, 247] on div at bounding box center [385, 208] width 770 height 416
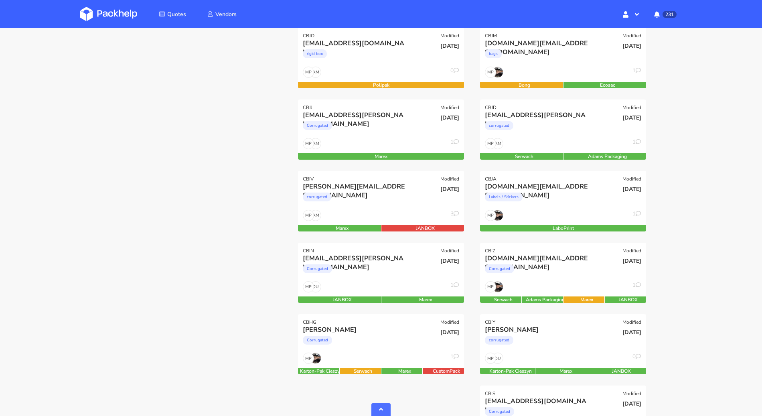
scroll to position [315, 0]
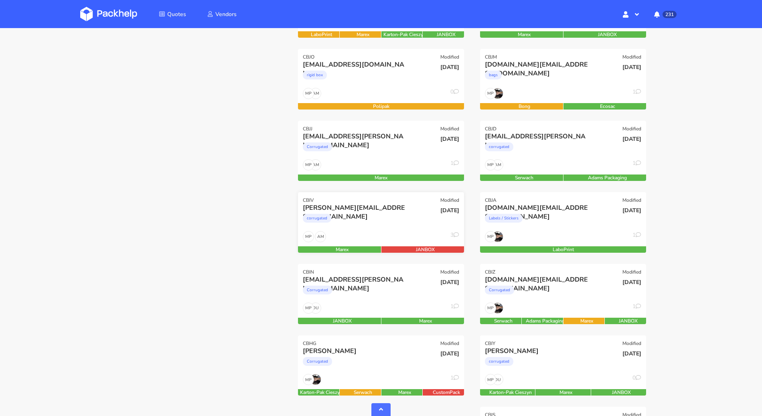
click at [352, 218] on div "corrugated" at bounding box center [356, 220] width 106 height 16
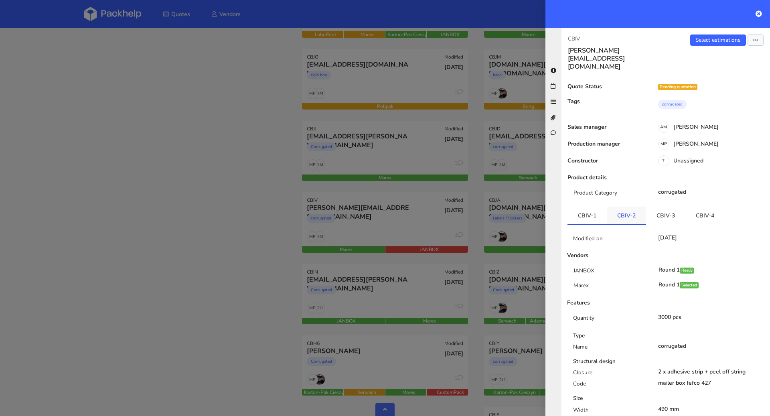
click at [623, 207] on link "CBIV-2" at bounding box center [626, 216] width 39 height 18
click at [652, 207] on link "CBIV-3" at bounding box center [665, 216] width 39 height 18
click at [704, 207] on link "CBIV-4" at bounding box center [704, 216] width 39 height 18
click at [249, 257] on div at bounding box center [385, 208] width 770 height 416
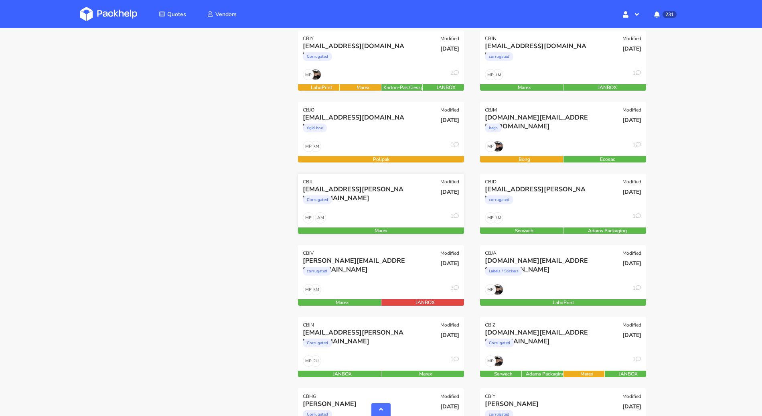
scroll to position [253, 0]
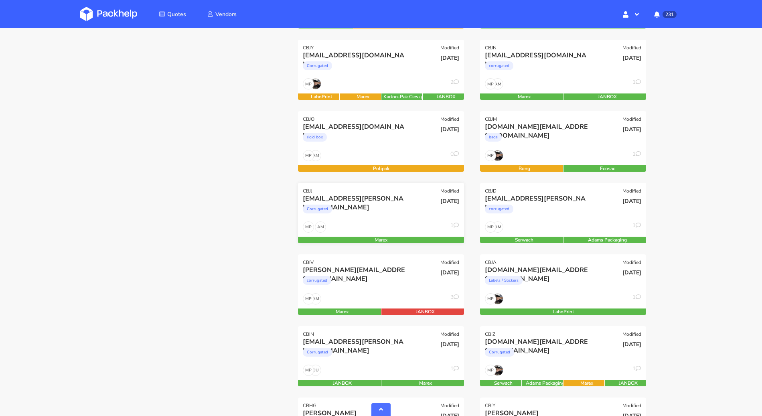
click at [395, 217] on div "Corrugated" at bounding box center [356, 211] width 106 height 16
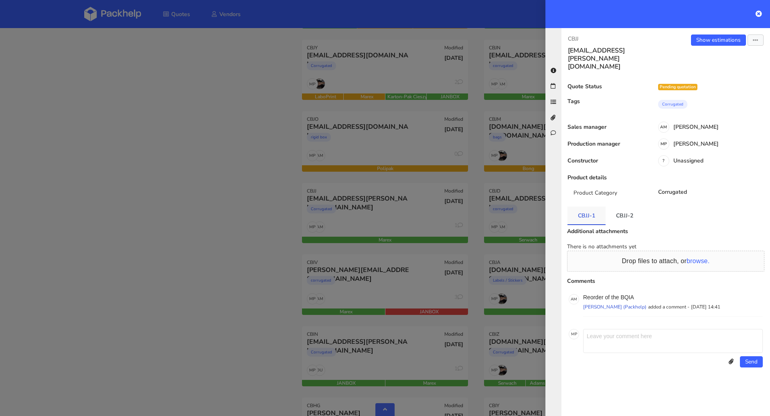
click at [590, 207] on link "CBJJ-1" at bounding box center [587, 216] width 38 height 18
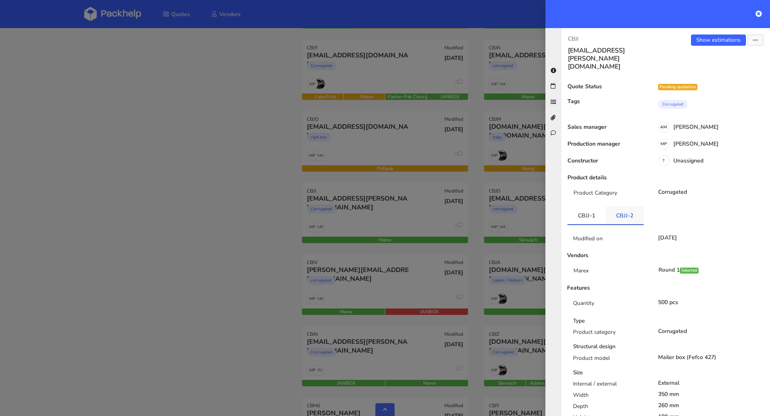
click at [635, 207] on link "CBJJ-2" at bounding box center [625, 216] width 38 height 18
click at [155, 235] on div at bounding box center [385, 208] width 770 height 416
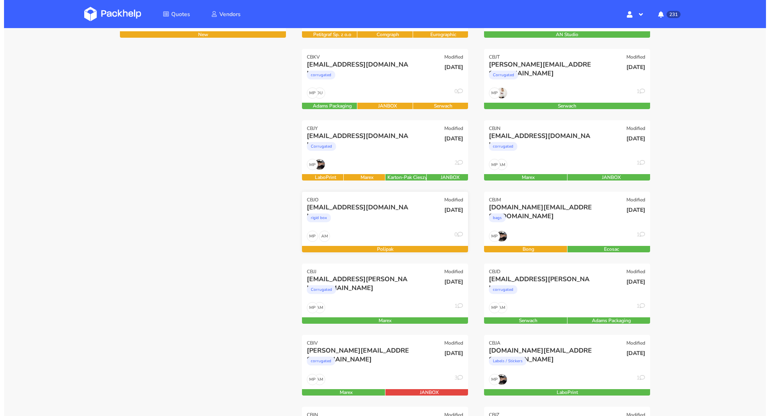
scroll to position [166, 0]
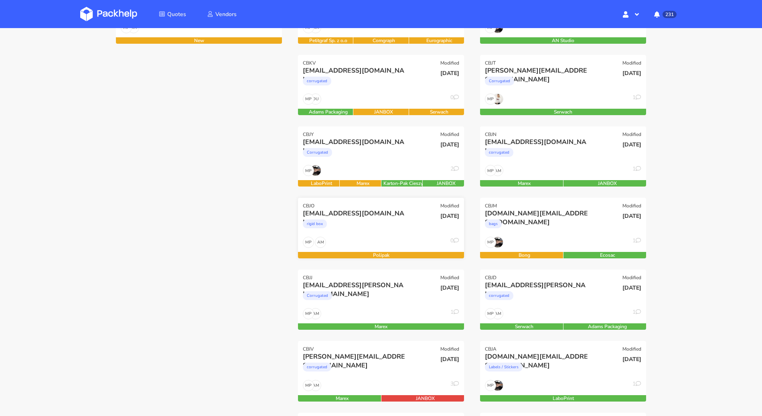
click at [389, 227] on div "rigid box" at bounding box center [356, 226] width 106 height 16
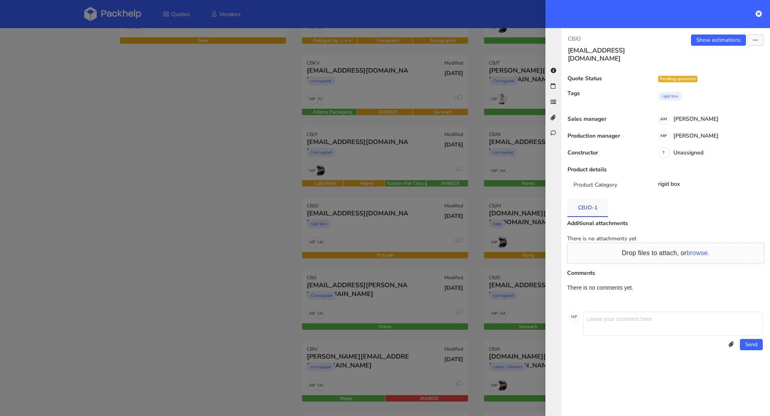
click at [600, 199] on link "CBJO-1" at bounding box center [588, 208] width 41 height 18
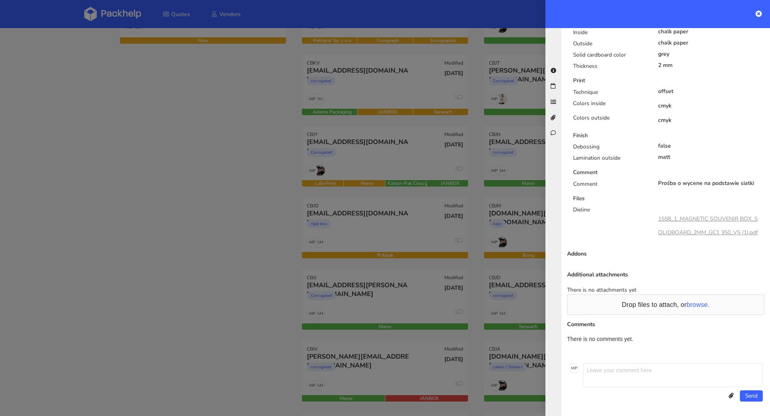
scroll to position [0, 0]
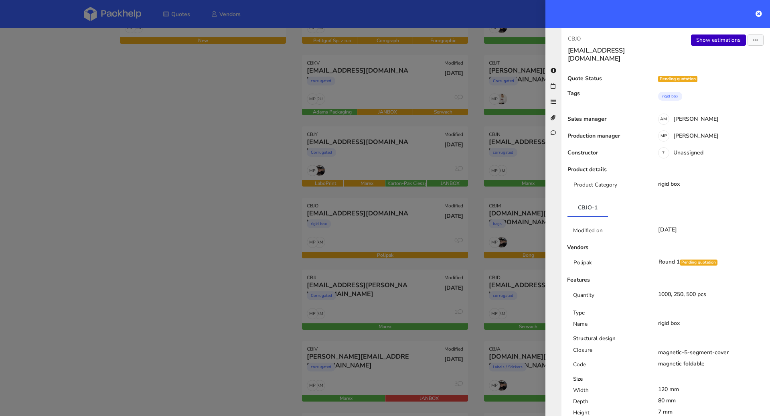
click at [705, 40] on link "Show estimations" at bounding box center [718, 39] width 55 height 11
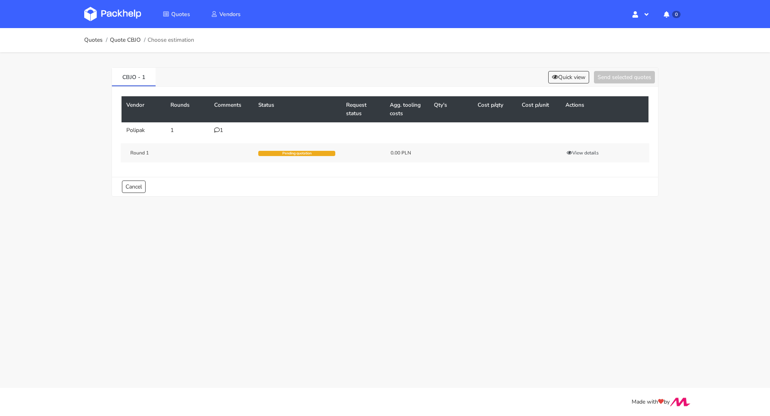
click at [218, 133] on td "1" at bounding box center [231, 130] width 44 height 16
click at [218, 130] on icon at bounding box center [217, 130] width 6 height 6
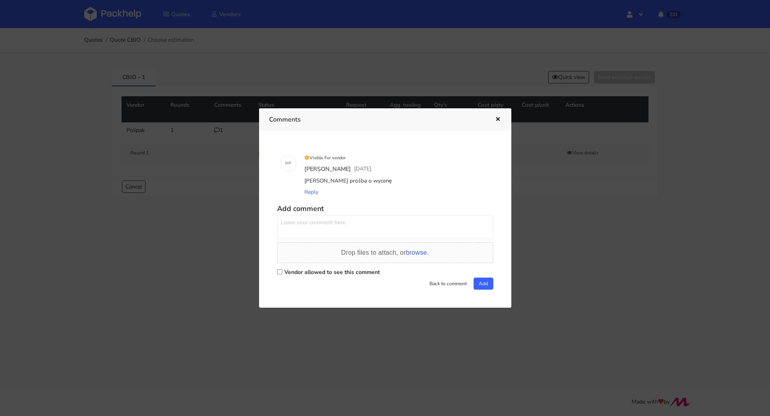
click at [317, 274] on label "Vendor allowed to see this comment" at bounding box center [331, 272] width 95 height 8
click at [282, 274] on input "Vendor allowed to see this comment" at bounding box center [279, 271] width 5 height 5
checkbox input "true"
click at [323, 232] on textarea at bounding box center [385, 227] width 216 height 24
type textarea "Marcin prośba o pilną wycenę"
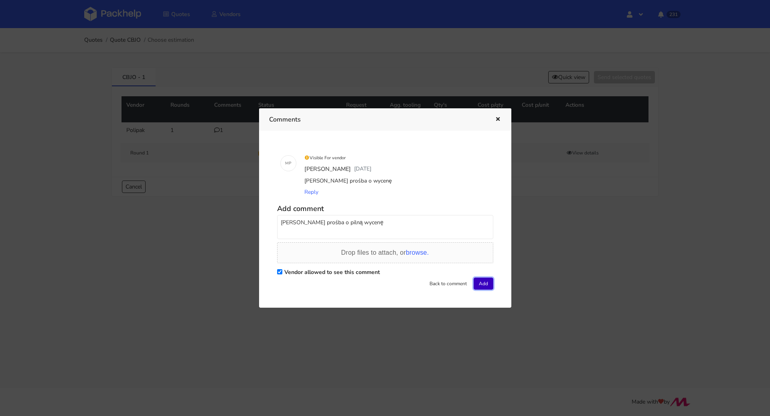
click at [490, 280] on button "Add" at bounding box center [484, 284] width 20 height 12
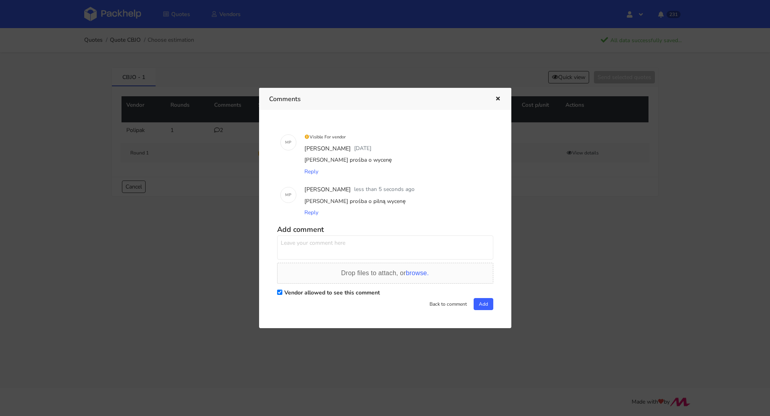
click at [497, 97] on icon "button" at bounding box center [498, 99] width 7 height 6
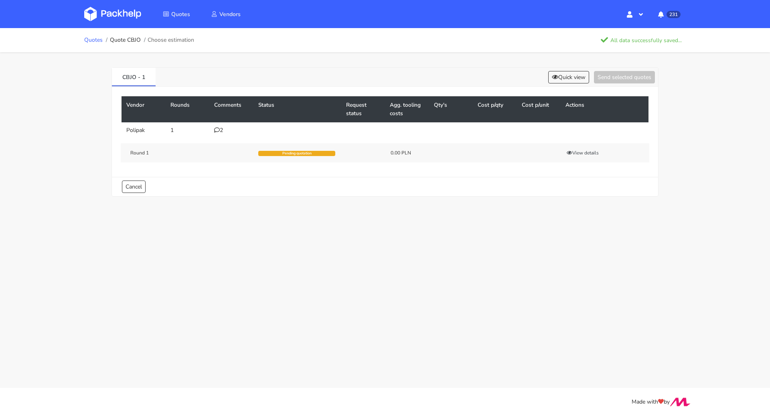
click at [95, 42] on link "Quotes" at bounding box center [93, 40] width 18 height 6
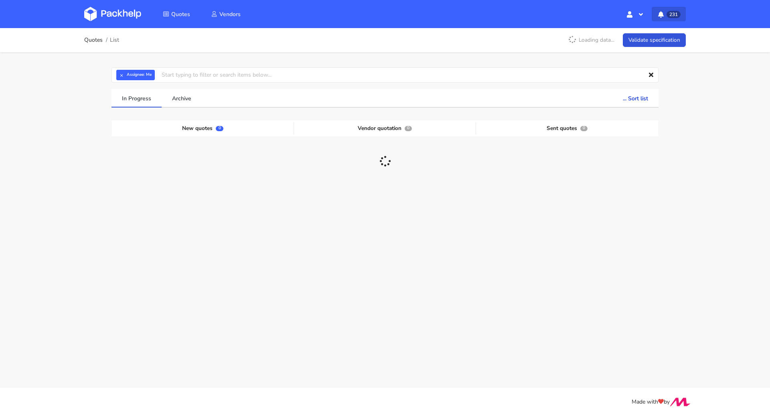
click at [661, 13] on icon "button" at bounding box center [661, 14] width 8 height 6
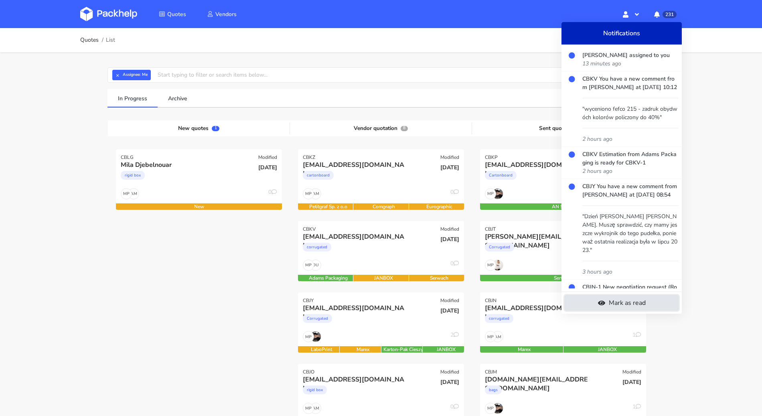
click at [624, 301] on link "Mark as read" at bounding box center [622, 302] width 114 height 15
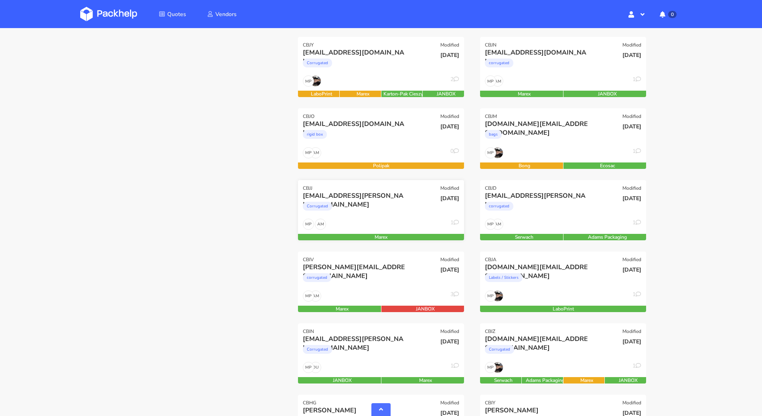
scroll to position [256, 0]
click at [364, 229] on div "AM MP 1" at bounding box center [381, 225] width 166 height 15
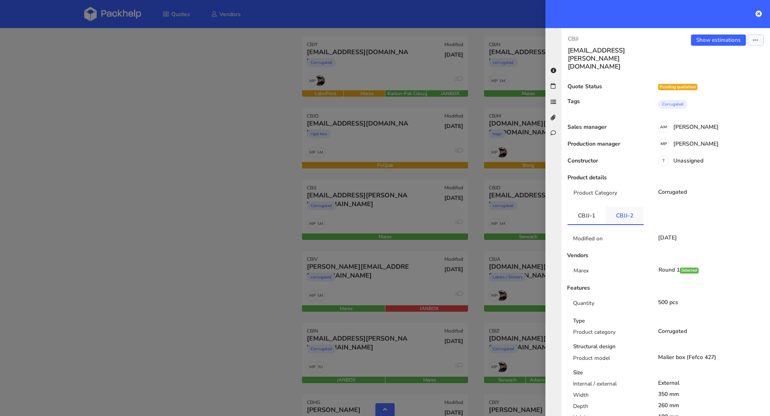
click at [630, 207] on link "CBJJ-2" at bounding box center [625, 216] width 38 height 18
click at [600, 207] on link "CBJJ-1" at bounding box center [587, 216] width 38 height 18
click at [101, 271] on div at bounding box center [385, 208] width 770 height 416
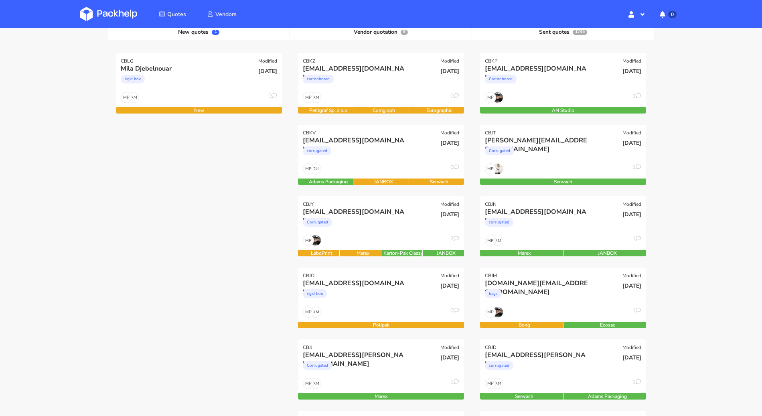
scroll to position [90, 0]
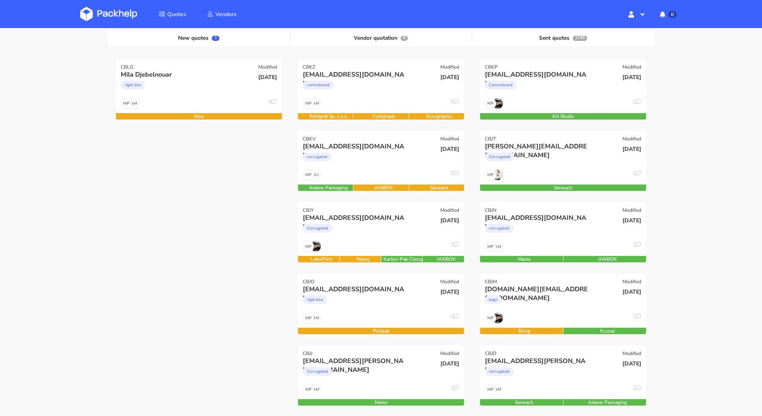
click at [393, 239] on div "lucie.d@issey-europe.com Corrugated" at bounding box center [353, 226] width 112 height 27
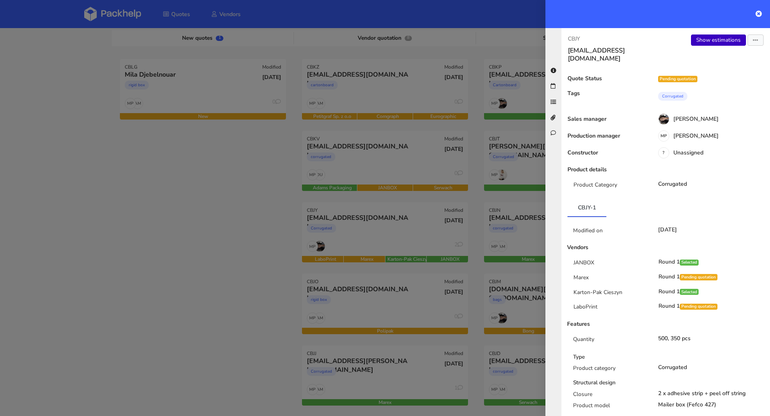
click at [720, 36] on link "Show estimations" at bounding box center [718, 39] width 55 height 11
click at [250, 201] on div at bounding box center [385, 208] width 770 height 416
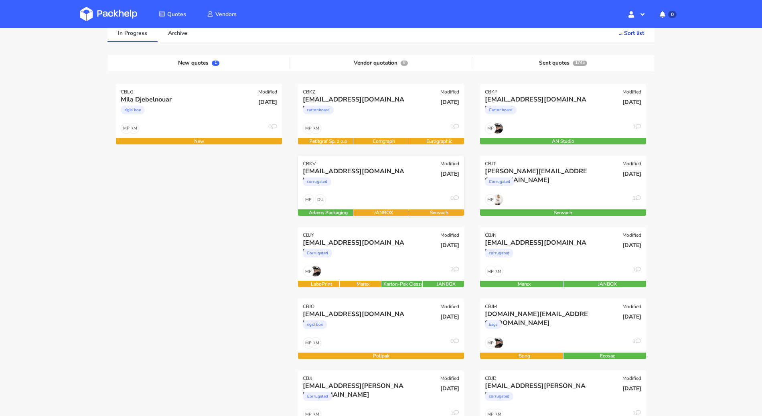
scroll to position [65, 0]
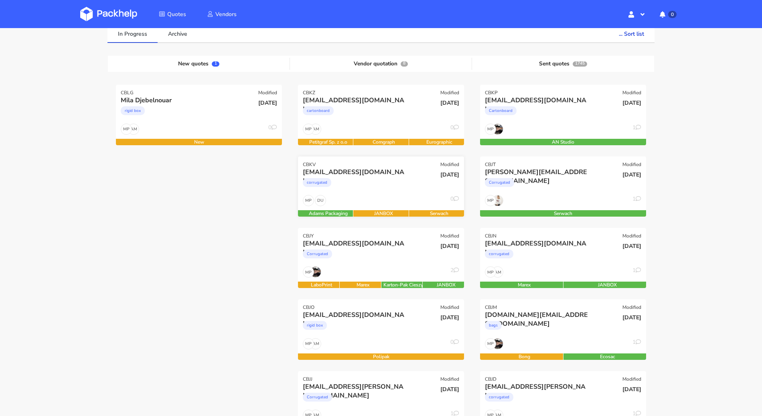
click div "corrugated"
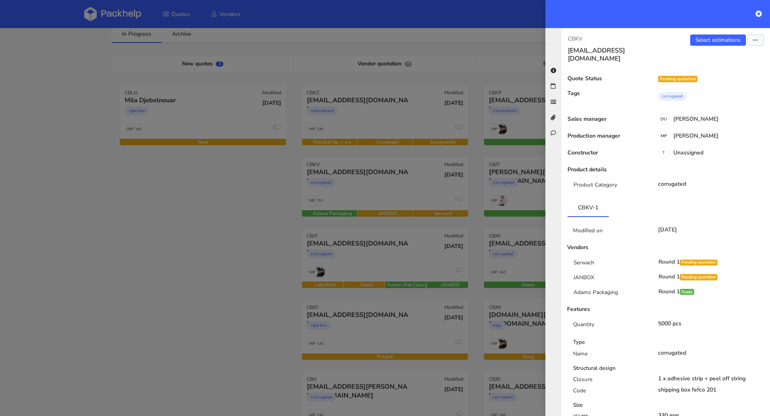
click div
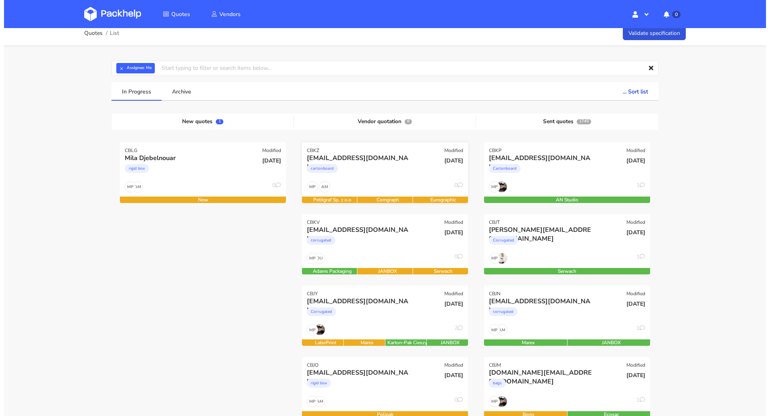
scroll to position [0, 0]
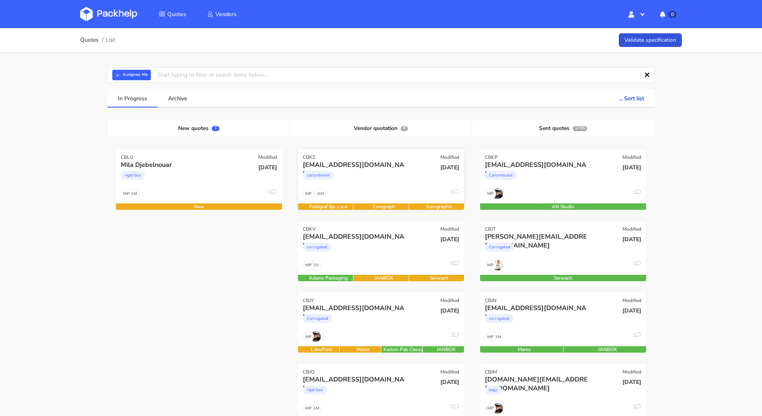
click div "cartonboard"
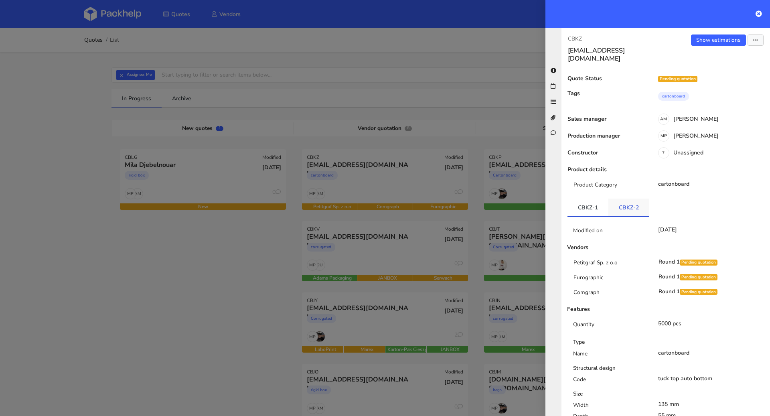
click link "CBKZ-2"
click div
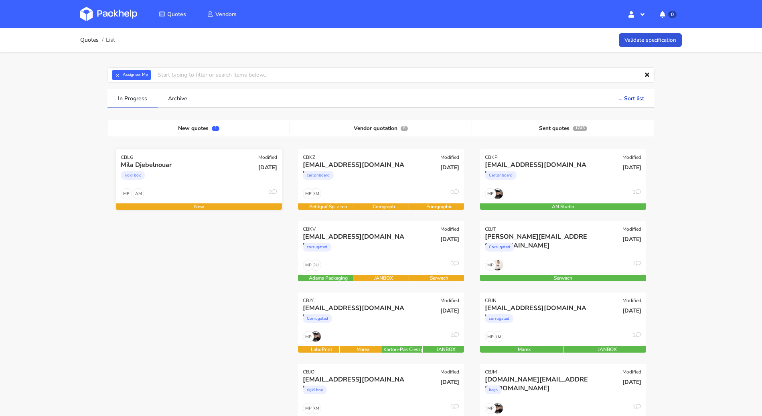
click div "rigid box"
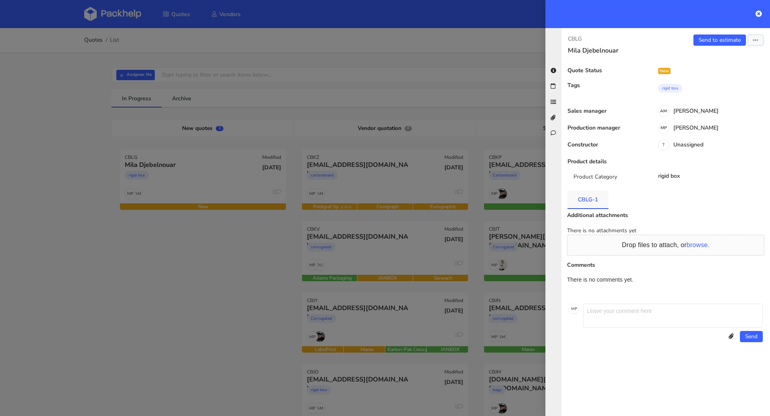
click link "CBLG-1"
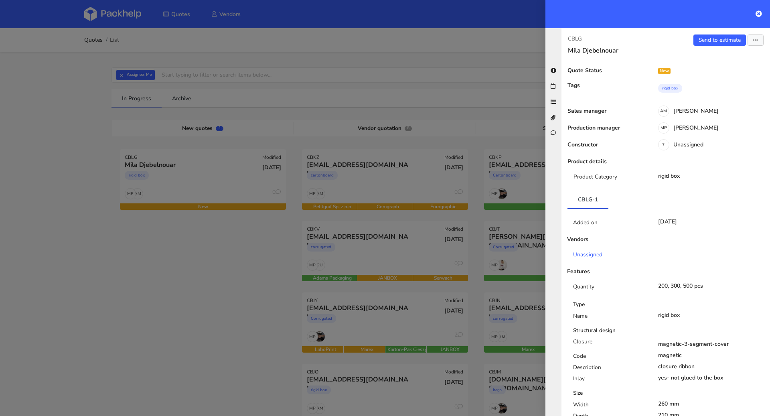
scroll to position [504, 0]
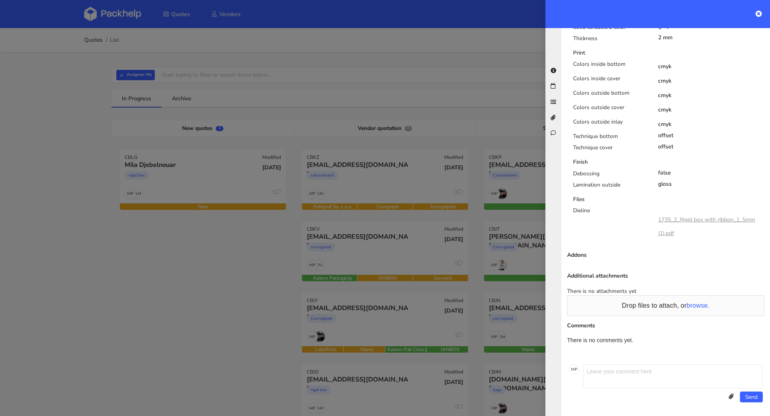
click link "1735_2_Rigid box with ribbon_1_5mm (1).pdf"
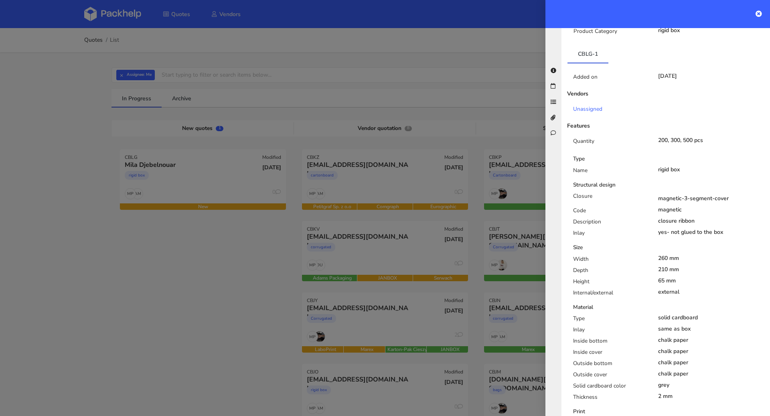
scroll to position [0, 0]
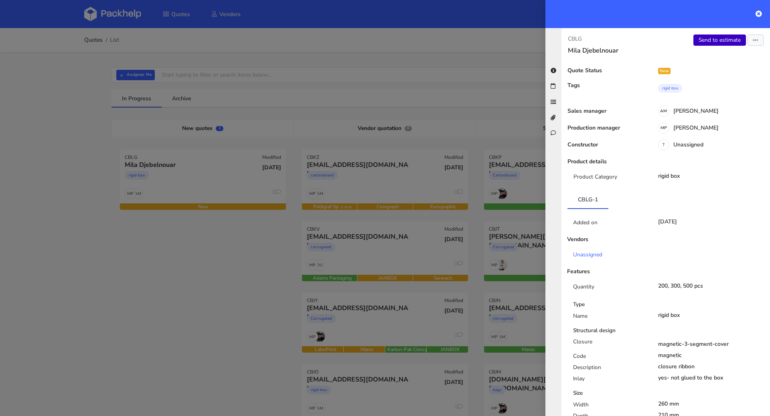
click link "Send to estimate"
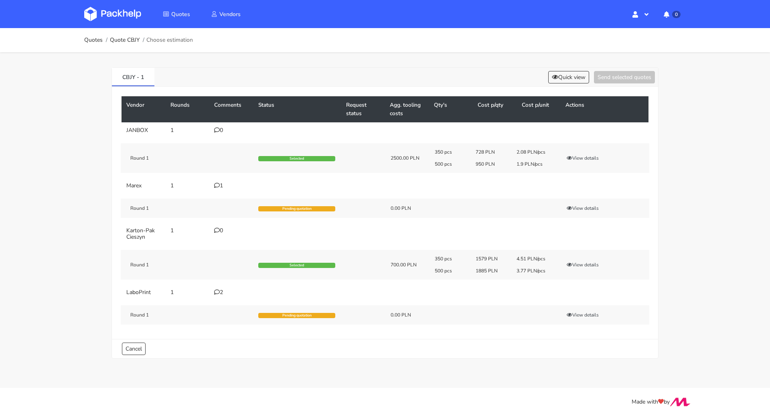
click at [222, 292] on div "2" at bounding box center [231, 292] width 34 height 6
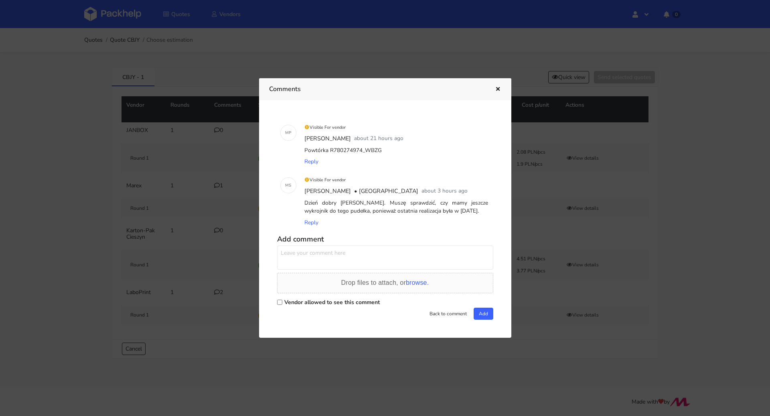
click at [304, 301] on label "Vendor allowed to see this comment" at bounding box center [331, 302] width 95 height 8
click at [282, 301] on input "Vendor allowed to see this comment" at bounding box center [279, 302] width 5 height 5
checkbox input "true"
click at [310, 262] on textarea at bounding box center [385, 257] width 216 height 24
type textarea "[PERSON_NAME] proszę sprawdzić jak najbardziej"
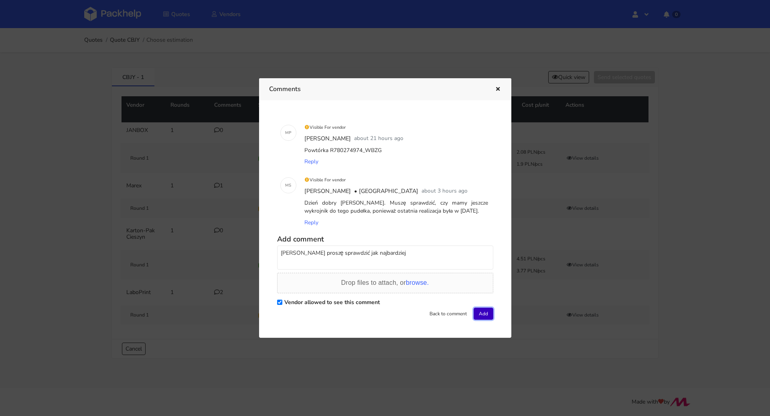
click at [484, 311] on button "Add" at bounding box center [484, 314] width 20 height 12
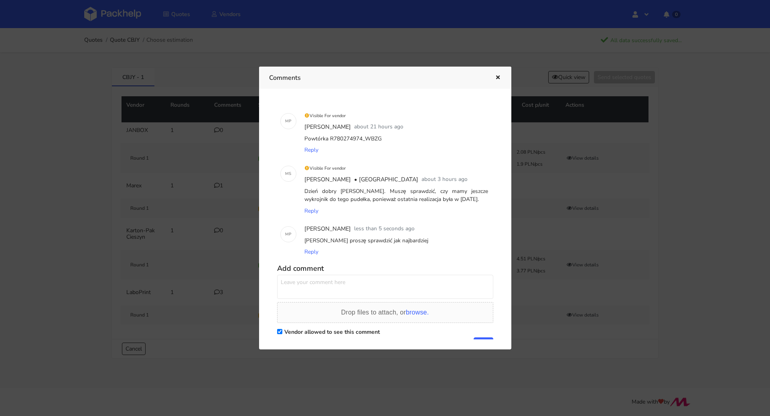
click at [497, 75] on icon "button" at bounding box center [498, 78] width 7 height 6
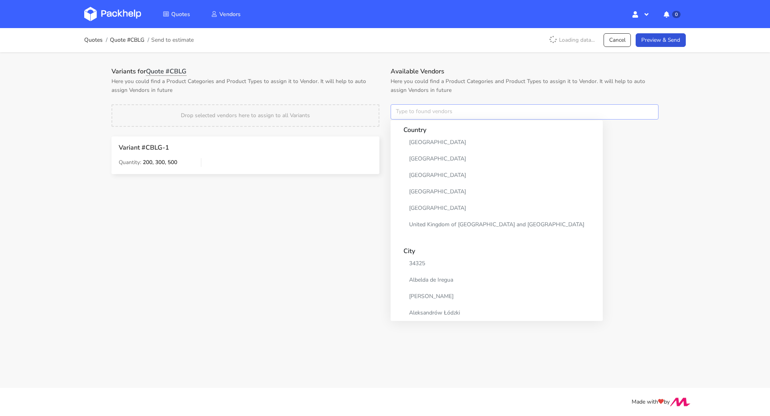
click at [430, 116] on input "text" at bounding box center [525, 111] width 268 height 15
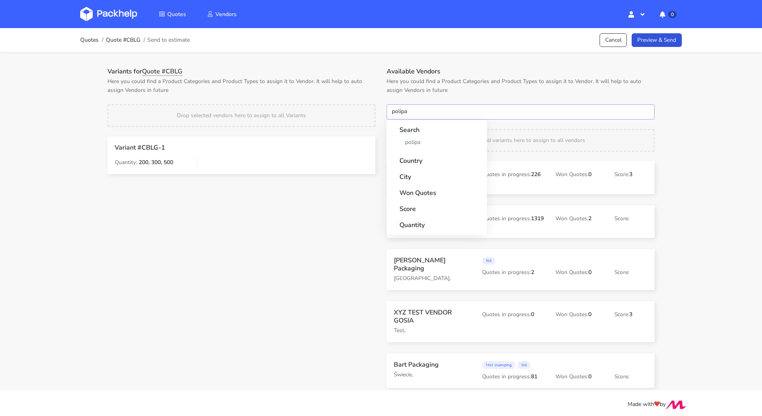
type input "polipak"
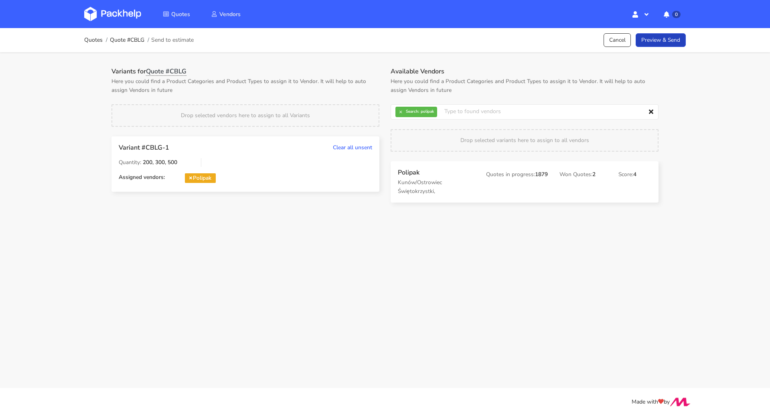
click at [675, 40] on link "Preview & Send" at bounding box center [661, 40] width 50 height 14
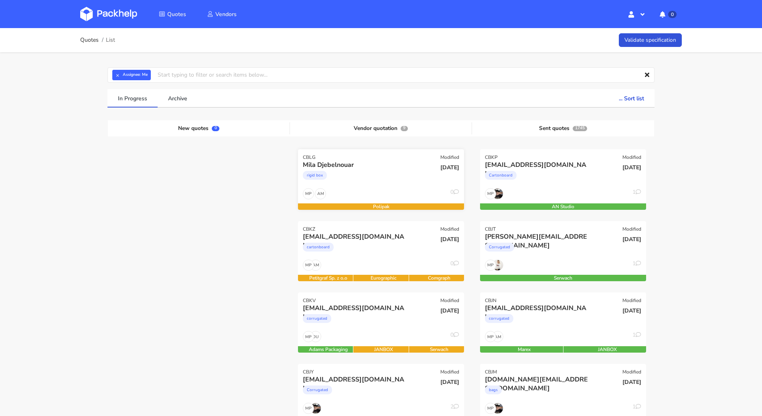
click at [381, 173] on div "rigid box" at bounding box center [356, 177] width 106 height 16
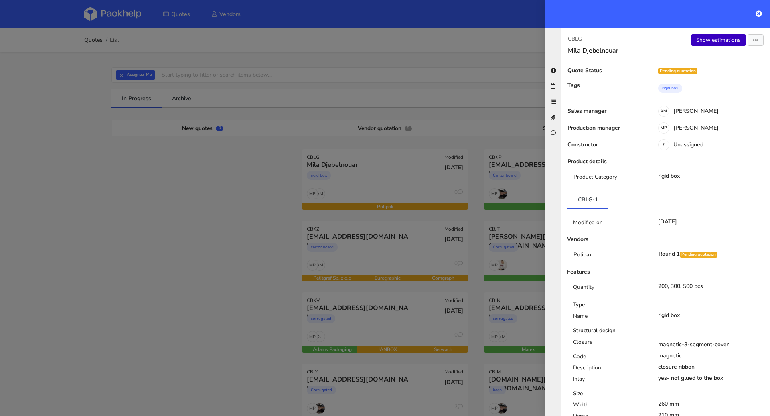
click at [715, 39] on link "Show estimations" at bounding box center [718, 39] width 55 height 11
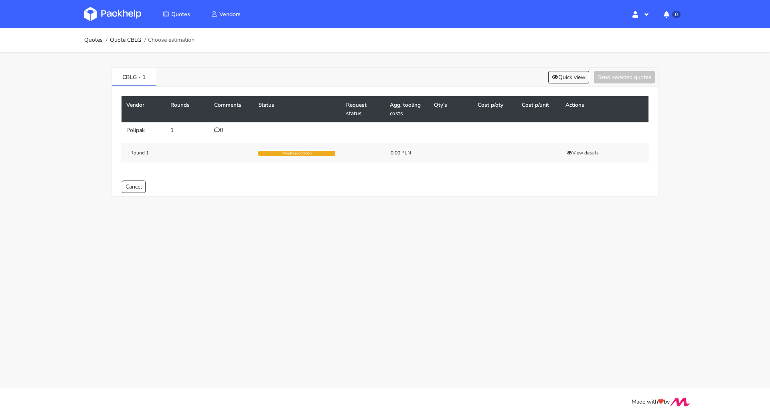
click at [220, 131] on div "0" at bounding box center [231, 130] width 34 height 6
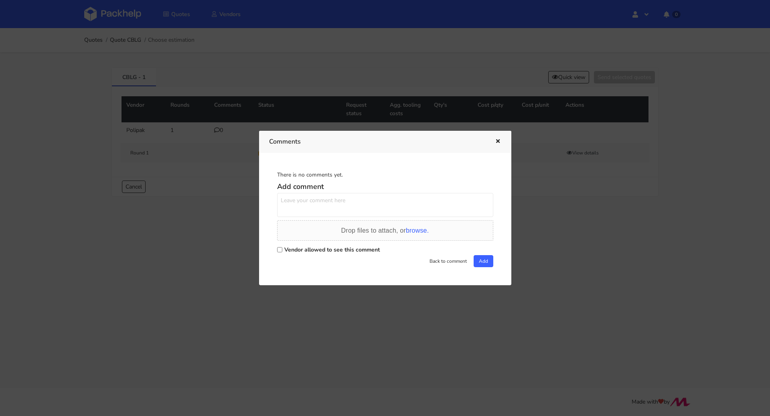
click at [302, 251] on label "Vendor allowed to see this comment" at bounding box center [331, 250] width 95 height 8
click at [282, 251] on input "Vendor allowed to see this comment" at bounding box center [279, 249] width 5 height 5
checkbox input "true"
click at [312, 213] on textarea at bounding box center [385, 205] width 216 height 24
type textarea "[PERSON_NAME] prośba o wycenę"
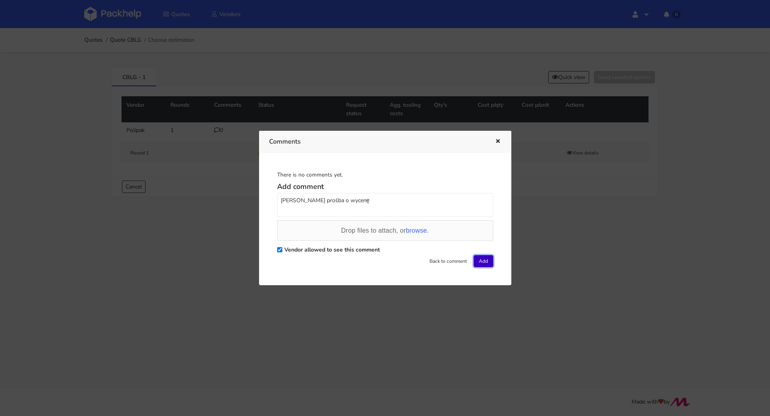
click at [476, 264] on button "Add" at bounding box center [484, 261] width 20 height 12
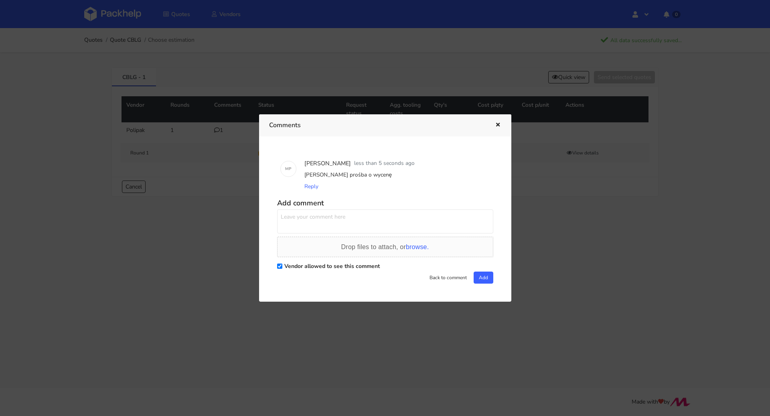
click at [497, 124] on icon "button" at bounding box center [498, 125] width 7 height 6
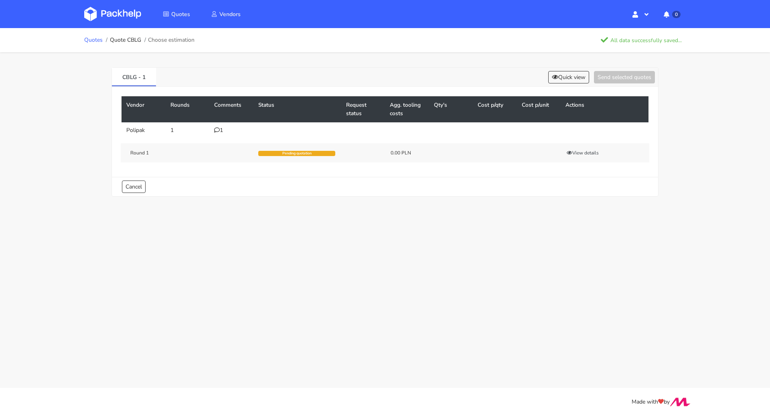
click at [95, 41] on link "Quotes" at bounding box center [93, 40] width 18 height 6
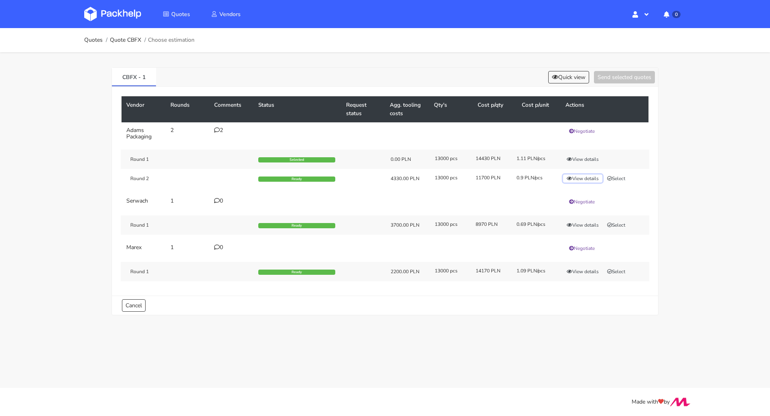
click at [591, 179] on button "View details" at bounding box center [582, 178] width 39 height 8
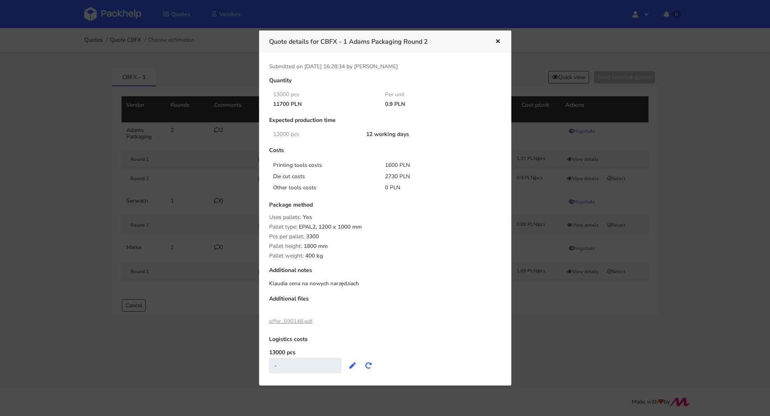
drag, startPoint x: 273, startPoint y: 104, endPoint x: 288, endPoint y: 104, distance: 14.4
click at [288, 104] on div "11700 PLN" at bounding box center [324, 104] width 112 height 6
drag, startPoint x: 379, startPoint y: 103, endPoint x: 391, endPoint y: 103, distance: 11.6
click at [391, 103] on div "11700 PLN 0.9 PLN" at bounding box center [380, 104] width 232 height 10
copy div "0.9"
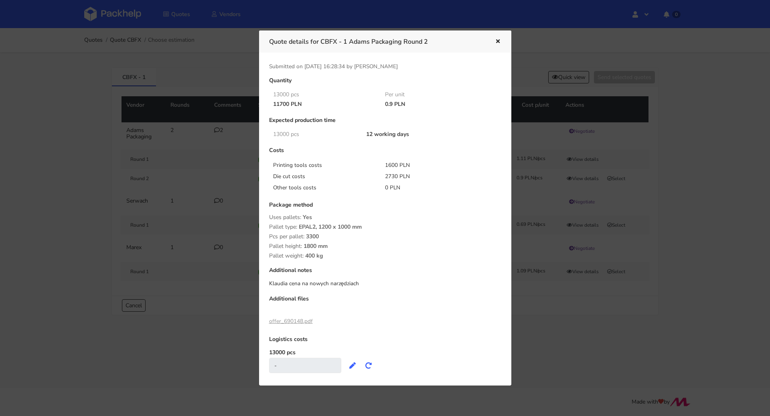
click at [500, 39] on icon "button" at bounding box center [498, 42] width 7 height 6
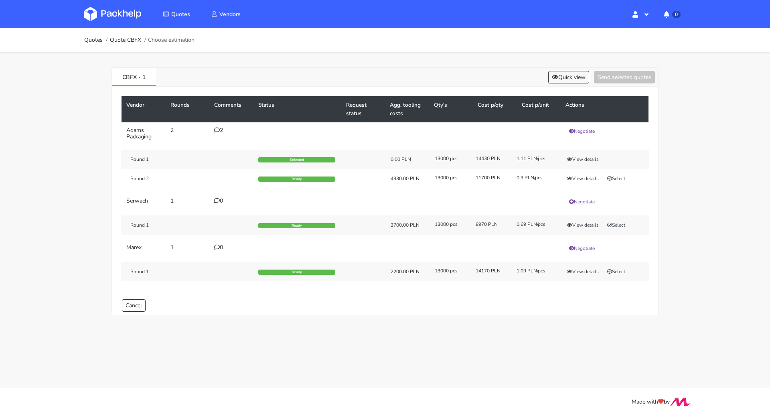
click at [219, 130] on icon at bounding box center [217, 130] width 6 height 6
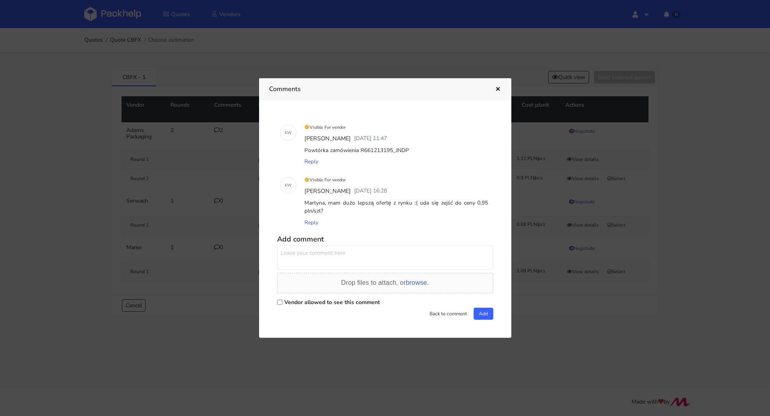
click at [499, 87] on icon "button" at bounding box center [498, 90] width 7 height 6
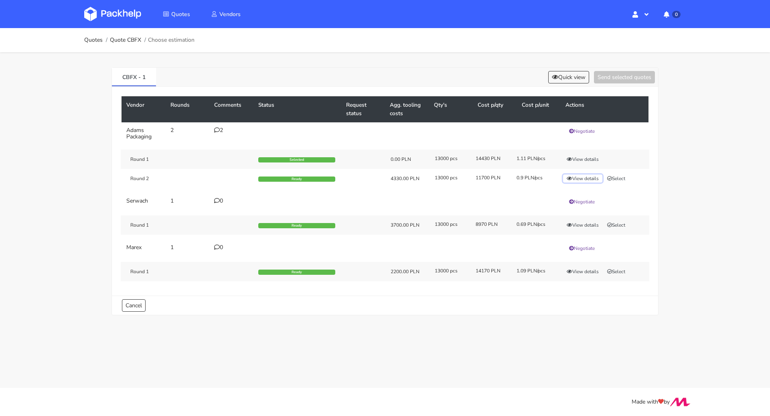
click at [578, 175] on button "View details" at bounding box center [582, 178] width 39 height 8
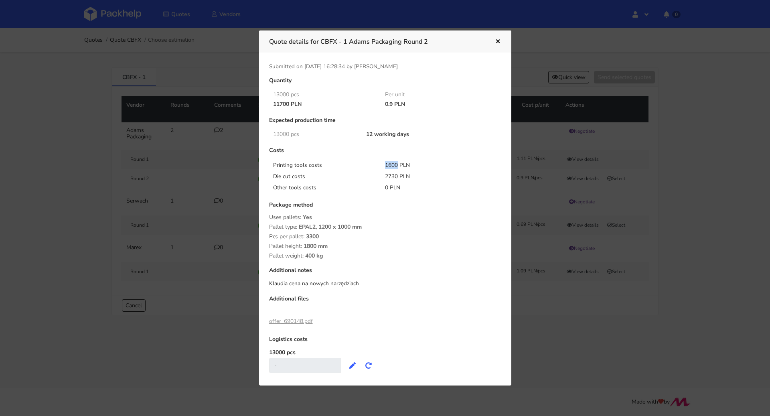
drag, startPoint x: 381, startPoint y: 162, endPoint x: 395, endPoint y: 164, distance: 15.1
click at [395, 164] on div "1600 PLN" at bounding box center [435, 165] width 112 height 8
copy div "1600"
drag, startPoint x: 384, startPoint y: 179, endPoint x: 395, endPoint y: 179, distance: 11.2
click at [395, 179] on div "2730 PLN" at bounding box center [435, 176] width 112 height 8
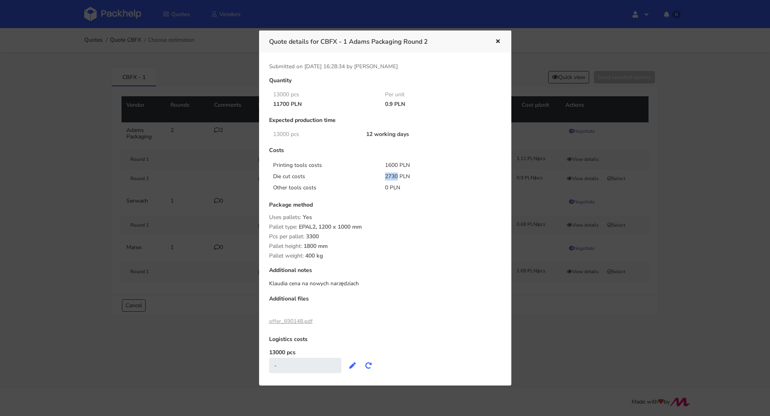
copy div "2730"
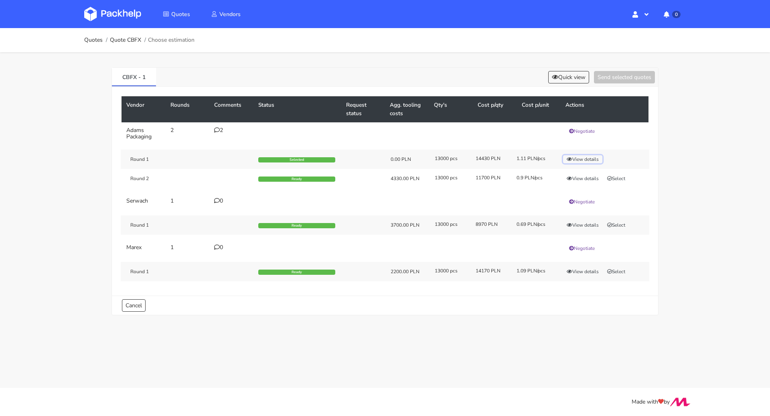
click at [587, 158] on button "View details" at bounding box center [582, 159] width 39 height 8
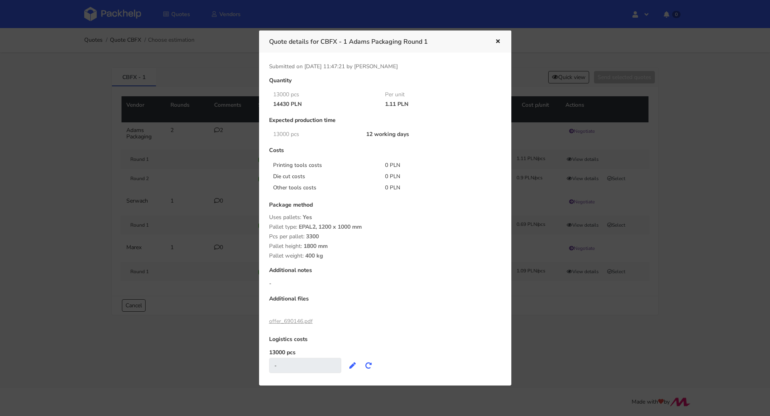
click at [683, 157] on div at bounding box center [385, 208] width 770 height 416
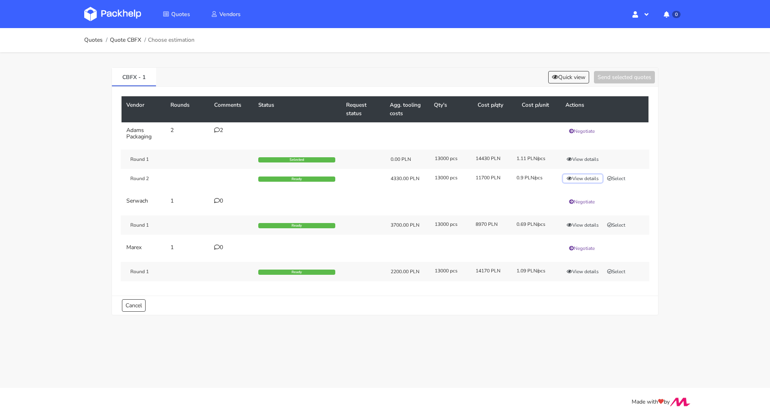
click at [592, 174] on button "View details" at bounding box center [582, 178] width 39 height 8
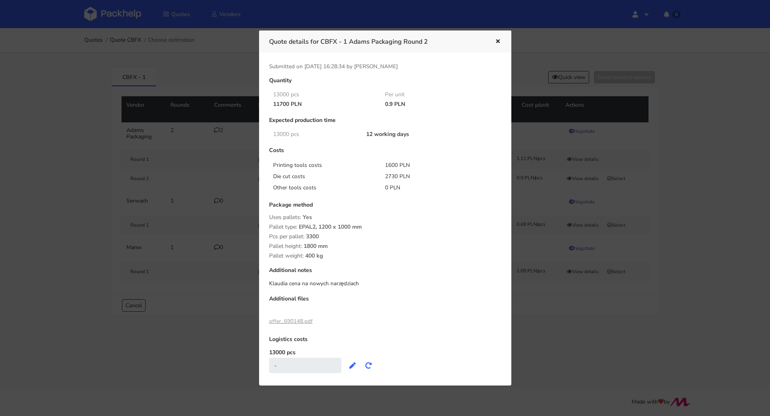
click at [644, 153] on div at bounding box center [385, 208] width 770 height 416
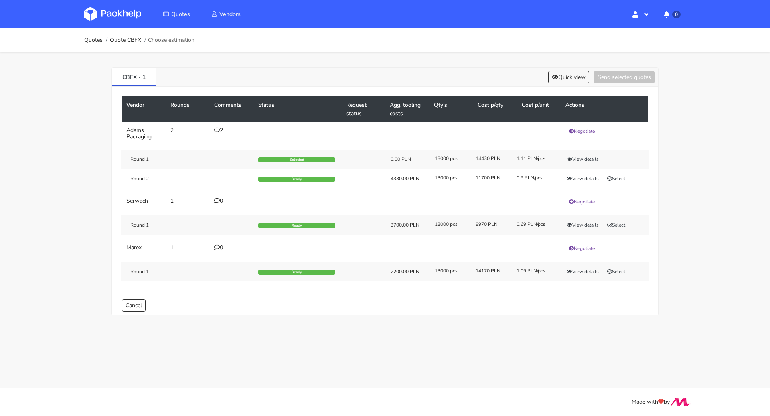
click at [213, 130] on td "2" at bounding box center [231, 133] width 44 height 22
click at [217, 128] on icon at bounding box center [217, 130] width 6 height 6
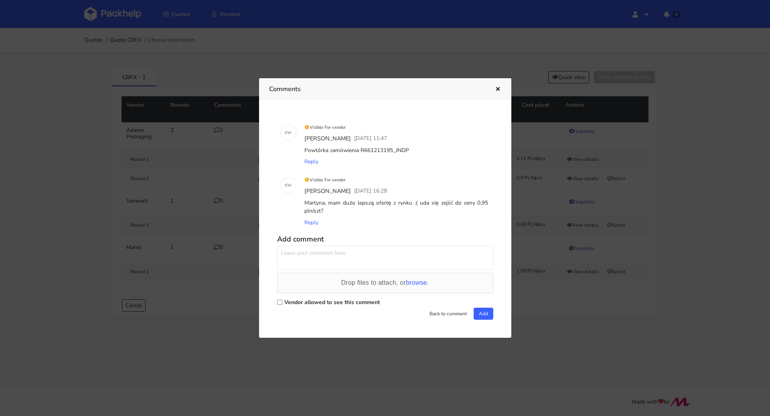
click at [47, 170] on div at bounding box center [385, 208] width 770 height 416
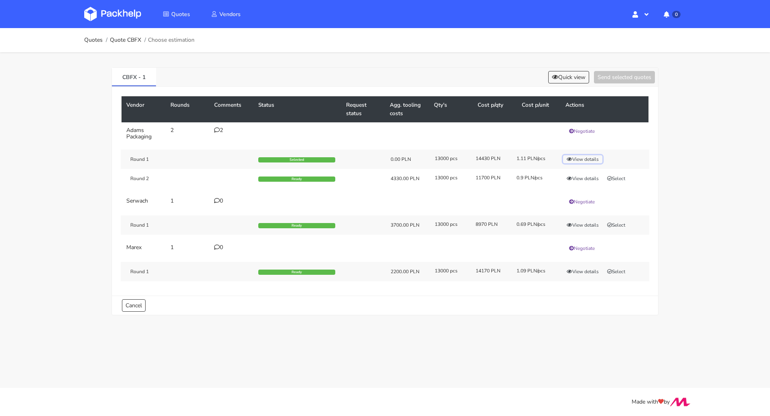
click at [581, 160] on button "View details" at bounding box center [582, 159] width 39 height 8
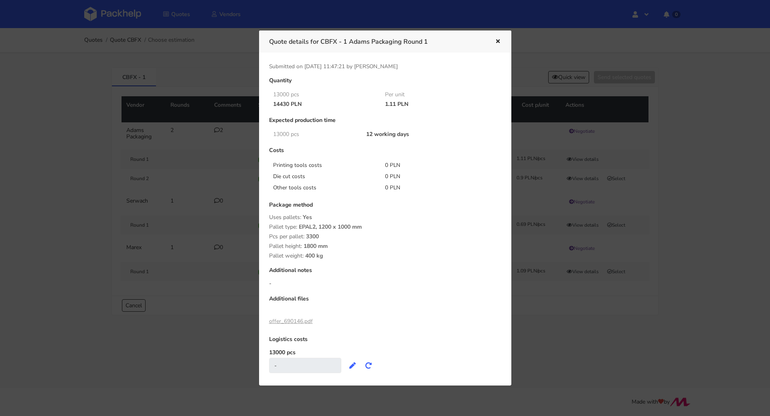
click at [495, 39] on icon "button" at bounding box center [498, 42] width 7 height 6
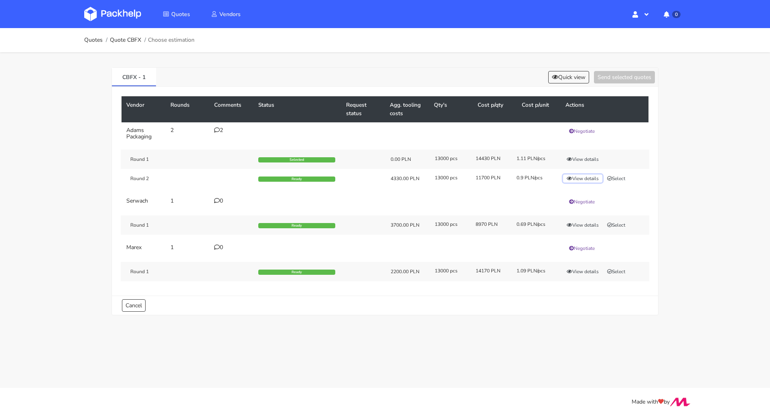
click at [590, 175] on button "View details" at bounding box center [582, 178] width 39 height 8
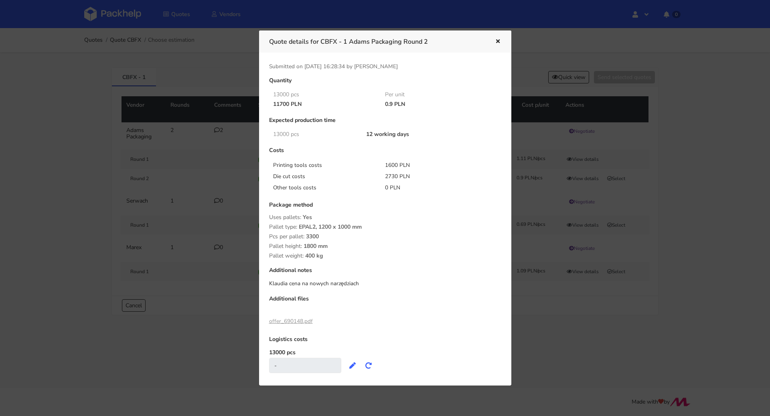
click at [497, 41] on icon "button" at bounding box center [498, 42] width 7 height 6
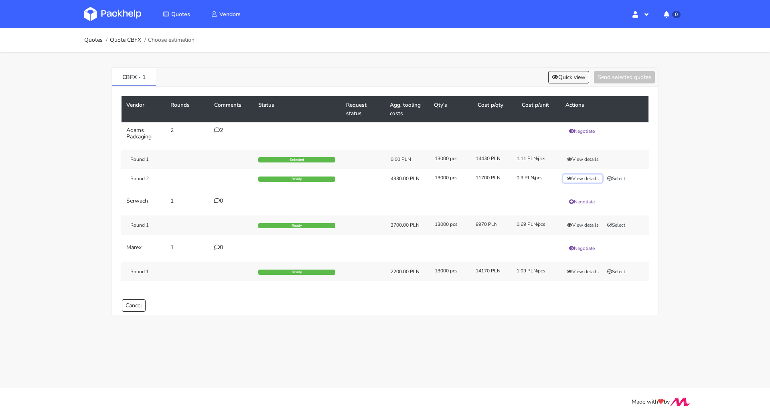
click at [592, 175] on button "View details" at bounding box center [582, 178] width 39 height 8
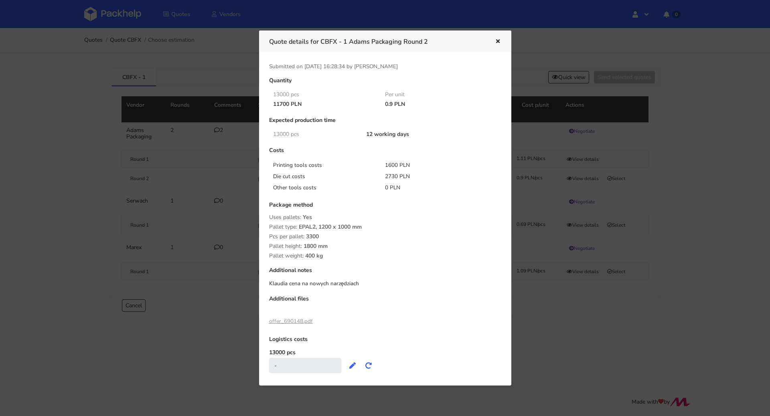
click at [497, 41] on icon "button" at bounding box center [498, 42] width 7 height 6
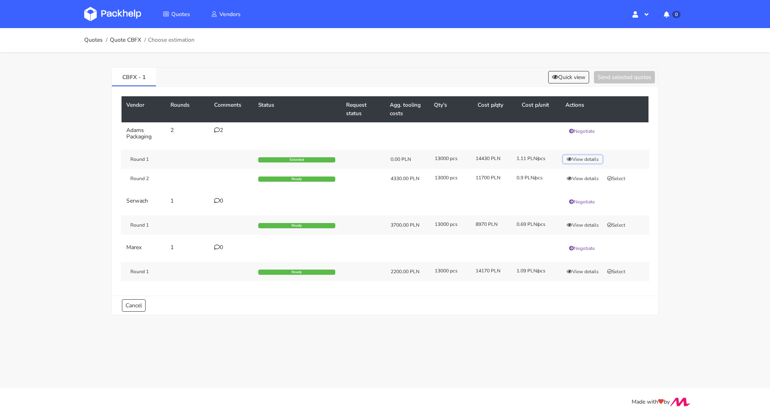
click at [588, 158] on button "View details" at bounding box center [582, 159] width 39 height 8
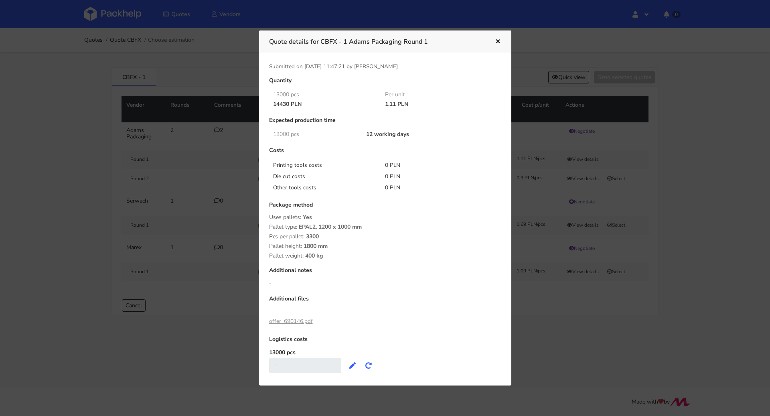
drag, startPoint x: 384, startPoint y: 105, endPoint x: 395, endPoint y: 105, distance: 10.8
click at [395, 105] on div "1.11 PLN" at bounding box center [435, 104] width 112 height 6
copy div "1.11"
drag, startPoint x: 262, startPoint y: 322, endPoint x: 301, endPoint y: 328, distance: 38.9
click at [301, 328] on div "Submitted on [DATE] 11:47:21 by [PERSON_NAME] Quantity 13000 pcs Per unit 14430…" at bounding box center [385, 219] width 252 height 333
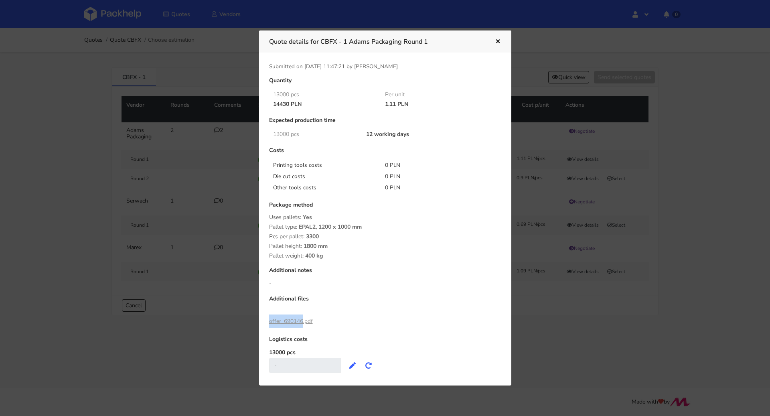
copy link "offer_690146"
click at [293, 322] on link "offer_690146.pdf" at bounding box center [291, 321] width 44 height 8
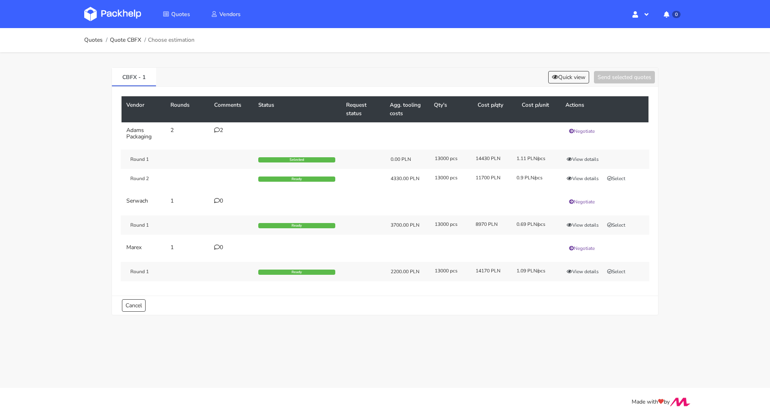
click at [218, 126] on td "2" at bounding box center [231, 133] width 44 height 22
click at [218, 133] on td "2" at bounding box center [231, 133] width 44 height 22
click at [219, 130] on icon at bounding box center [217, 130] width 6 height 6
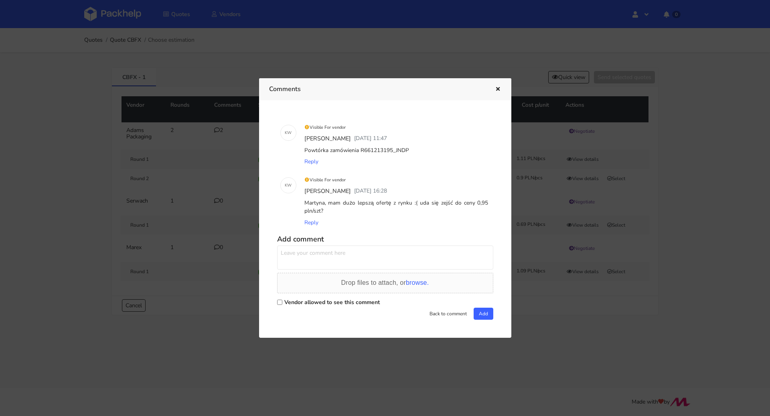
drag, startPoint x: 413, startPoint y: 152, endPoint x: 305, endPoint y: 153, distance: 107.9
click at [305, 153] on div "Powtórka zamówienia R661213195_JNDP" at bounding box center [396, 150] width 187 height 11
copy div "Powtórka zamówienia R661213195_JNDP"
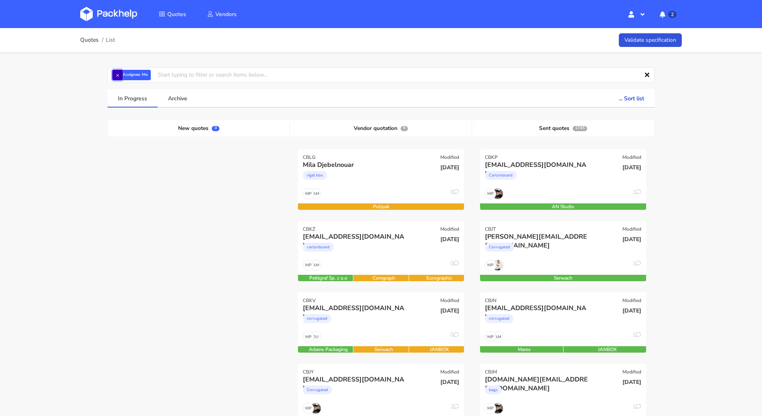
click at [120, 75] on button "×" at bounding box center [117, 75] width 10 height 10
click at [120, 75] on input "text" at bounding box center [380, 74] width 547 height 15
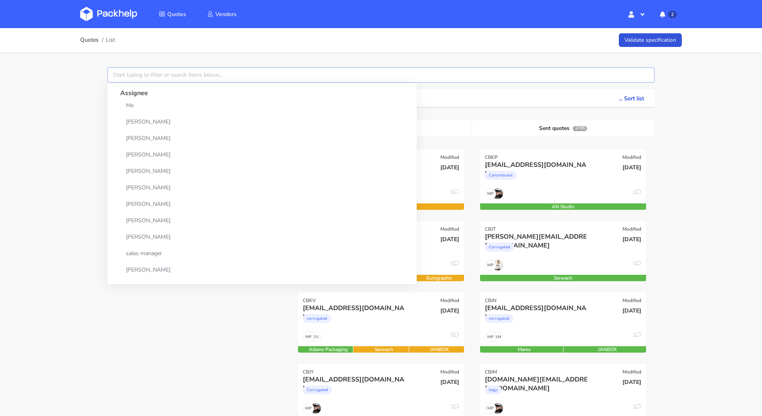
paste input "CBHS"
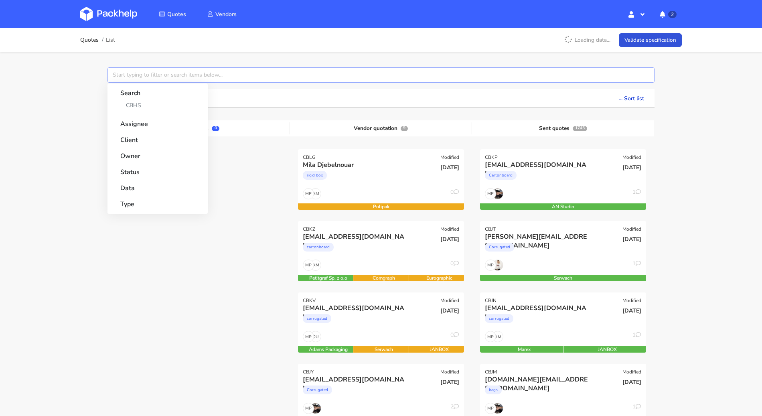
type input "CBHS"
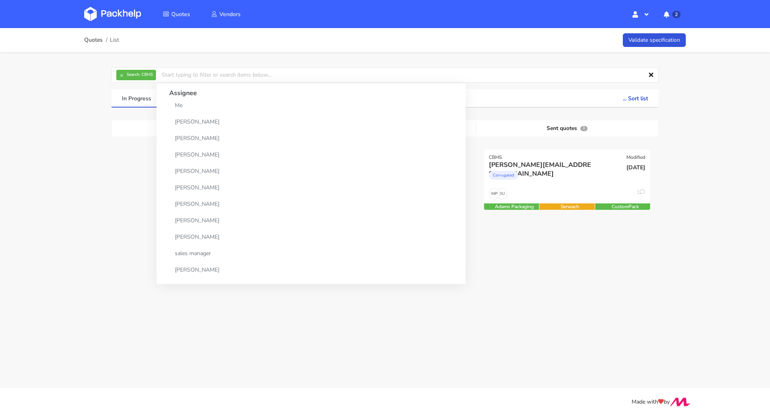
click at [477, 188] on div "CBHS Modified simon@organic-future.com Corrugated 10 Sep 2025 DU MP 1 Adams Pac…" at bounding box center [567, 184] width 182 height 71
click at [95, 39] on link "Quotes" at bounding box center [93, 40] width 18 height 6
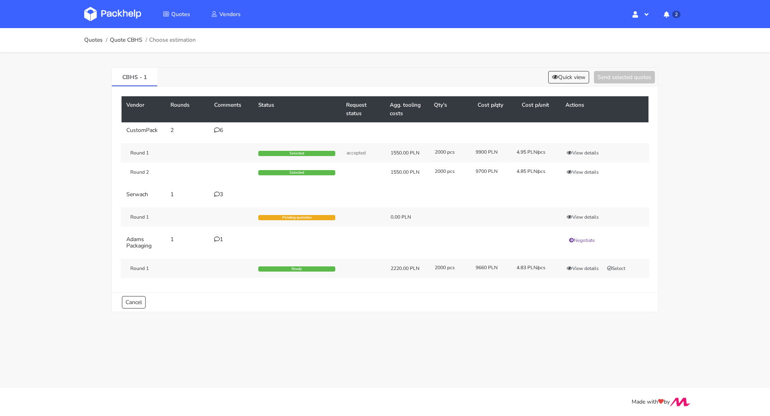
click at [217, 192] on icon at bounding box center [217, 194] width 6 height 6
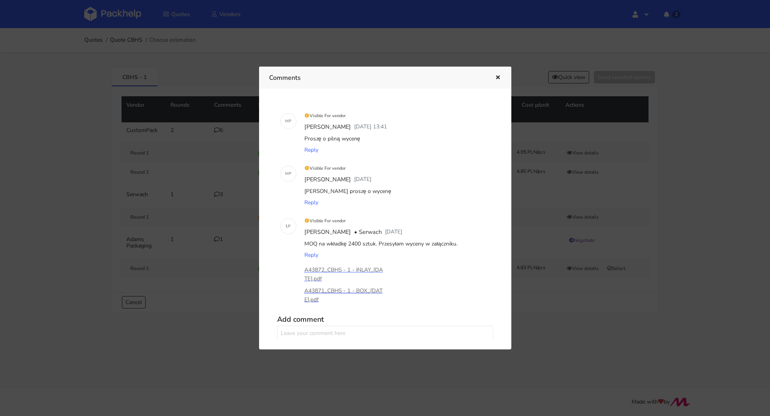
click at [330, 290] on p "A43871_CBHS - 1 - BOX_[DATE].pdf" at bounding box center [344, 295] width 80 height 18
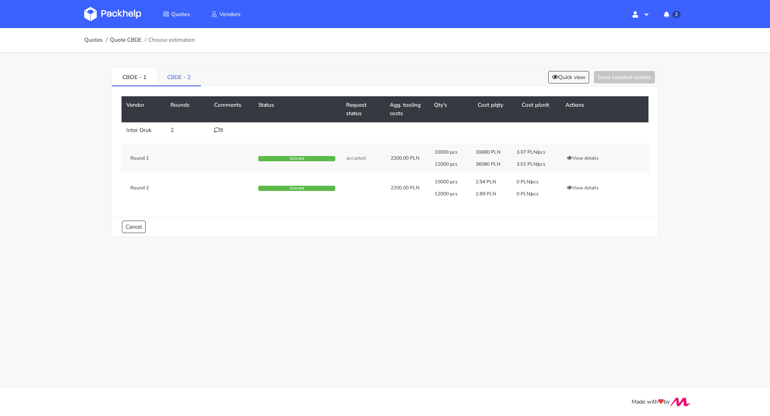
click at [173, 73] on link "CBDE - 2" at bounding box center [179, 77] width 44 height 18
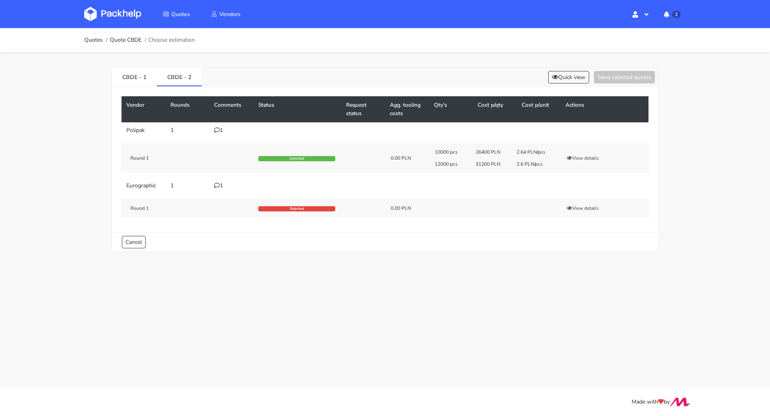
click at [217, 130] on icon at bounding box center [217, 130] width 6 height 6
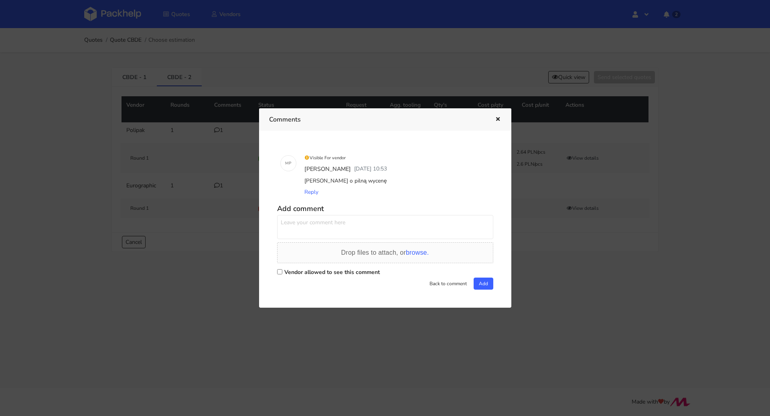
click at [448, 201] on div "Visible For vendor [PERSON_NAME] [DATE] 10:53 [PERSON_NAME] o pilną wycenę Reply" at bounding box center [397, 175] width 194 height 53
click at [500, 120] on icon "button" at bounding box center [498, 120] width 7 height 6
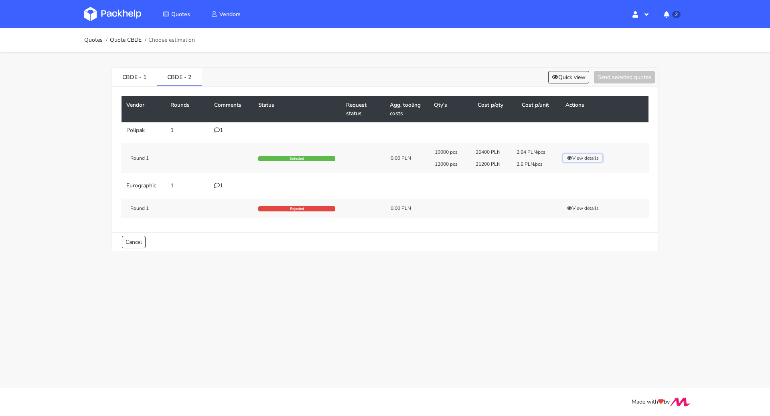
click at [592, 156] on button "View details" at bounding box center [582, 158] width 39 height 8
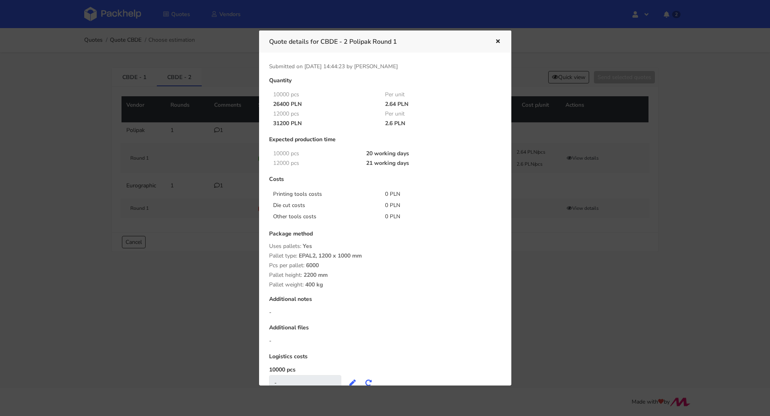
drag, startPoint x: 273, startPoint y: 125, endPoint x: 288, endPoint y: 124, distance: 15.7
click at [288, 124] on div "31200 PLN" at bounding box center [324, 123] width 112 height 6
copy div "31200"
